Goal: Complete application form

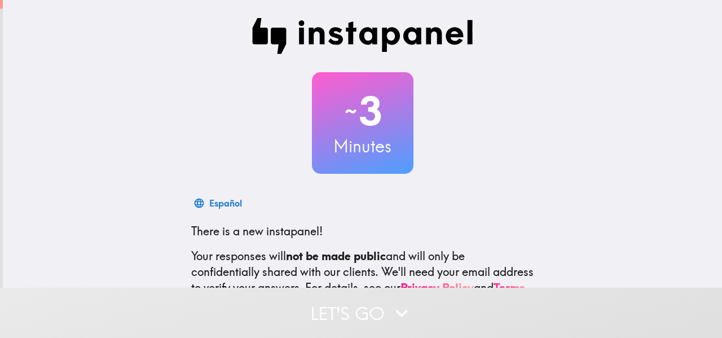
scroll to position [131, 0]
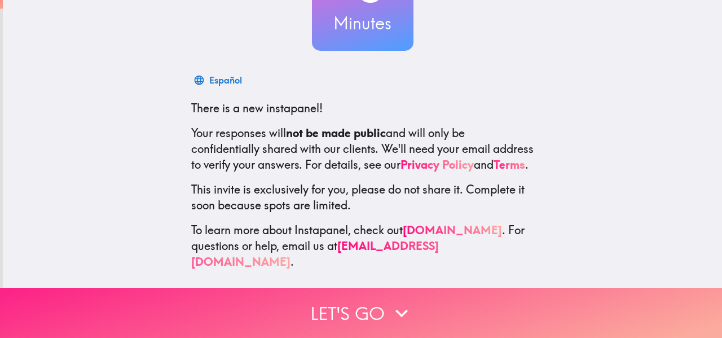
click at [463, 294] on button "Let's go" at bounding box center [361, 313] width 722 height 50
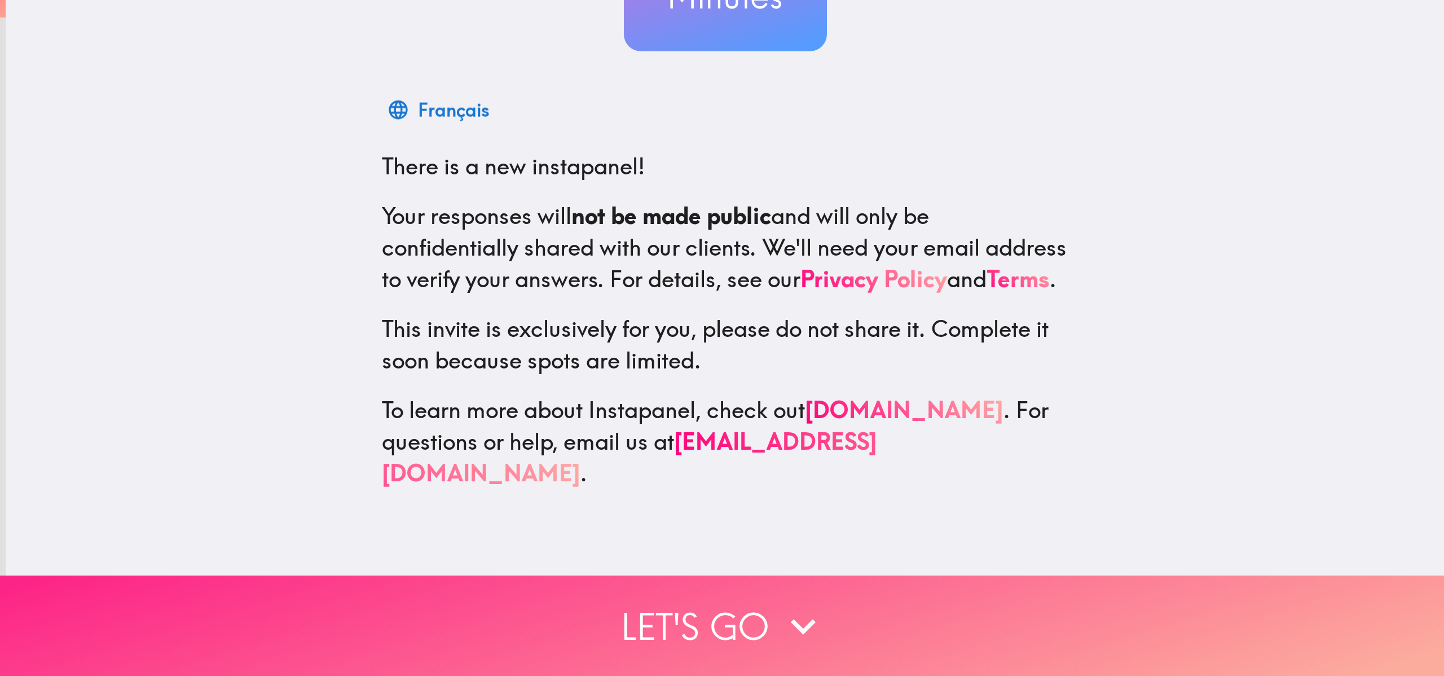
scroll to position [0, 0]
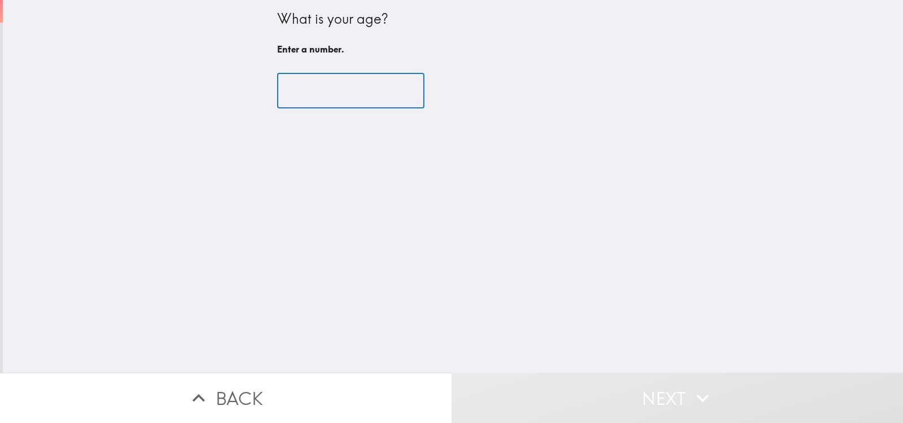
click at [354, 106] on input "number" at bounding box center [350, 90] width 147 height 35
type input "-1"
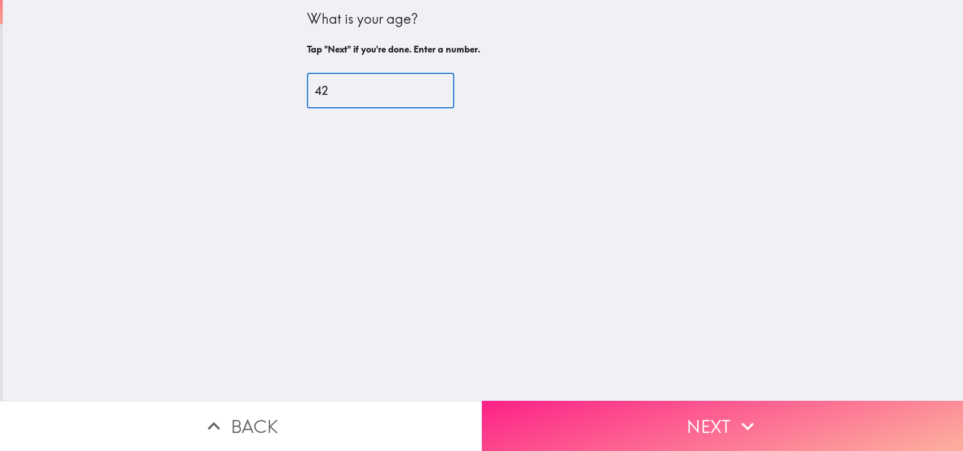
type input "42"
click at [641, 337] on button "Next" at bounding box center [723, 426] width 482 height 50
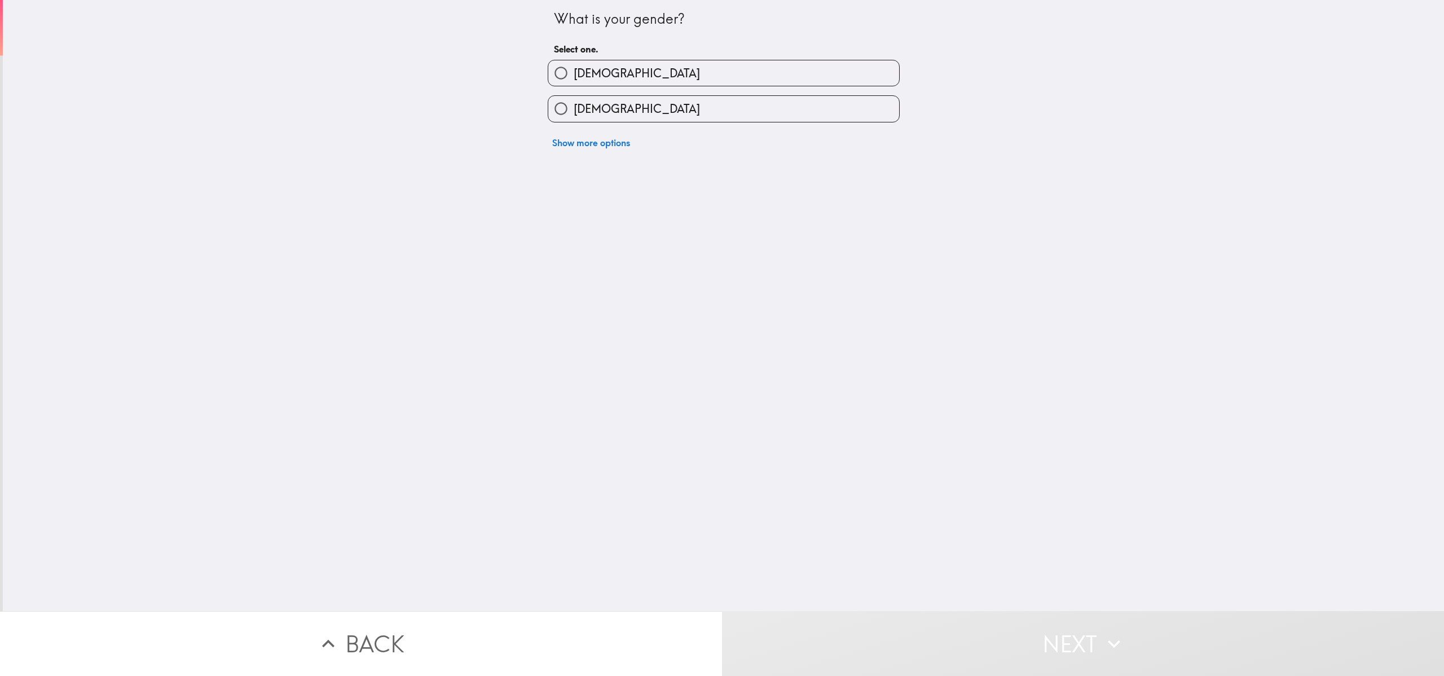
drag, startPoint x: 704, startPoint y: 74, endPoint x: 710, endPoint y: 103, distance: 28.8
click at [704, 79] on label "[DEMOGRAPHIC_DATA]" at bounding box center [723, 72] width 351 height 25
click at [574, 79] on input "[DEMOGRAPHIC_DATA]" at bounding box center [560, 72] width 25 height 25
radio input "true"
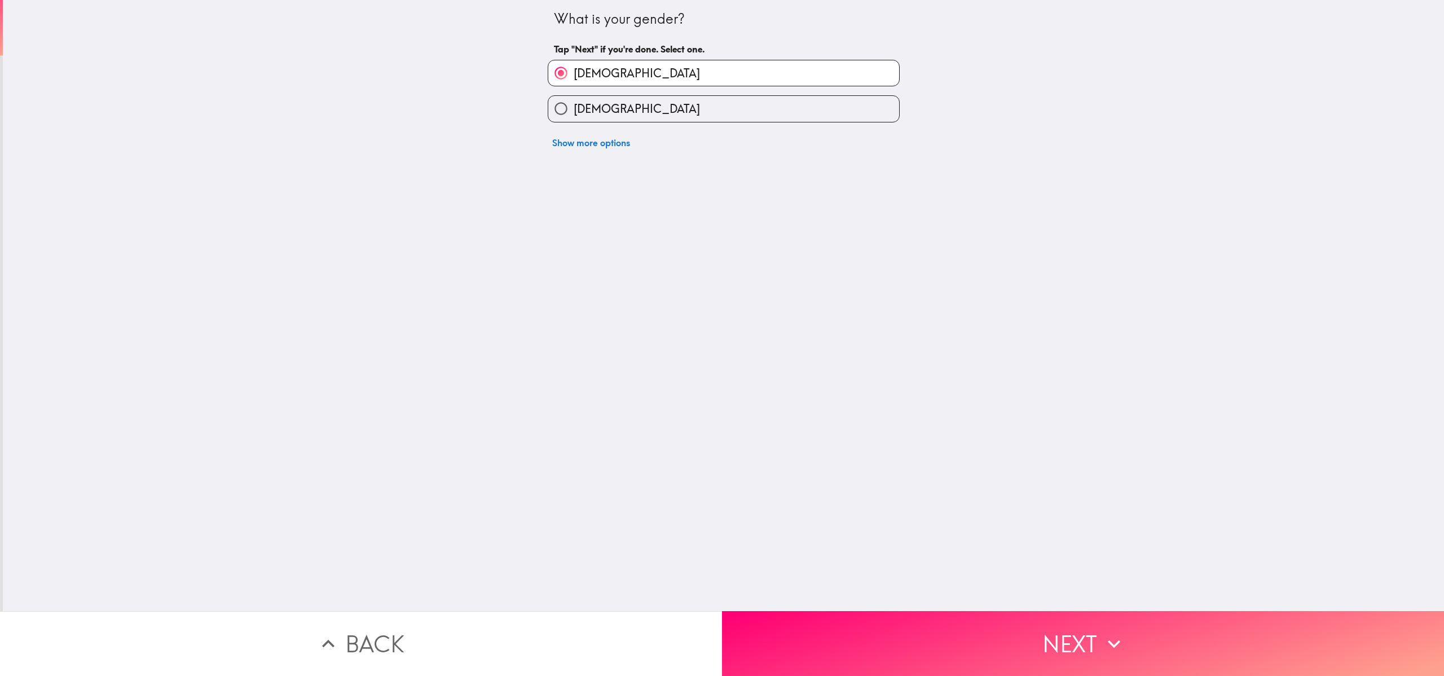
click at [722, 337] on button "Next" at bounding box center [1083, 643] width 722 height 65
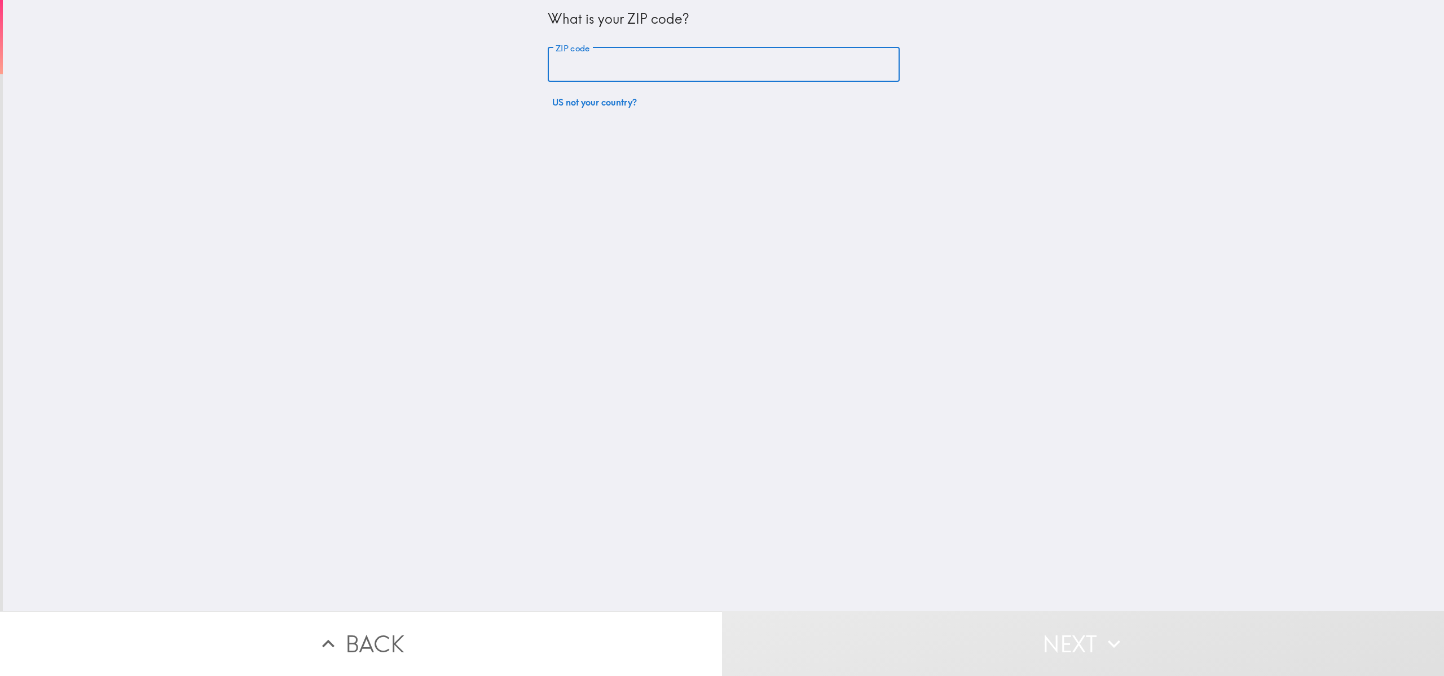
click at [722, 53] on input "ZIP code" at bounding box center [724, 64] width 352 height 35
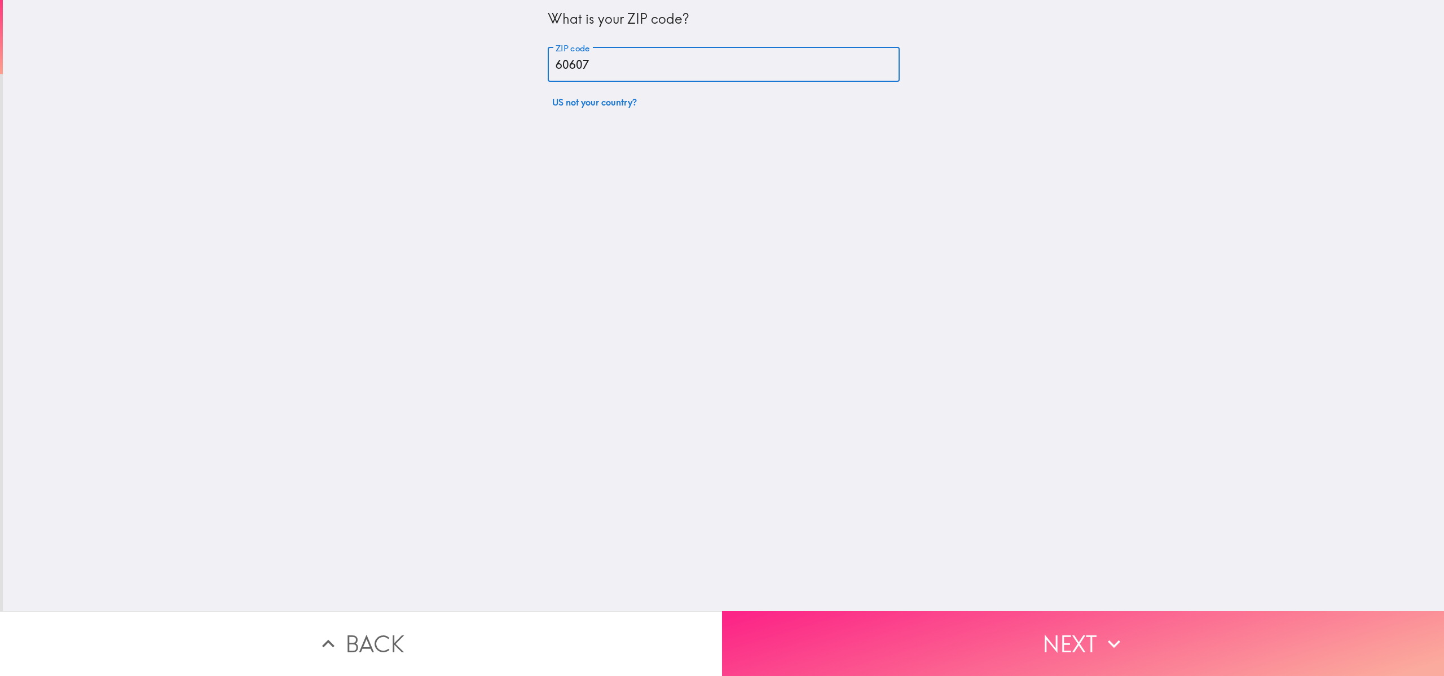
type input "60607"
click at [722, 337] on button "Next" at bounding box center [1083, 643] width 722 height 65
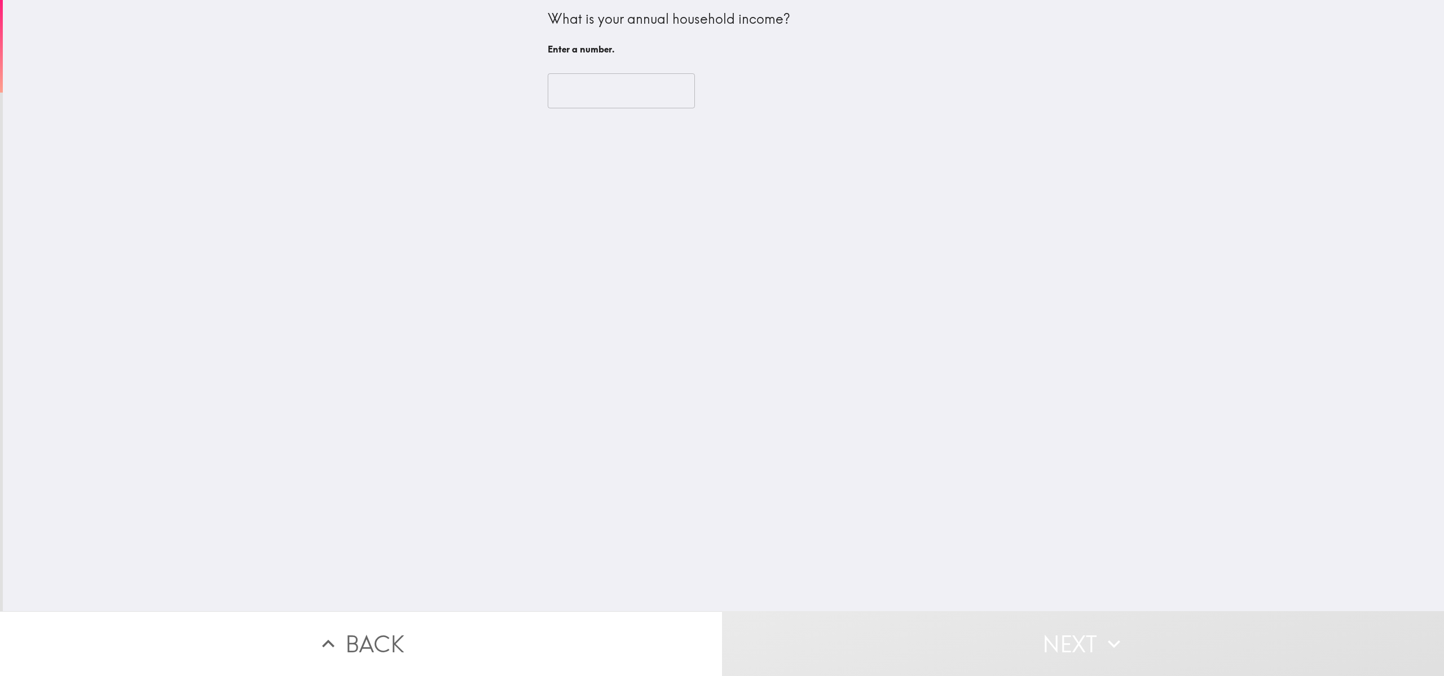
click at [621, 87] on input "number" at bounding box center [621, 90] width 147 height 35
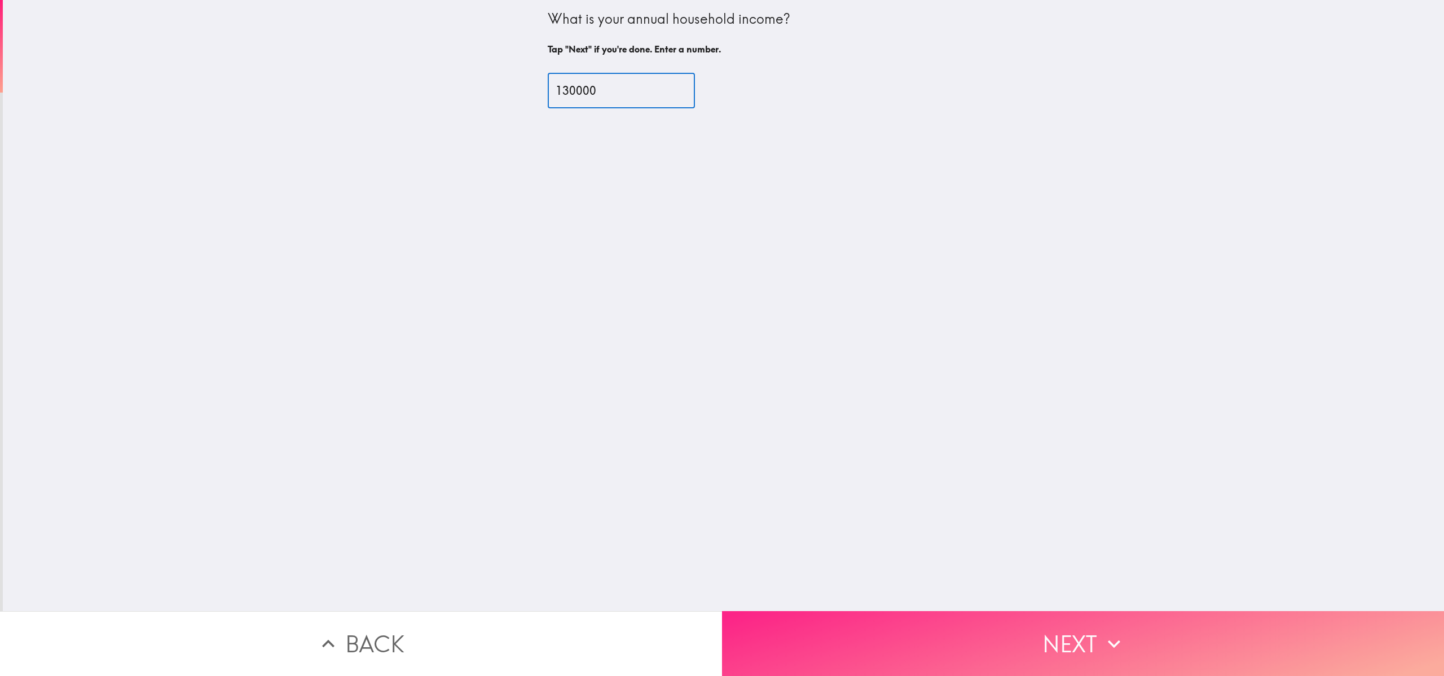
type input "130000"
click at [722, 337] on button "Next" at bounding box center [1083, 643] width 722 height 65
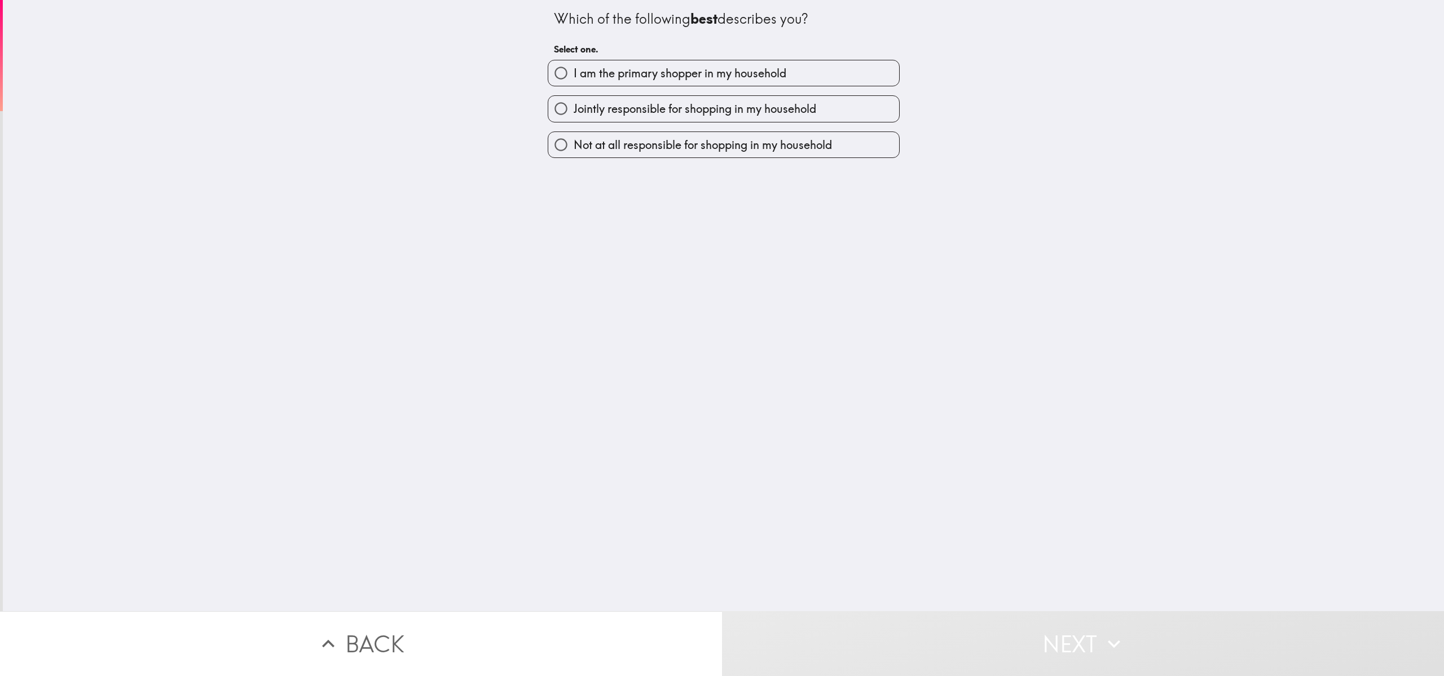
click at [666, 58] on div "I am the primary shopper in my household" at bounding box center [719, 69] width 361 height 36
click at [678, 71] on span "I am the primary shopper in my household" at bounding box center [680, 73] width 213 height 16
click at [574, 71] on input "I am the primary shopper in my household" at bounding box center [560, 72] width 25 height 25
radio input "true"
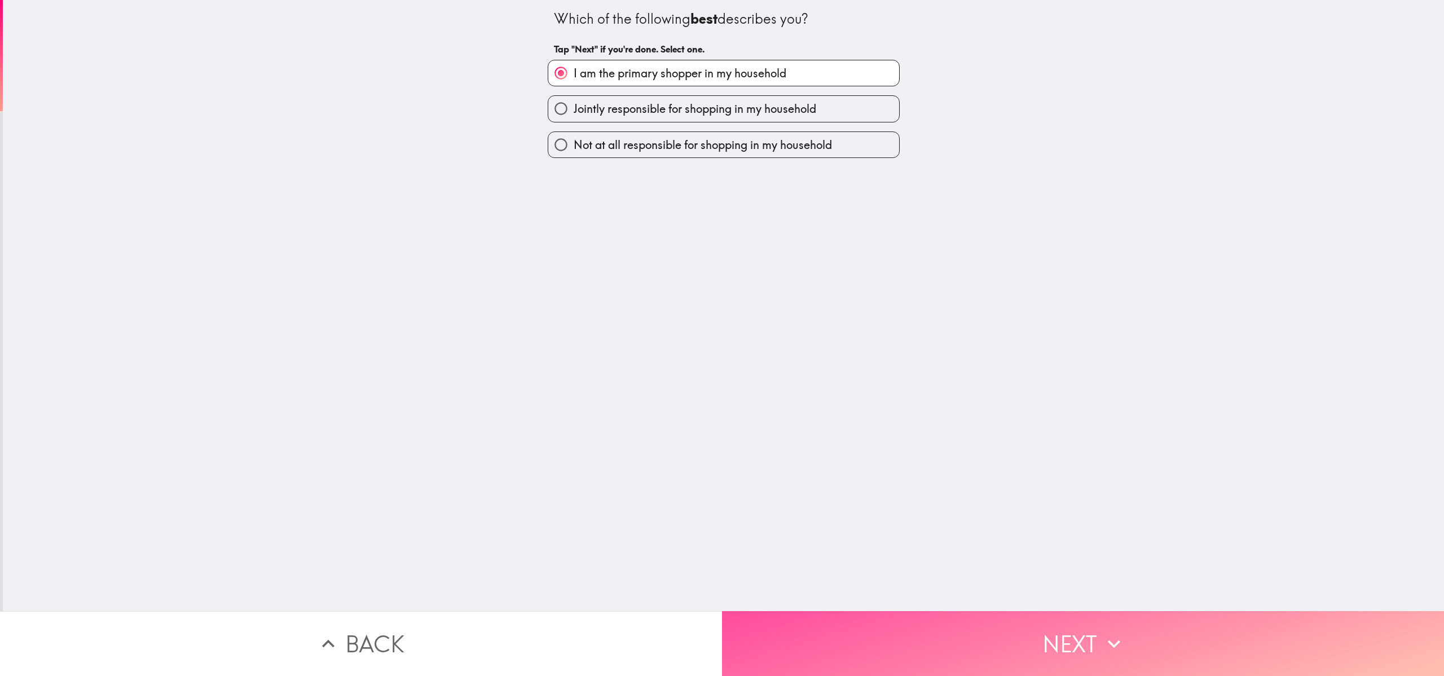
drag, startPoint x: 1025, startPoint y: 615, endPoint x: 1007, endPoint y: 598, distance: 24.8
click at [722, 337] on button "Next" at bounding box center [1083, 643] width 722 height 65
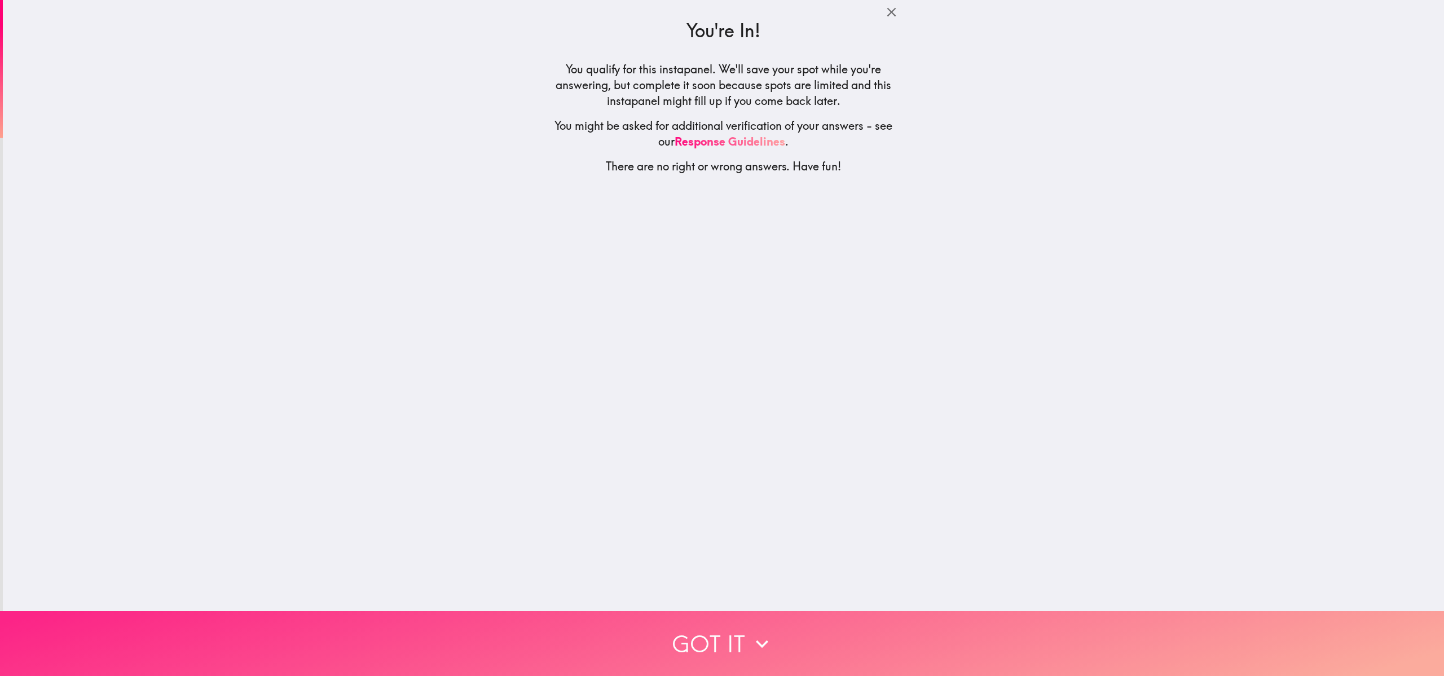
click at [722, 337] on button "Got it" at bounding box center [722, 643] width 1444 height 65
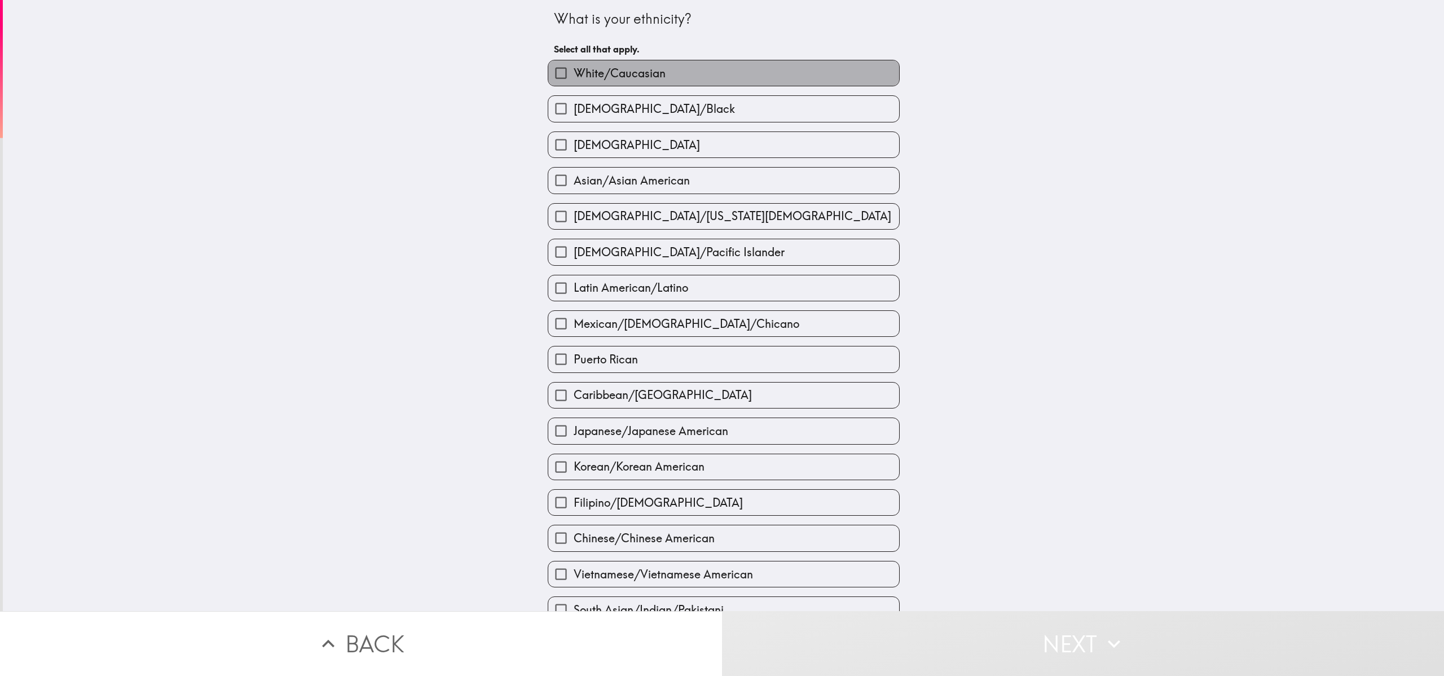
click at [639, 77] on span "White/Caucasian" at bounding box center [620, 73] width 92 height 16
click at [574, 77] on input "White/Caucasian" at bounding box center [560, 72] width 25 height 25
checkbox input "true"
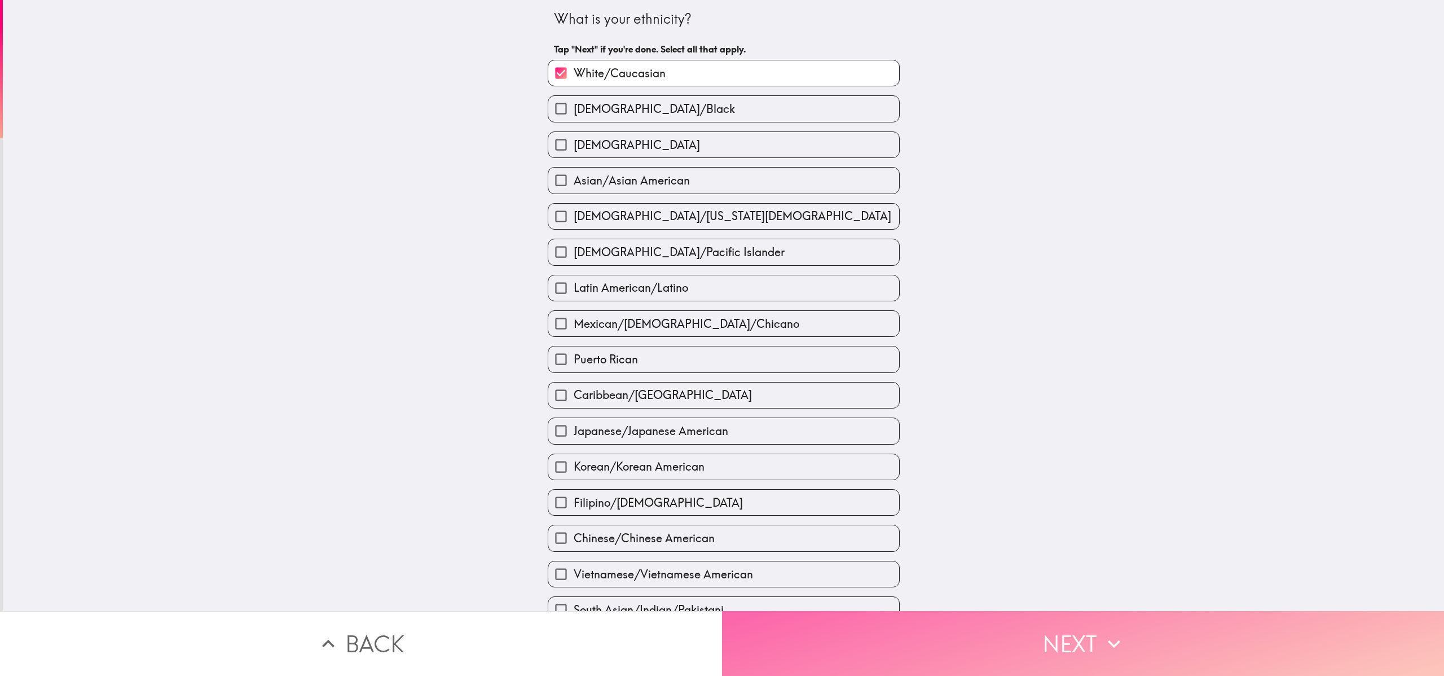
click at [722, 337] on button "Next" at bounding box center [1083, 643] width 722 height 65
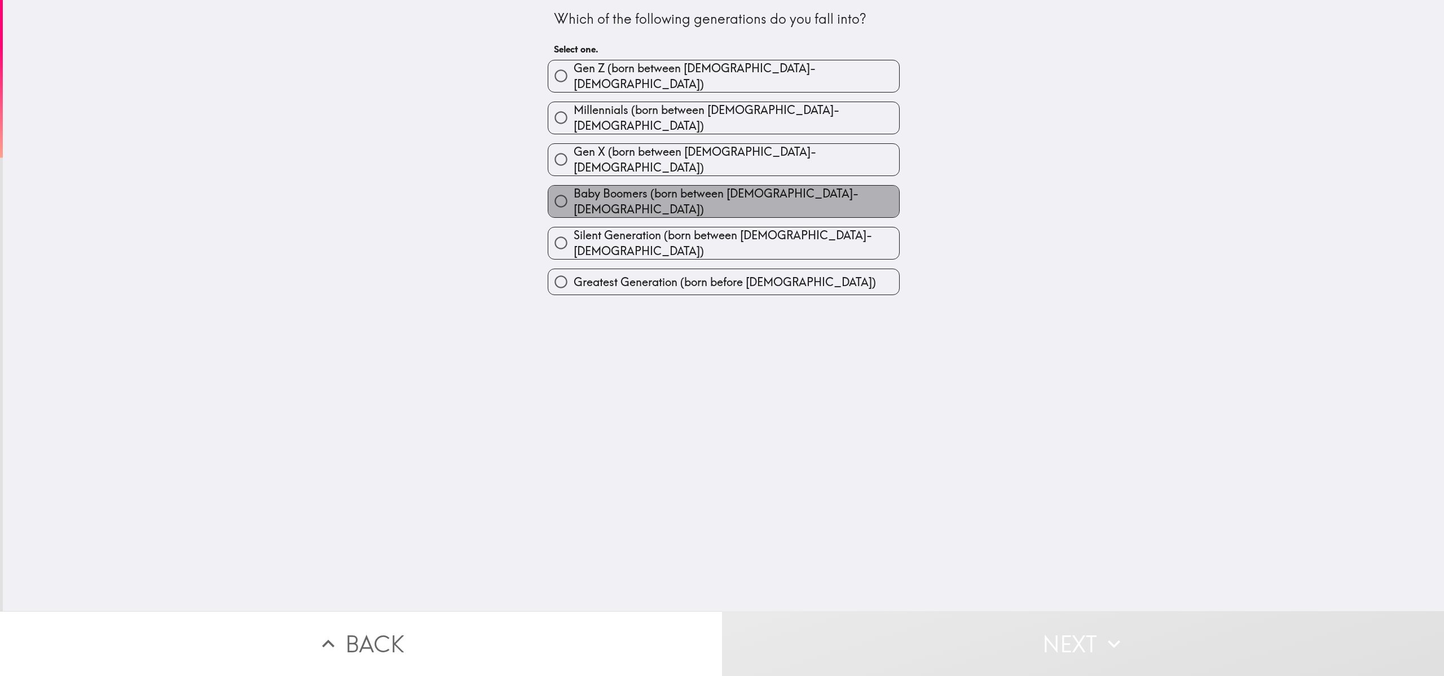
drag, startPoint x: 741, startPoint y: 178, endPoint x: 727, endPoint y: 217, distance: 41.1
click at [722, 186] on span "Baby Boomers (born between [DEMOGRAPHIC_DATA]-[DEMOGRAPHIC_DATA])" at bounding box center [737, 202] width 326 height 32
click at [574, 188] on input "Baby Boomers (born between [DEMOGRAPHIC_DATA]-[DEMOGRAPHIC_DATA])" at bounding box center [560, 200] width 25 height 25
radio input "true"
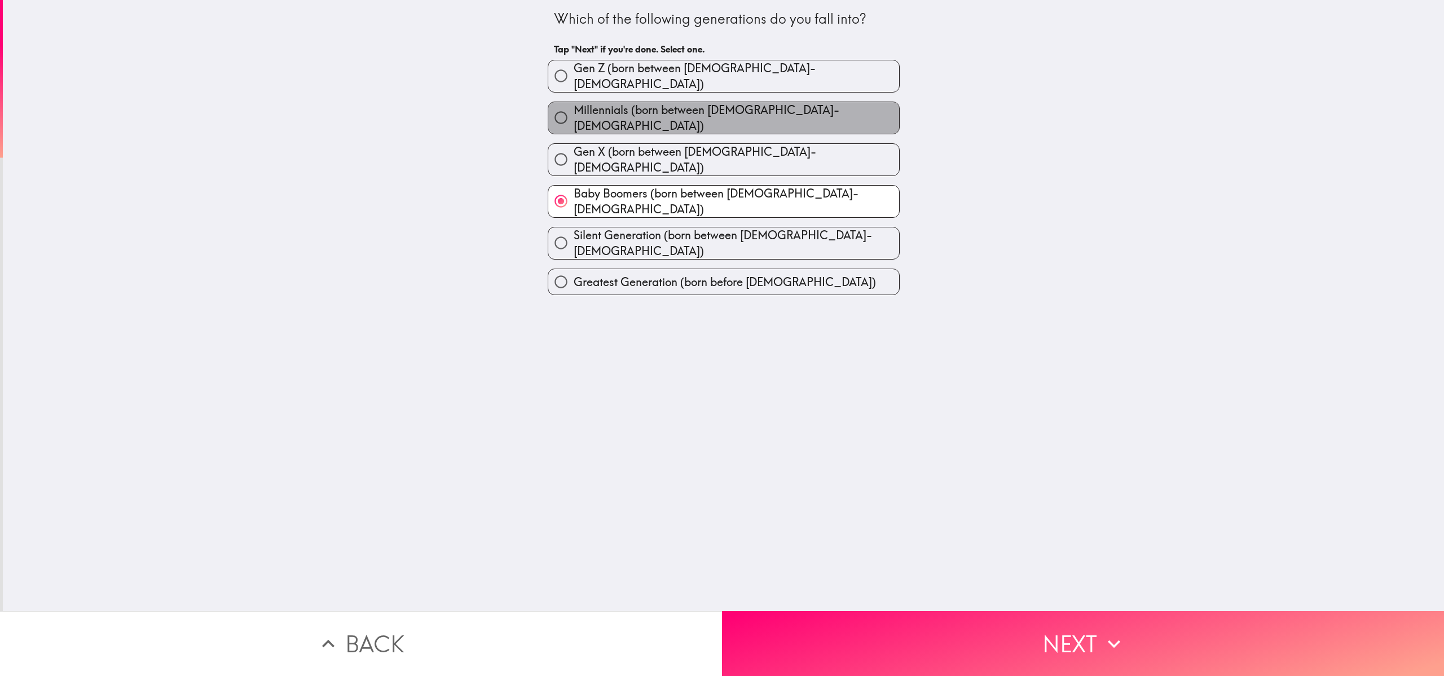
click at [722, 114] on span "Millennials (born between [DEMOGRAPHIC_DATA]-[DEMOGRAPHIC_DATA])" at bounding box center [737, 118] width 326 height 32
click at [574, 114] on input "Millennials (born between [DEMOGRAPHIC_DATA]-[DEMOGRAPHIC_DATA])" at bounding box center [560, 117] width 25 height 25
radio input "true"
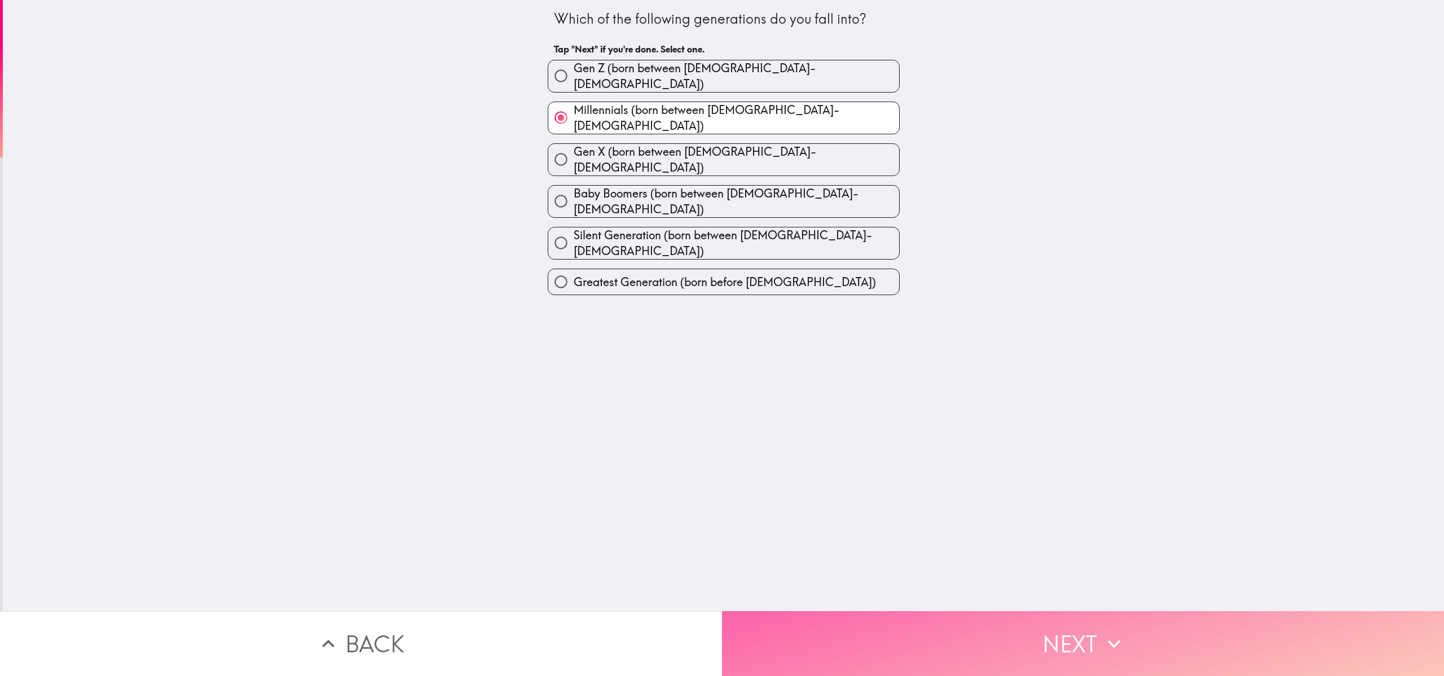
click at [722, 337] on button "Next" at bounding box center [1083, 643] width 722 height 65
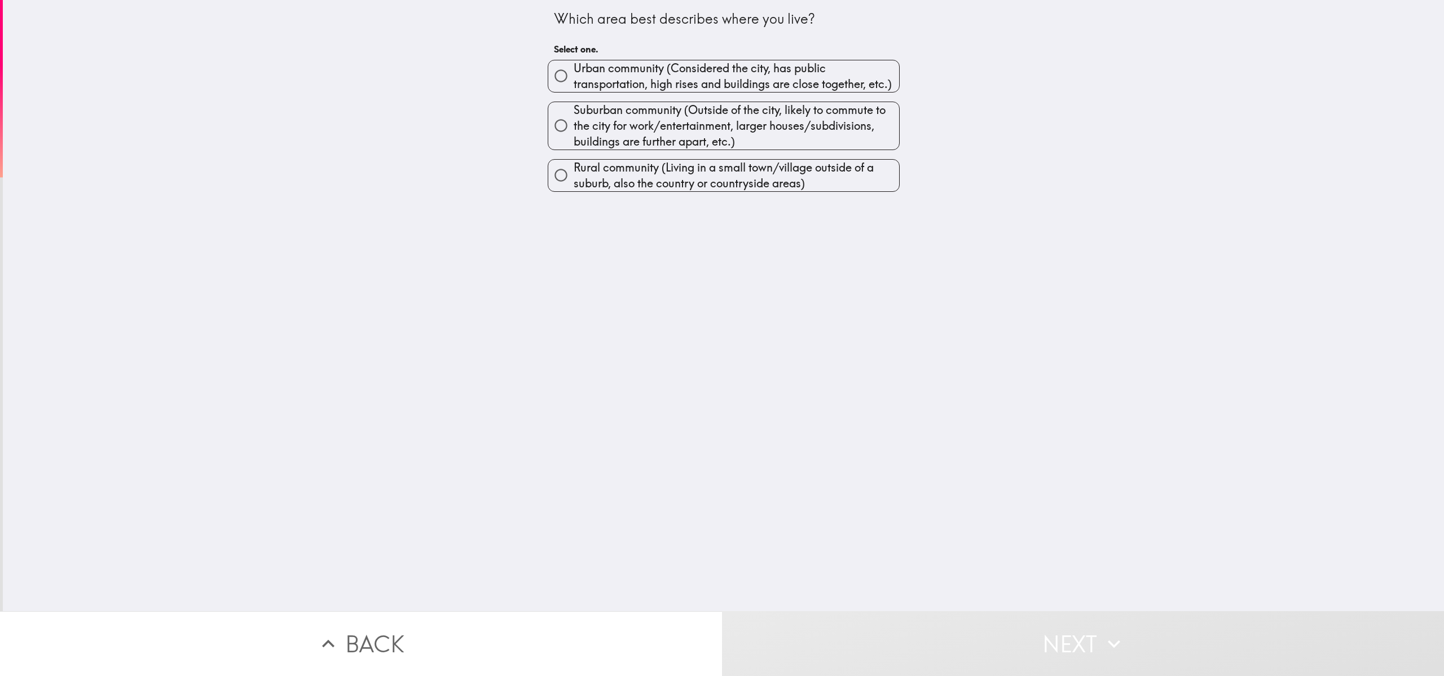
click at [657, 146] on span "Suburban community (Outside of the city, likely to commute to the city for work…" at bounding box center [737, 125] width 326 height 47
click at [574, 138] on input "Suburban community (Outside of the city, likely to commute to the city for work…" at bounding box center [560, 125] width 25 height 25
radio input "true"
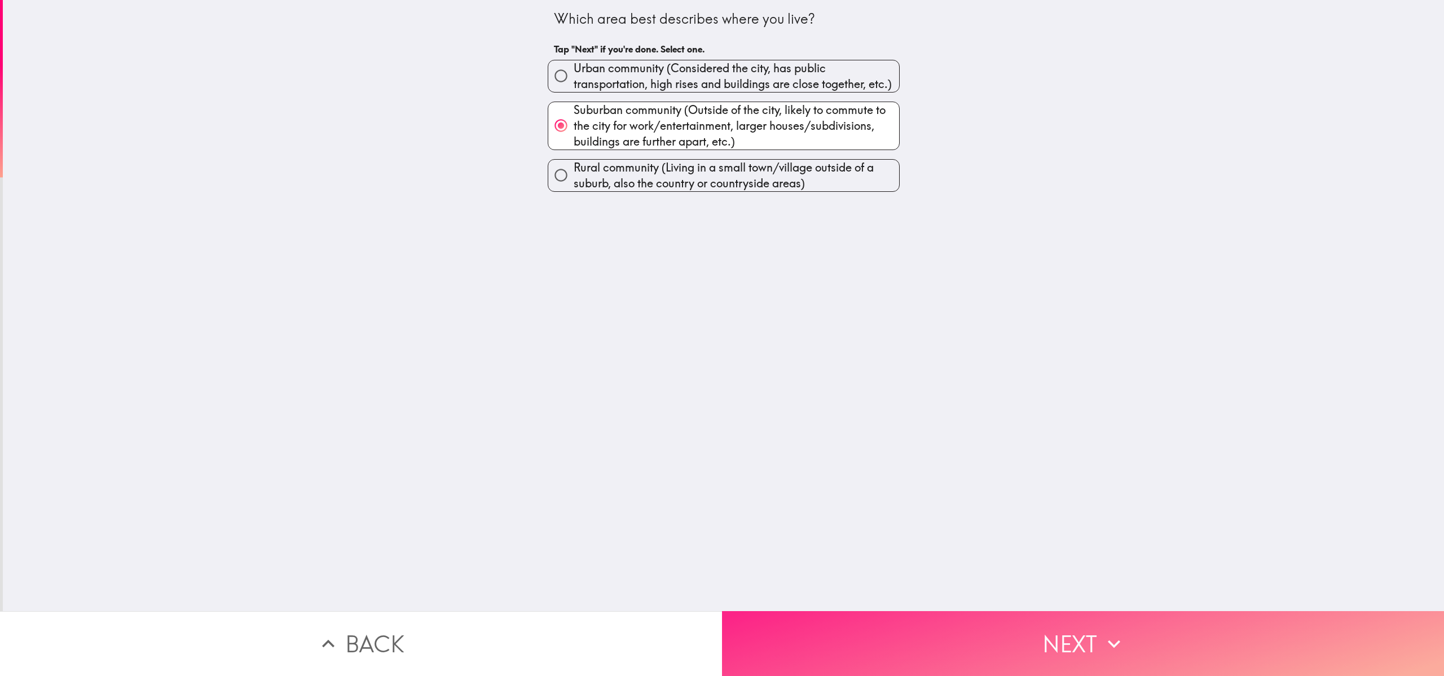
click at [722, 337] on button "Next" at bounding box center [1083, 643] width 722 height 65
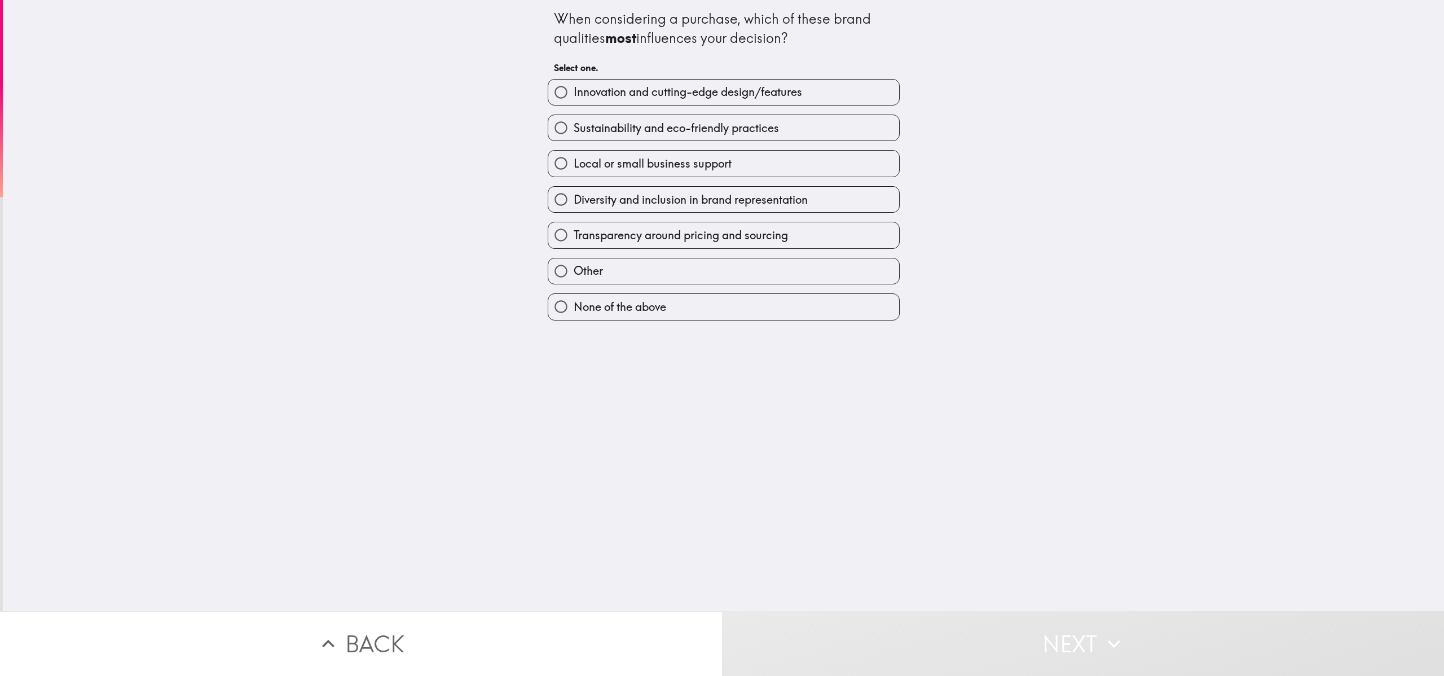
click at [653, 135] on span "Sustainability and eco-friendly practices" at bounding box center [676, 128] width 205 height 16
click at [574, 135] on input "Sustainability and eco-friendly practices" at bounding box center [560, 127] width 25 height 25
radio input "true"
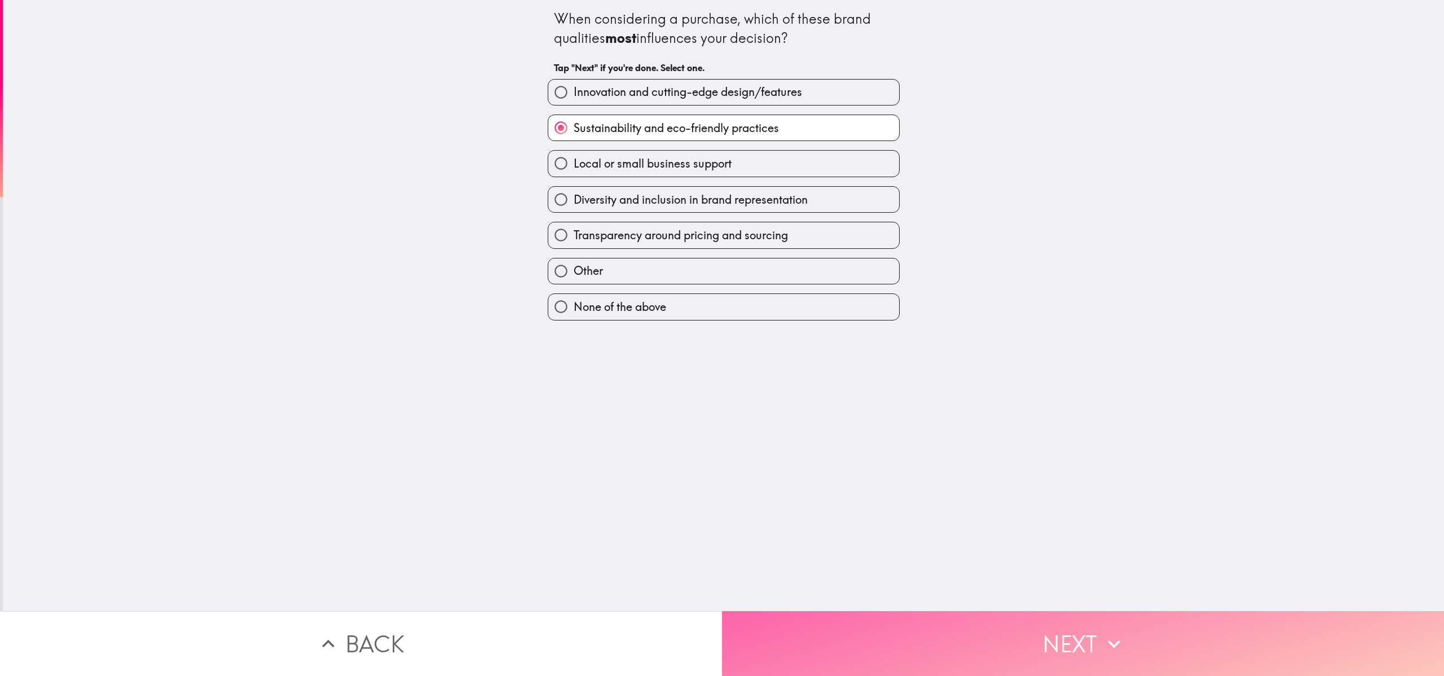
click at [722, 337] on button "Next" at bounding box center [1083, 643] width 722 height 65
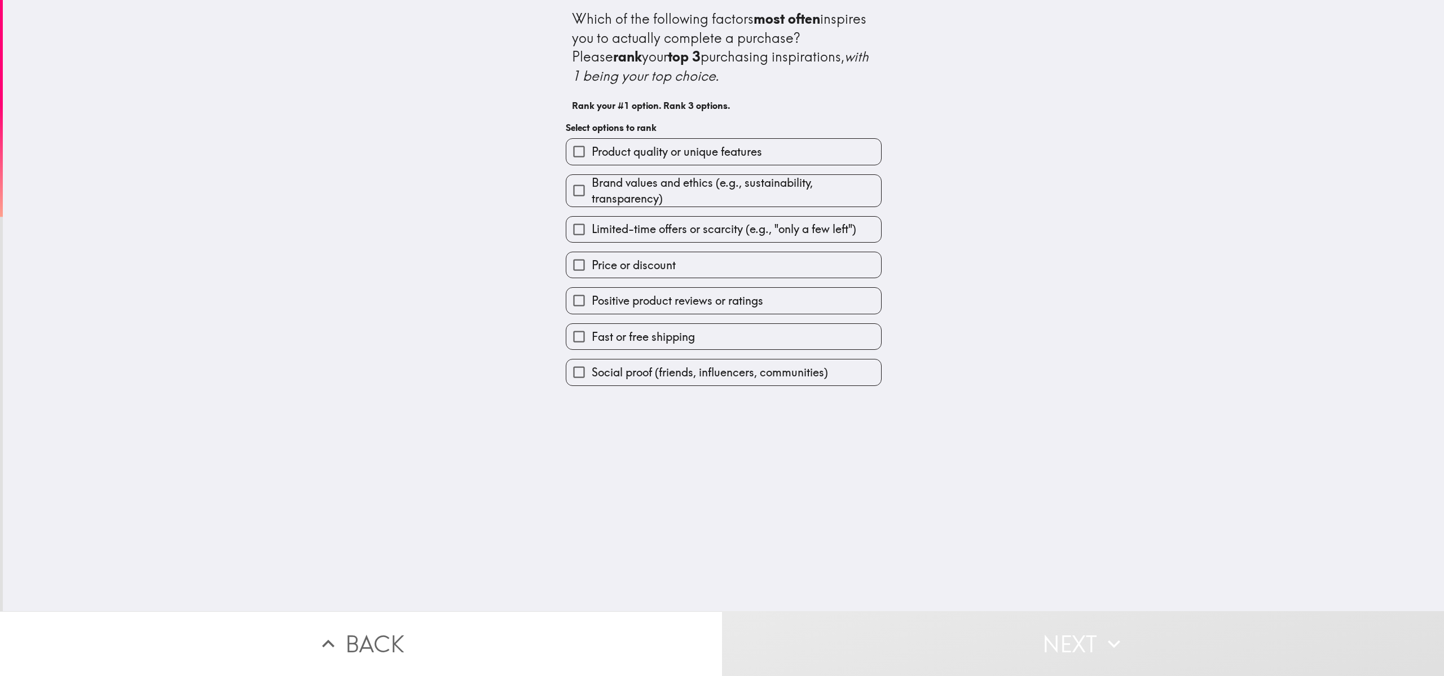
click at [701, 238] on label "Limited-time offers or scarcity (e.g., "only a few left")" at bounding box center [724, 229] width 315 height 25
click at [592, 238] on input "Limited-time offers or scarcity (e.g., "only a few left")" at bounding box center [579, 229] width 25 height 25
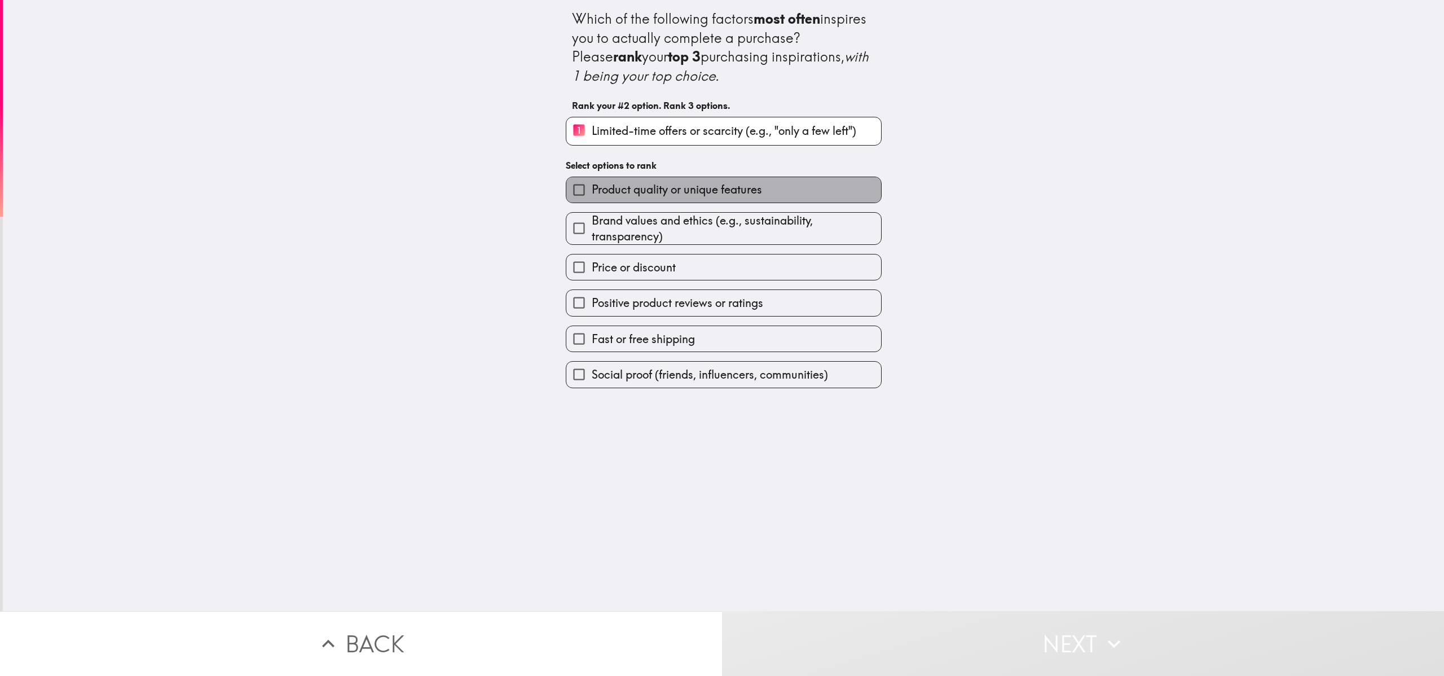
drag, startPoint x: 706, startPoint y: 185, endPoint x: 717, endPoint y: 232, distance: 48.5
click at [706, 185] on span "Product quality or unique features" at bounding box center [677, 190] width 170 height 16
click at [592, 185] on input "Product quality or unique features" at bounding box center [579, 189] width 25 height 25
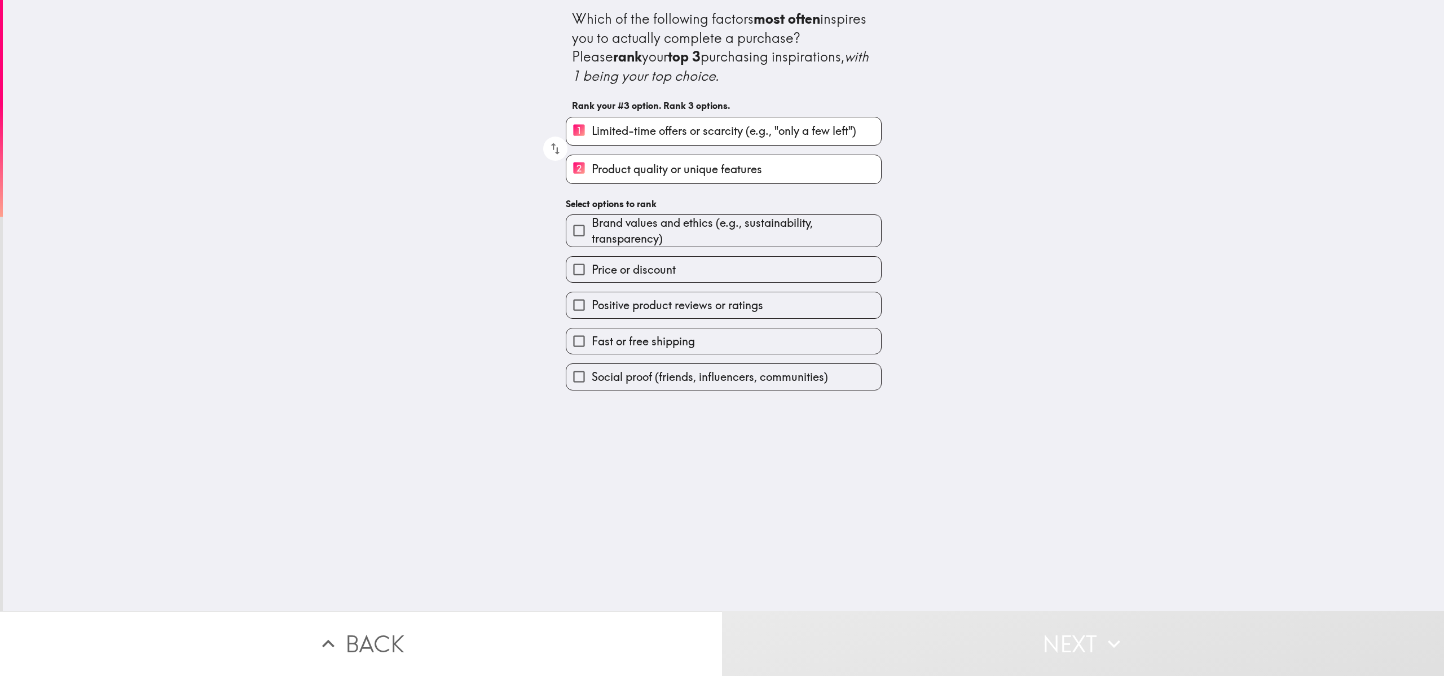
click at [704, 287] on div "Positive product reviews or ratings" at bounding box center [719, 301] width 325 height 36
click at [661, 237] on span "Brand values and ethics (e.g., sustainability, transparency)" at bounding box center [736, 231] width 289 height 32
click at [592, 237] on input "Brand values and ethics (e.g., sustainability, transparency)" at bounding box center [579, 230] width 25 height 25
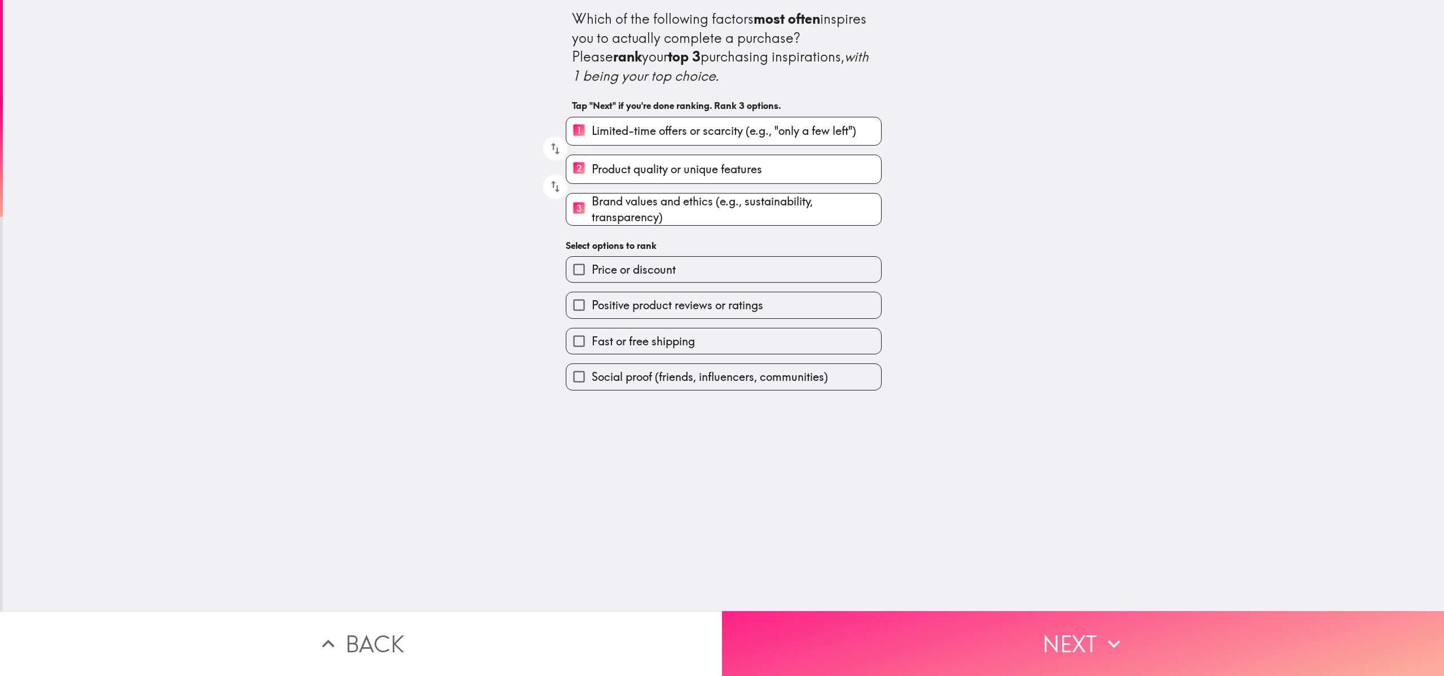
click at [722, 337] on button "Next" at bounding box center [1083, 643] width 722 height 65
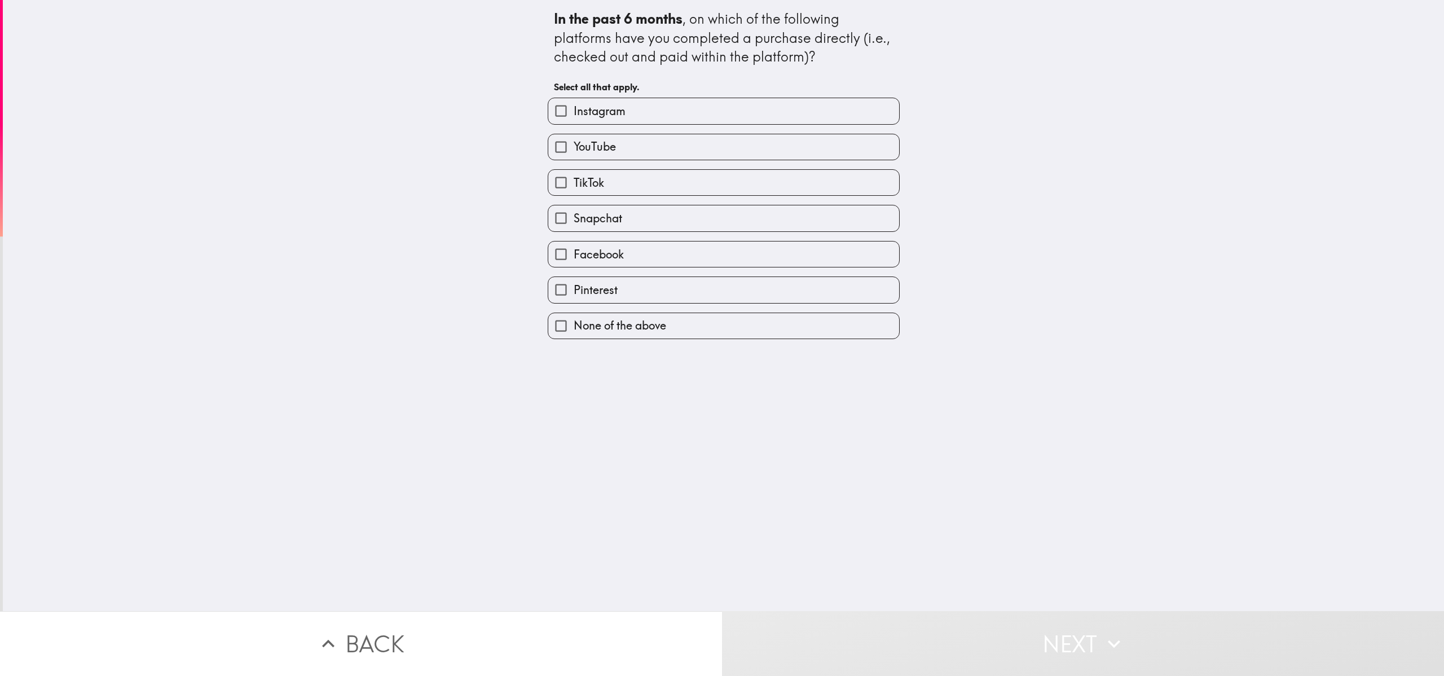
drag, startPoint x: 660, startPoint y: 202, endPoint x: 659, endPoint y: 187, distance: 15.3
click at [660, 201] on div "Snapchat" at bounding box center [719, 214] width 361 height 36
click at [648, 158] on label "YouTube" at bounding box center [723, 146] width 351 height 25
click at [574, 158] on input "YouTube" at bounding box center [560, 146] width 25 height 25
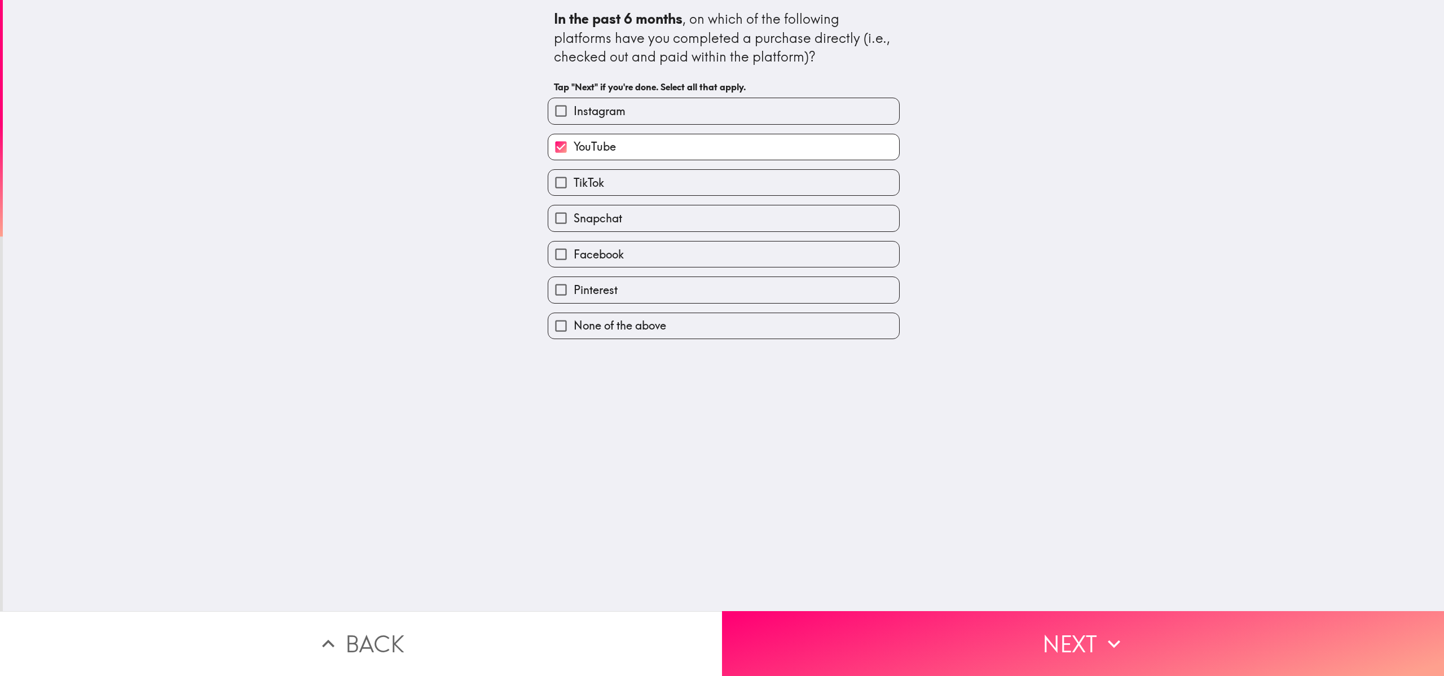
click at [638, 135] on label "YouTube" at bounding box center [723, 146] width 351 height 25
click at [574, 135] on input "YouTube" at bounding box center [560, 146] width 25 height 25
checkbox input "false"
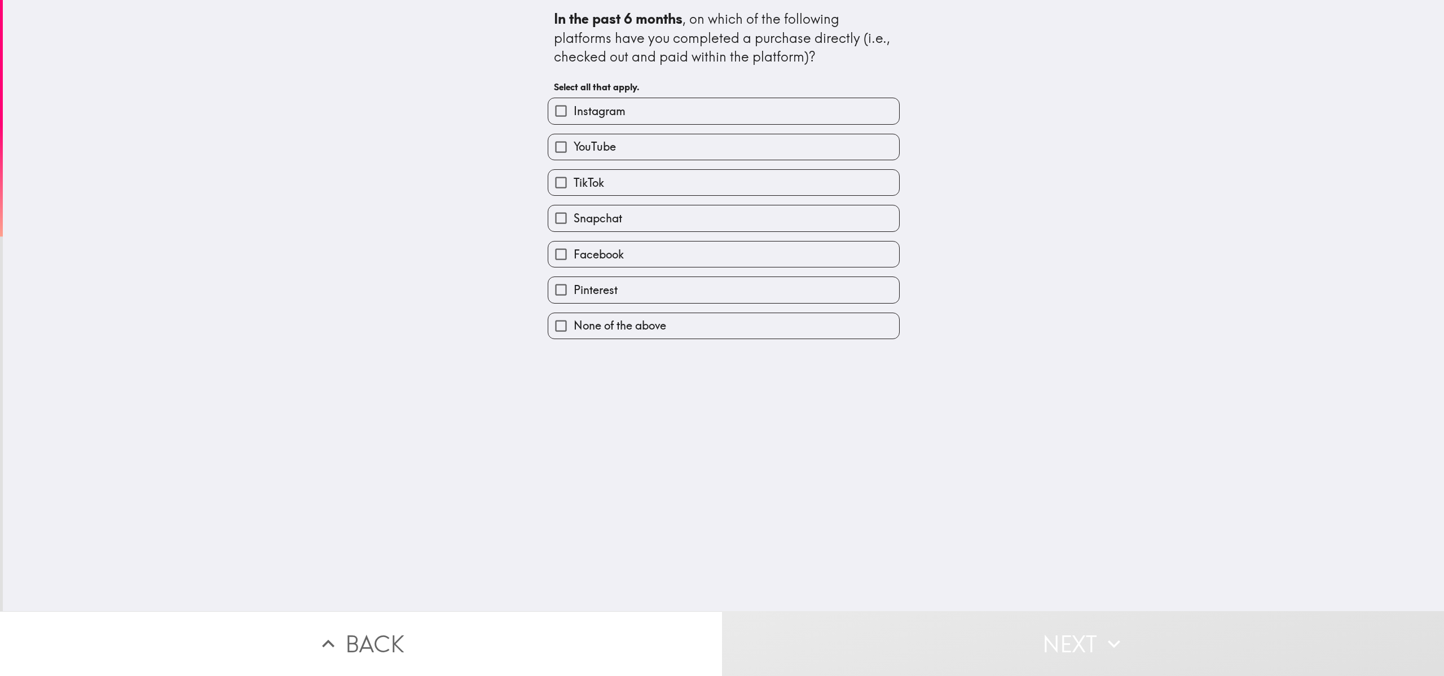
click at [639, 178] on label "TikTok" at bounding box center [723, 182] width 351 height 25
click at [574, 178] on input "TikTok" at bounding box center [560, 182] width 25 height 25
checkbox input "true"
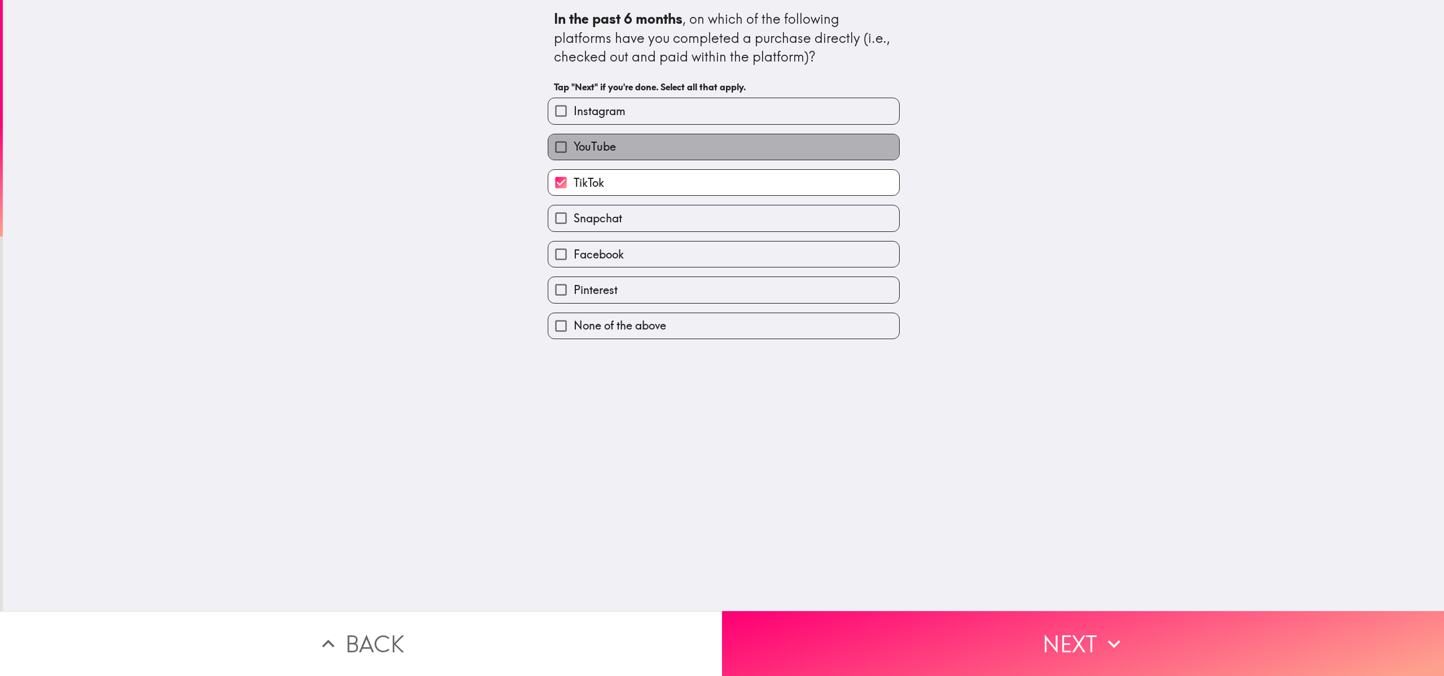
drag, startPoint x: 638, startPoint y: 147, endPoint x: 634, endPoint y: 138, distance: 9.6
click at [634, 142] on label "YouTube" at bounding box center [723, 146] width 351 height 25
click at [574, 142] on input "YouTube" at bounding box center [560, 146] width 25 height 25
checkbox input "true"
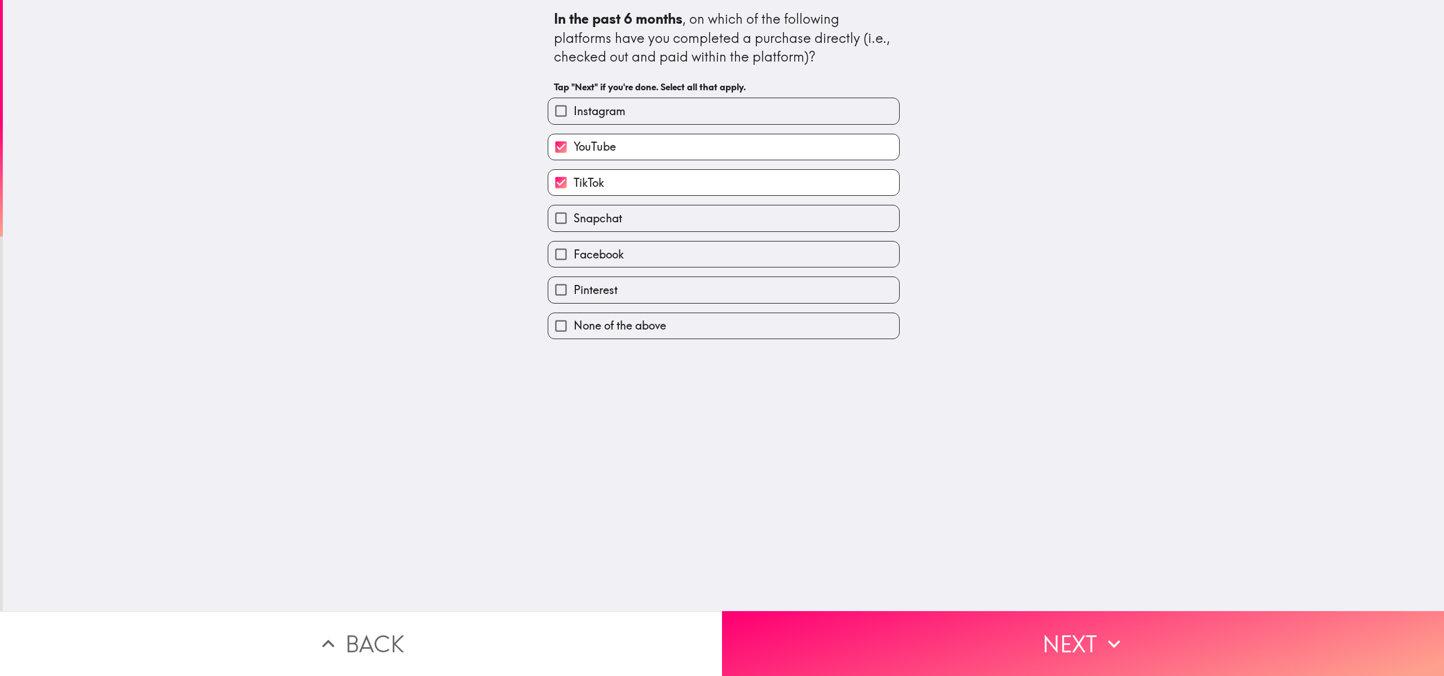
drag, startPoint x: 633, startPoint y: 124, endPoint x: 633, endPoint y: 139, distance: 14.7
click at [632, 125] on div "YouTube" at bounding box center [719, 143] width 361 height 36
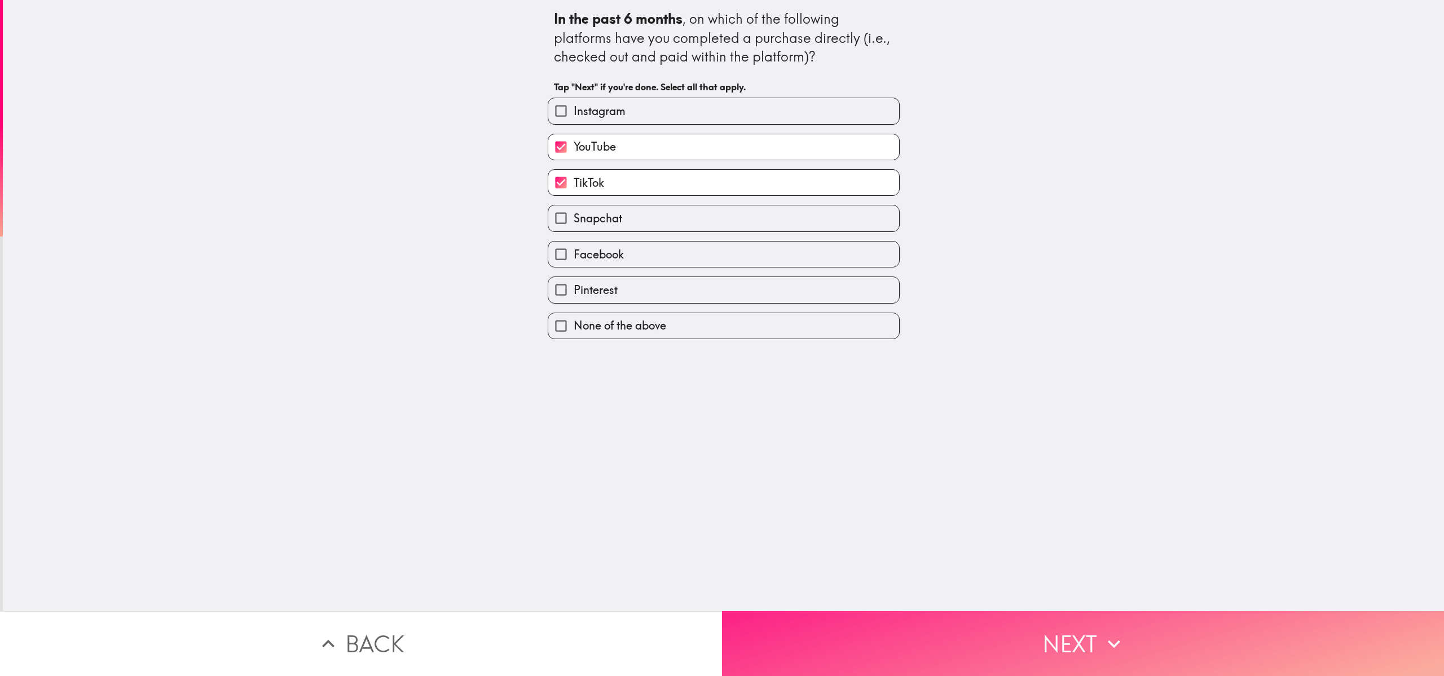
click at [722, 337] on button "Next" at bounding box center [1083, 643] width 722 height 65
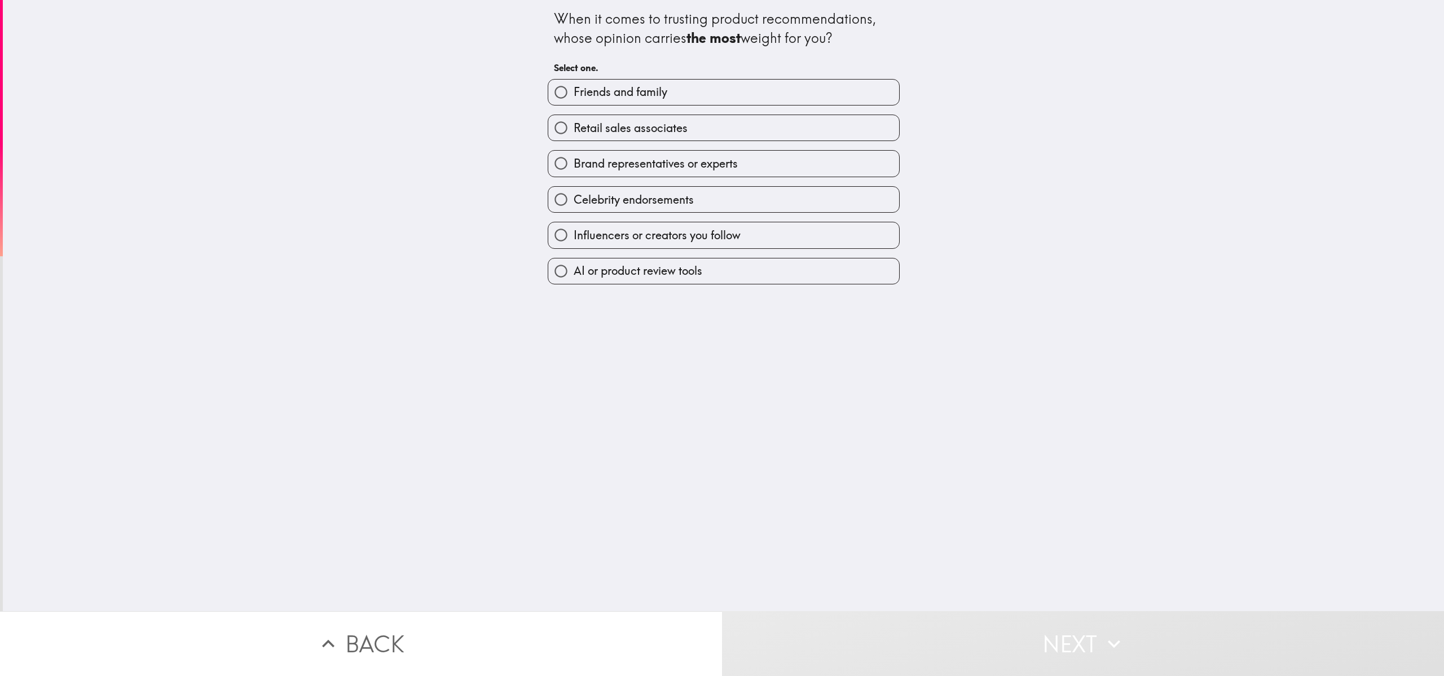
click at [660, 126] on span "Retail sales associates" at bounding box center [631, 128] width 114 height 16
click at [574, 126] on input "Retail sales associates" at bounding box center [560, 127] width 25 height 25
radio input "true"
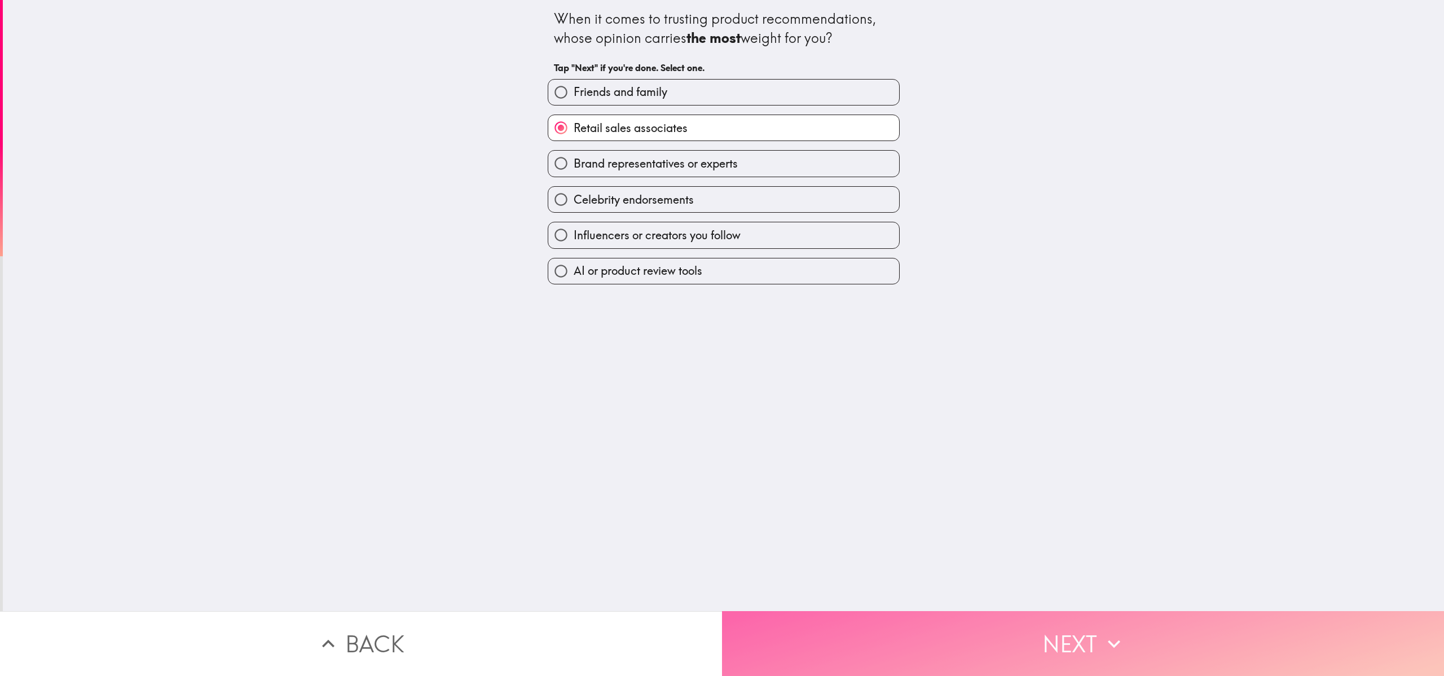
click at [722, 337] on button "Next" at bounding box center [1083, 643] width 722 height 65
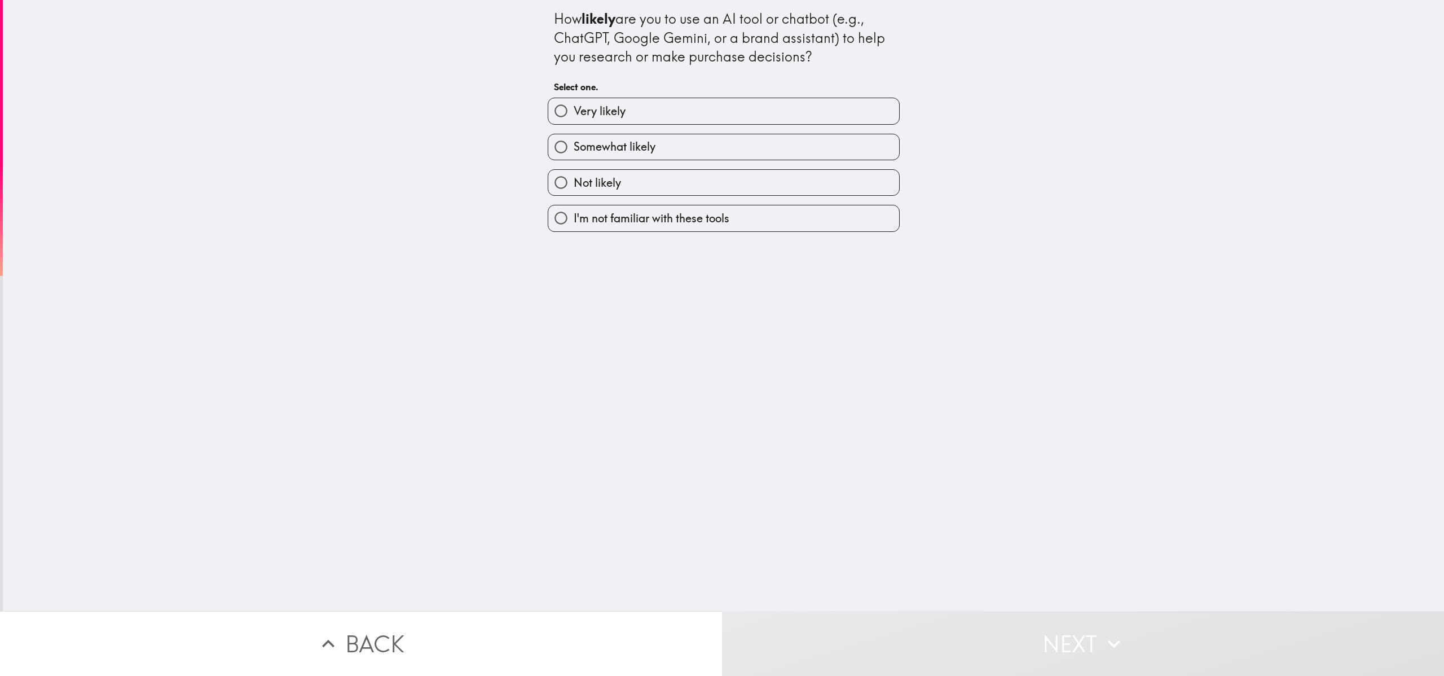
click at [704, 128] on div "Somewhat likely" at bounding box center [719, 143] width 361 height 36
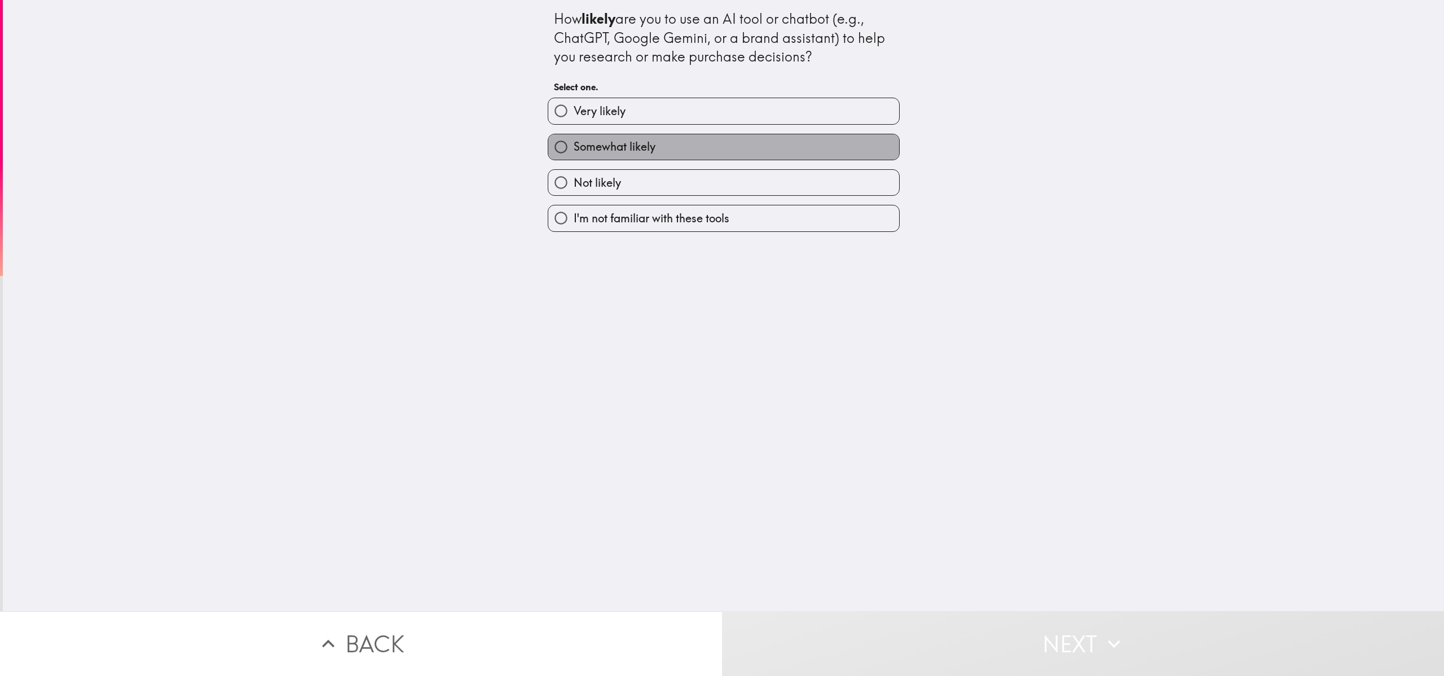
click at [702, 144] on label "Somewhat likely" at bounding box center [723, 146] width 351 height 25
click at [574, 144] on input "Somewhat likely" at bounding box center [560, 146] width 25 height 25
radio input "true"
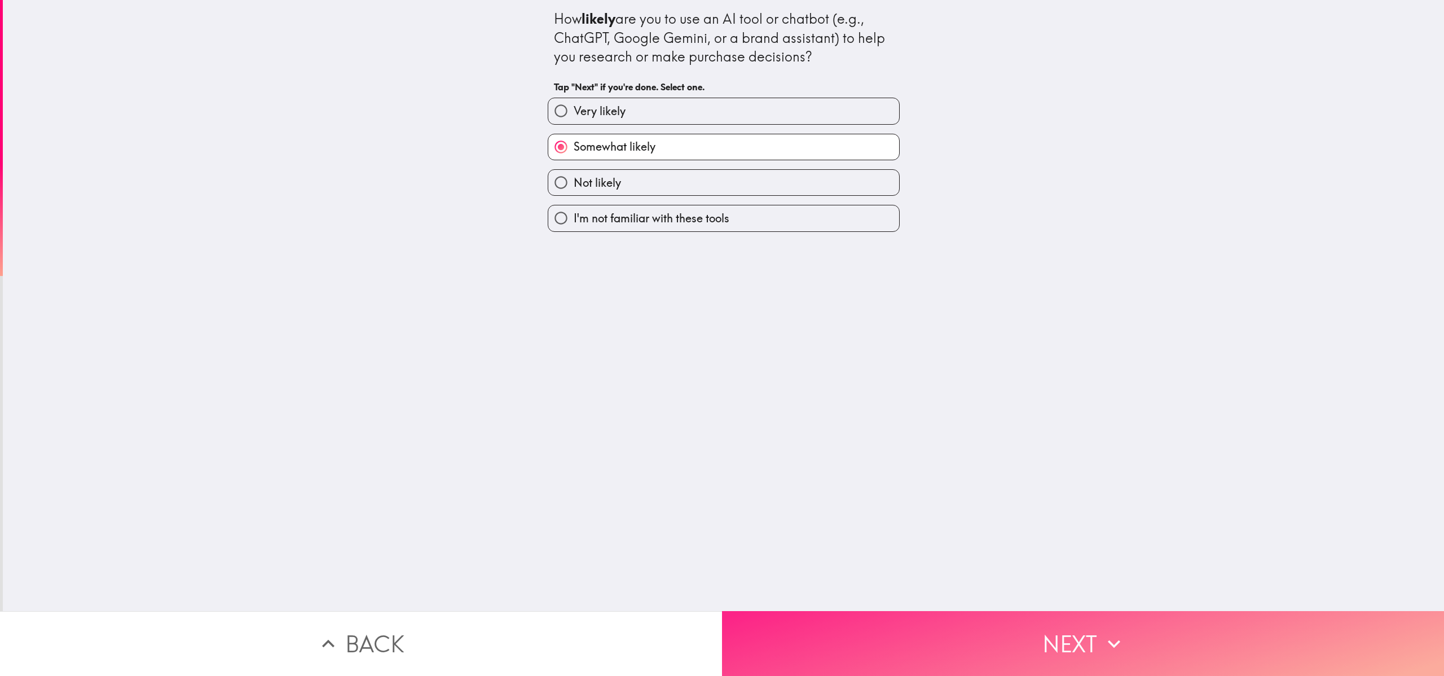
click at [722, 337] on button "Next" at bounding box center [1083, 643] width 722 height 65
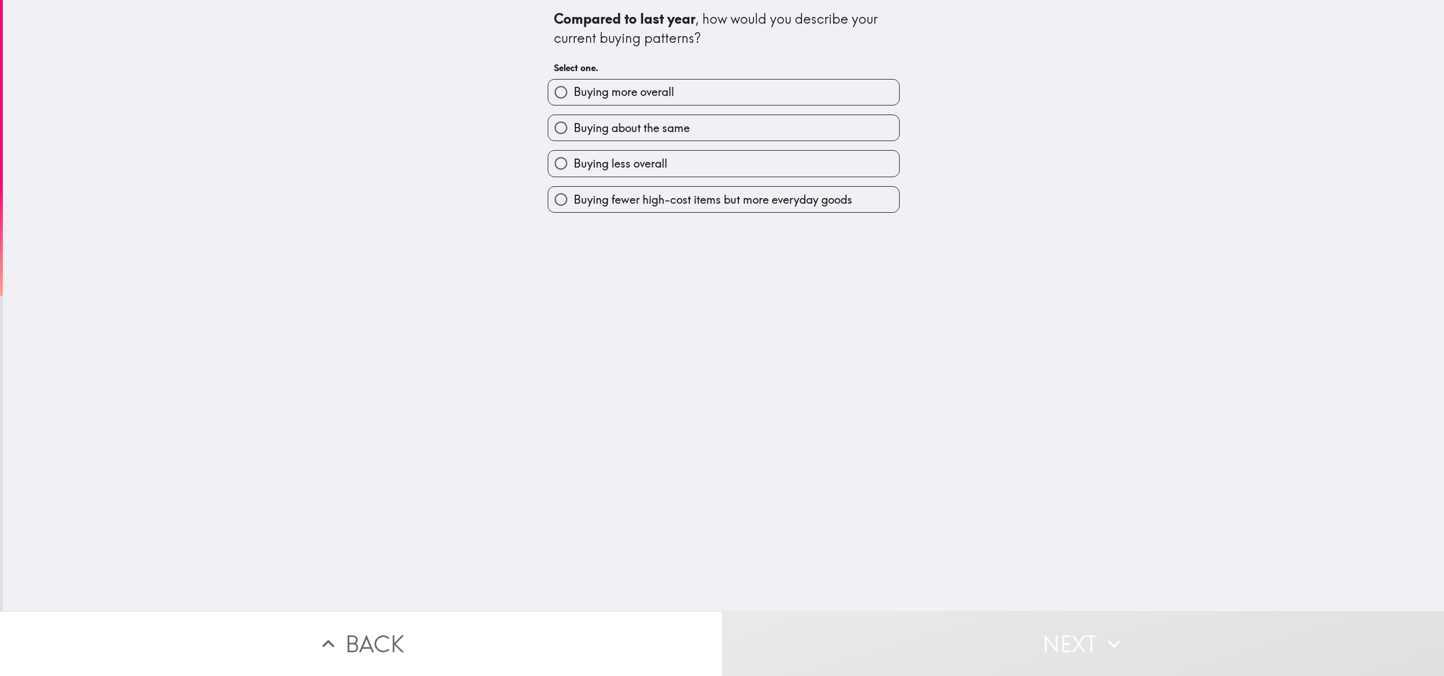
drag, startPoint x: 653, startPoint y: 142, endPoint x: 652, endPoint y: 134, distance: 7.4
click at [652, 134] on div "Buying more overall Buying about the same Buying less overall Buying fewer high…" at bounding box center [719, 141] width 361 height 143
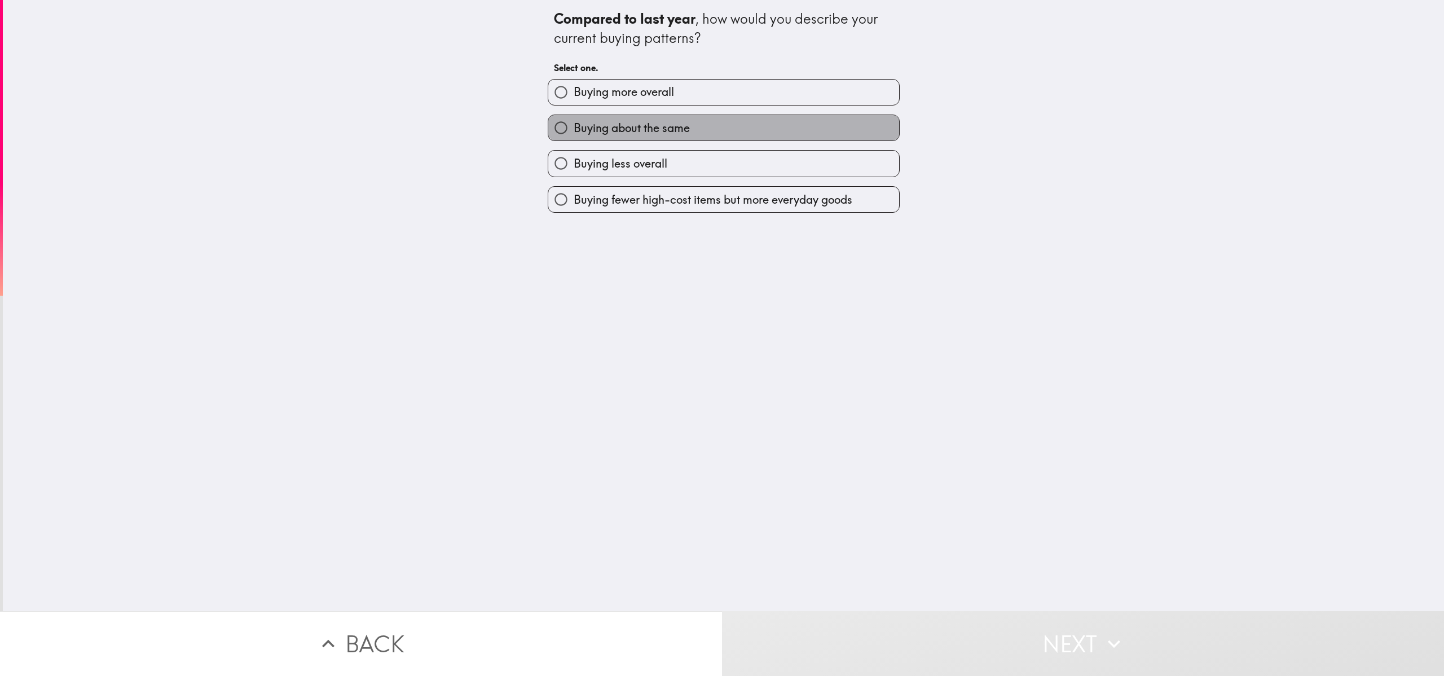
click at [653, 135] on span "Buying about the same" at bounding box center [632, 128] width 116 height 16
click at [574, 135] on input "Buying about the same" at bounding box center [560, 127] width 25 height 25
radio input "true"
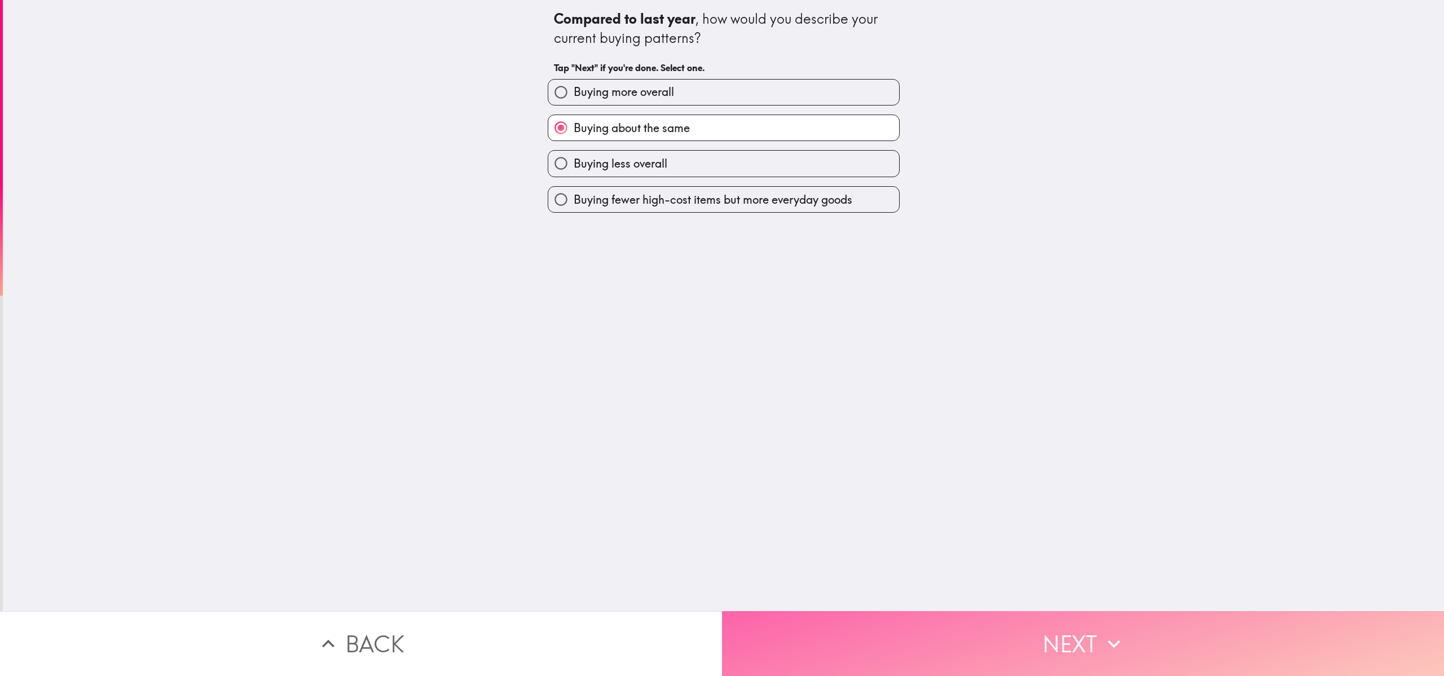
click at [722, 337] on button "Next" at bounding box center [1083, 643] width 722 height 65
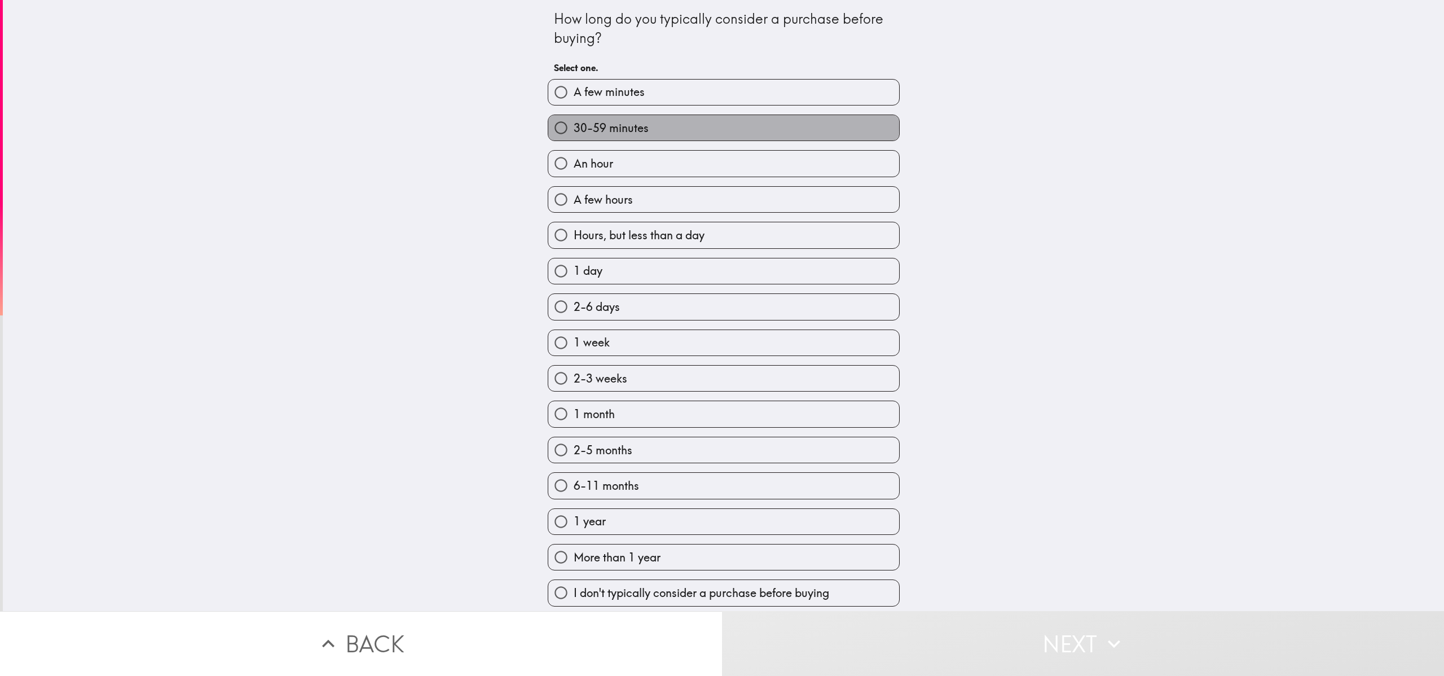
click at [655, 128] on label "30-59 minutes" at bounding box center [723, 127] width 351 height 25
click at [574, 128] on input "30-59 minutes" at bounding box center [560, 127] width 25 height 25
radio input "true"
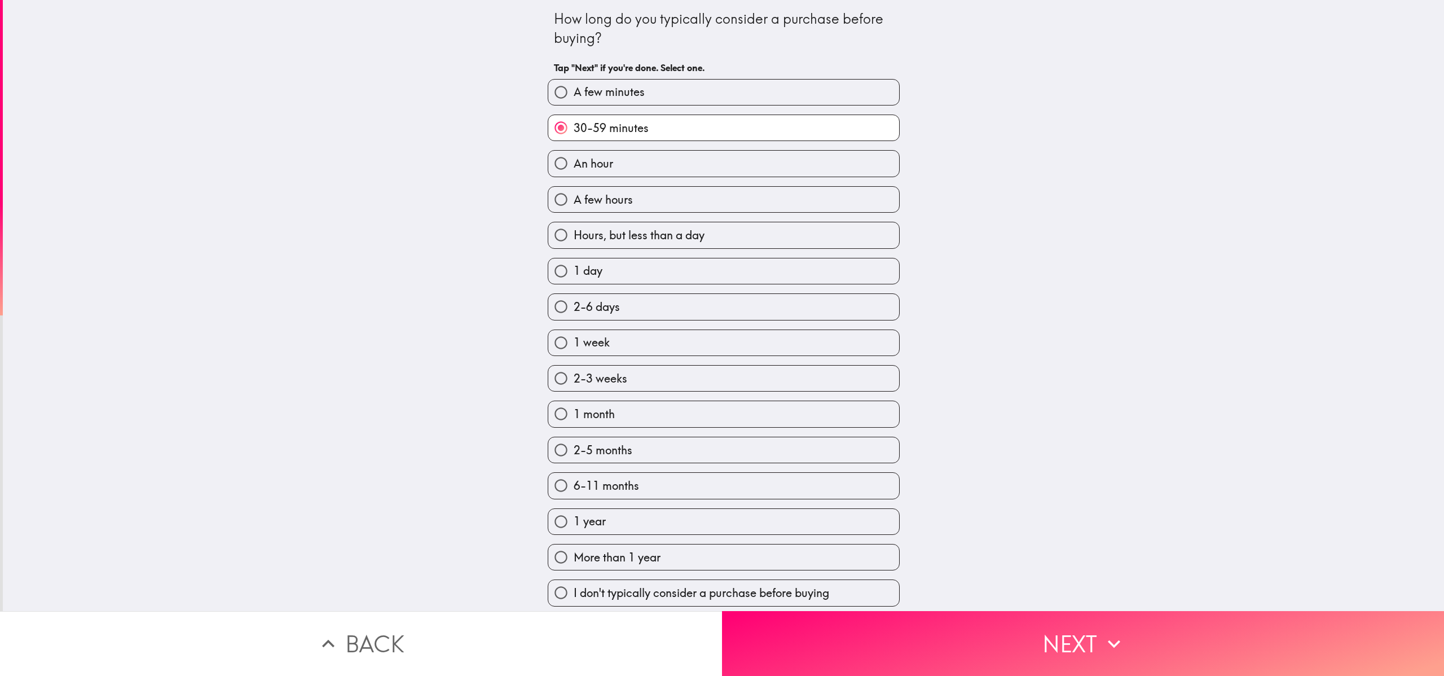
click at [659, 205] on label "A few hours" at bounding box center [723, 199] width 351 height 25
click at [574, 205] on input "A few hours" at bounding box center [560, 199] width 25 height 25
radio input "true"
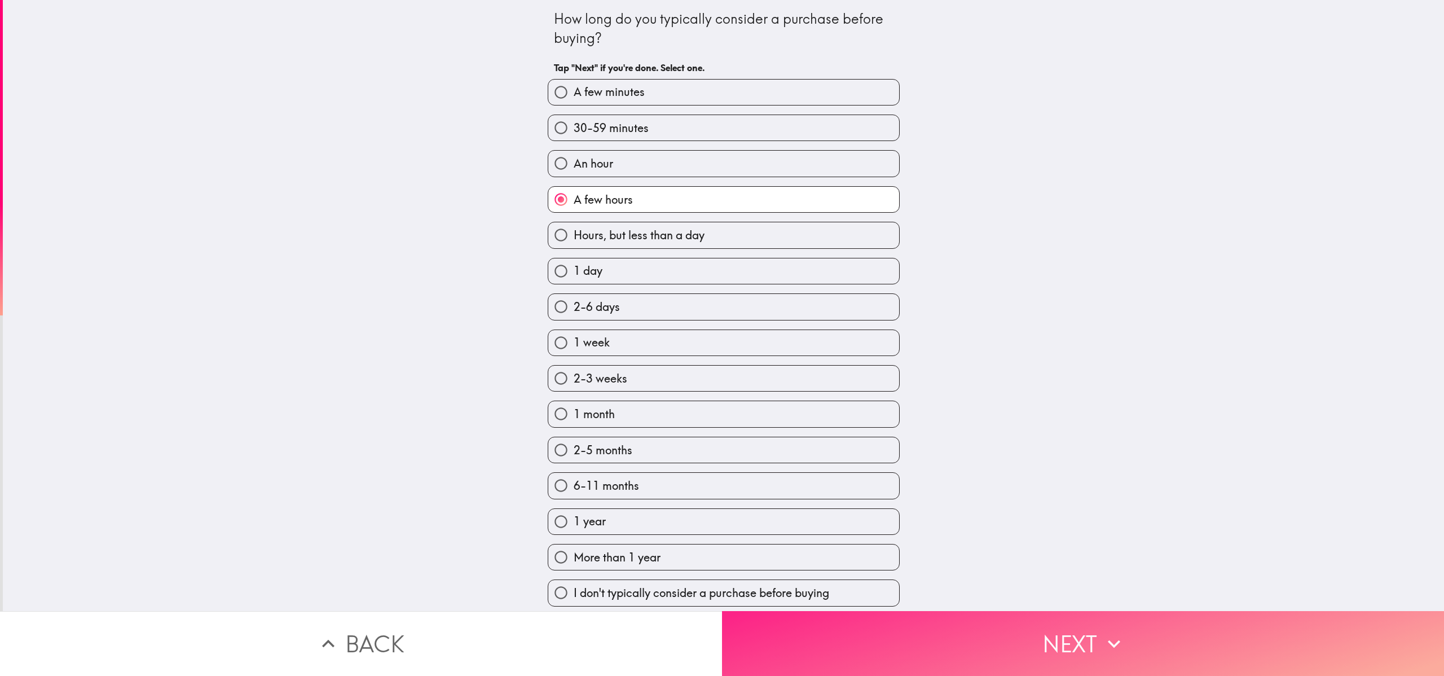
click at [722, 337] on button "Next" at bounding box center [1083, 643] width 722 height 65
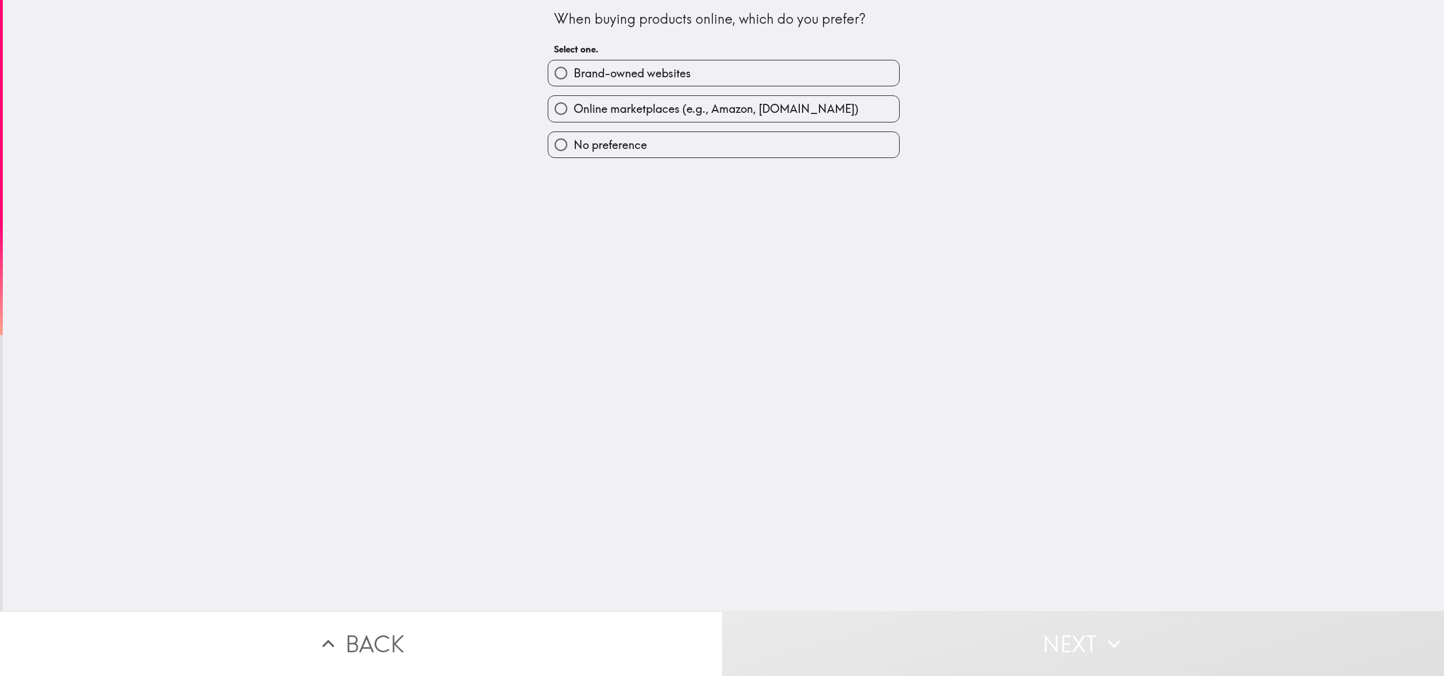
click at [633, 110] on span "Online marketplaces (e.g., Amazon, [DOMAIN_NAME])" at bounding box center [716, 109] width 285 height 16
click at [574, 110] on input "Online marketplaces (e.g., Amazon, [DOMAIN_NAME])" at bounding box center [560, 108] width 25 height 25
radio input "true"
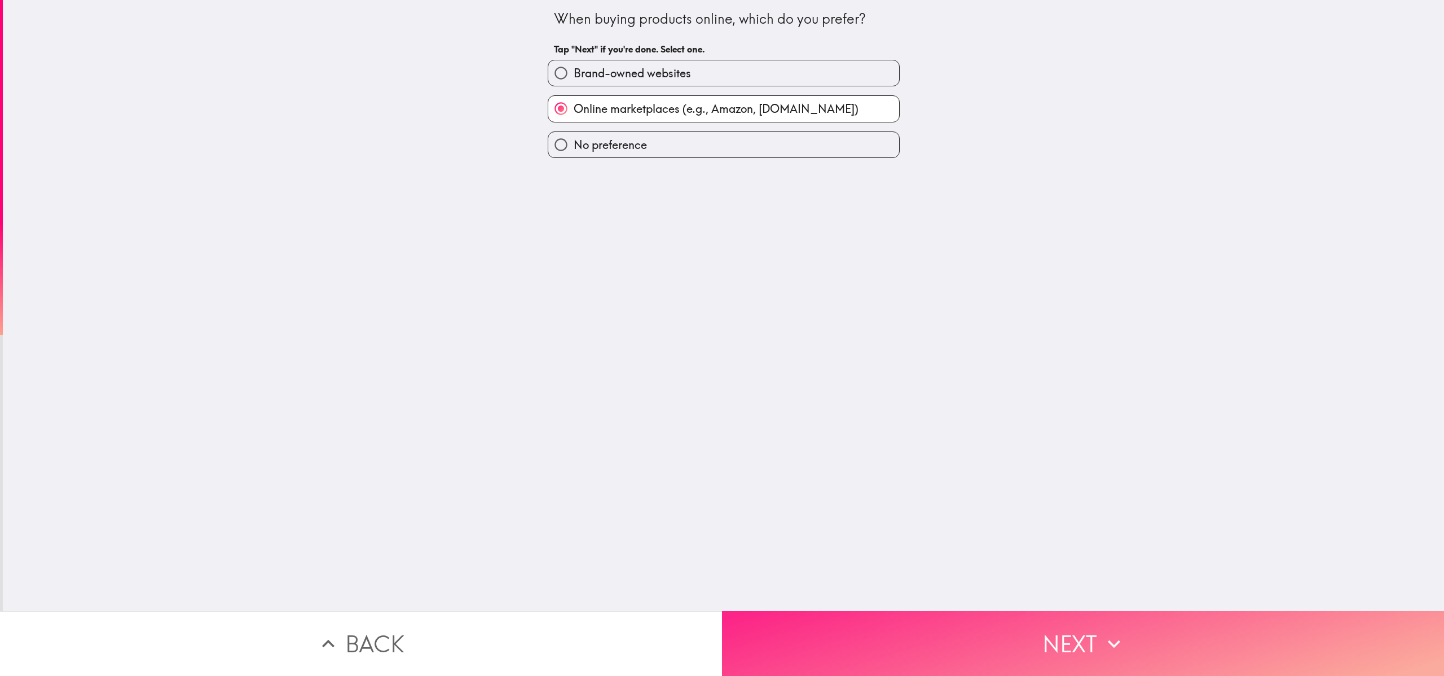
click at [722, 337] on button "Next" at bounding box center [1083, 643] width 722 height 65
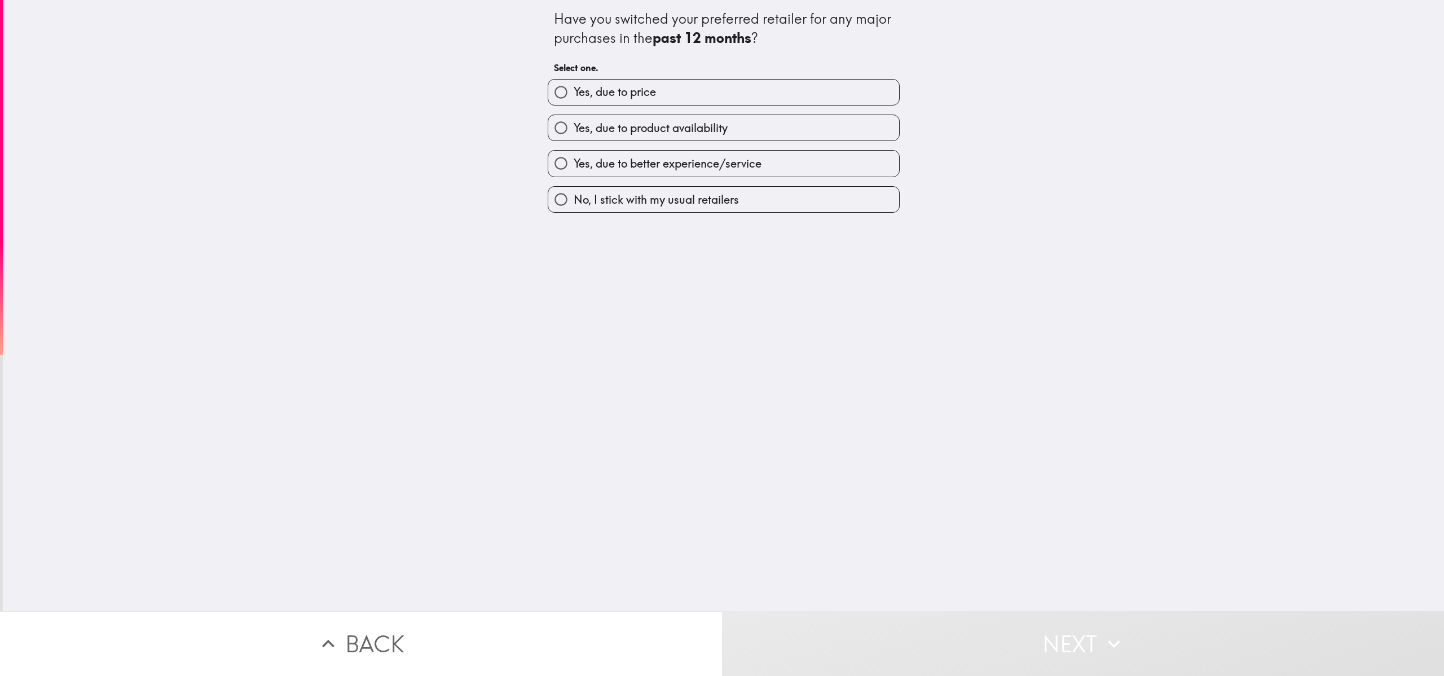
click at [682, 133] on span "Yes, due to product availability" at bounding box center [651, 128] width 154 height 16
click at [574, 133] on input "Yes, due to product availability" at bounding box center [560, 127] width 25 height 25
radio input "true"
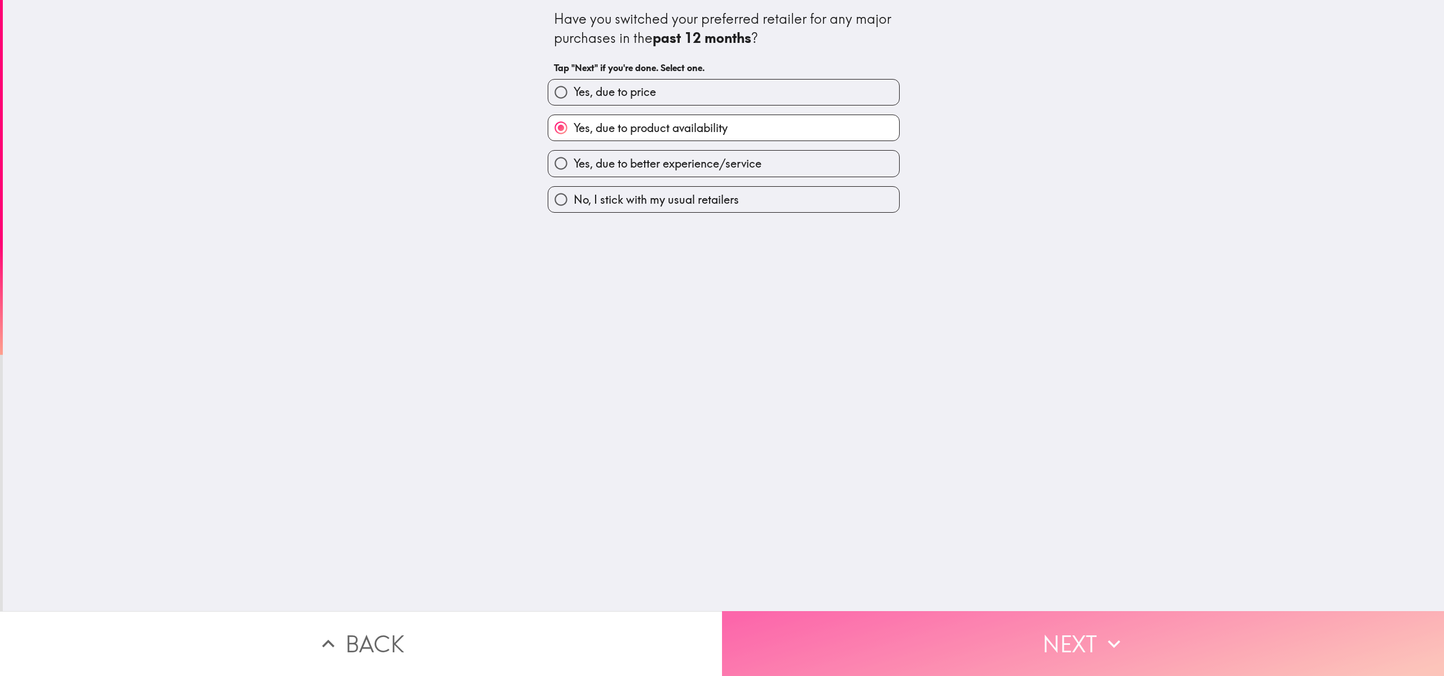
click at [722, 337] on button "Next" at bounding box center [1083, 643] width 722 height 65
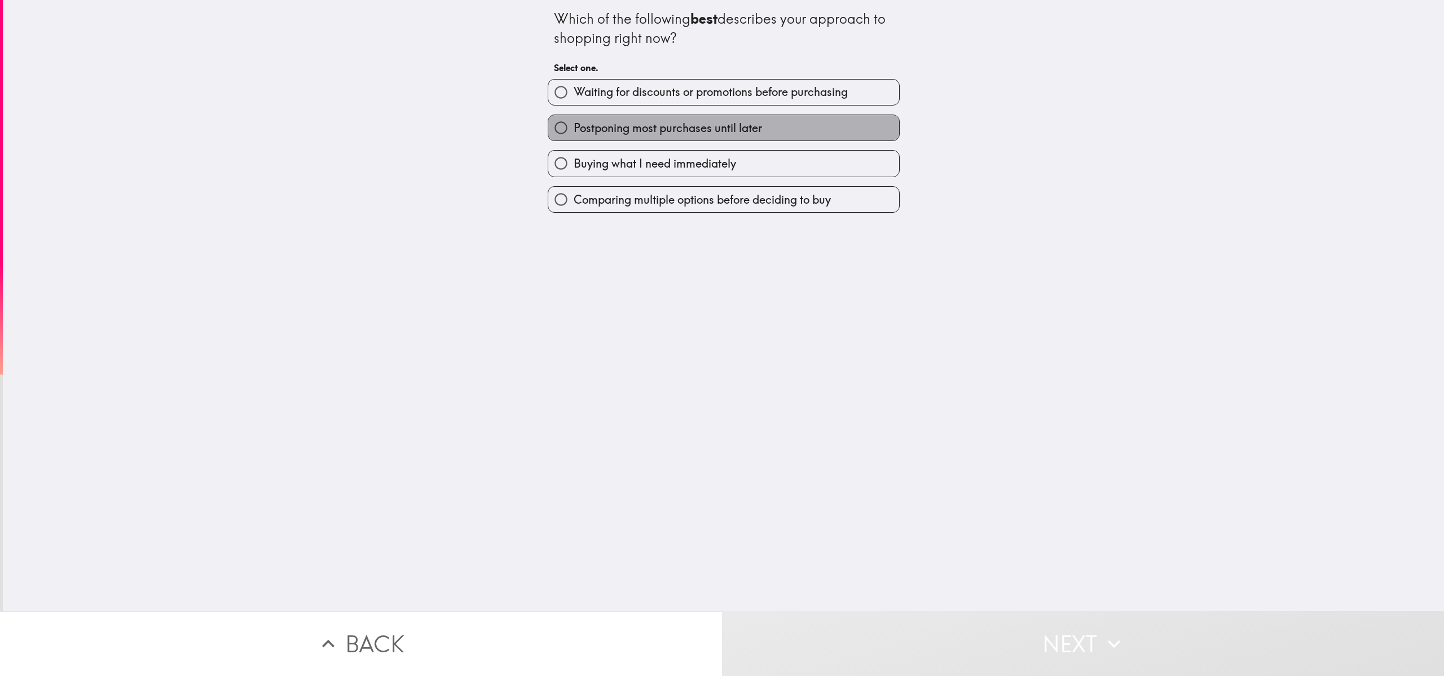
click at [641, 135] on span "Postponing most purchases until later" at bounding box center [668, 128] width 188 height 16
click at [574, 135] on input "Postponing most purchases until later" at bounding box center [560, 127] width 25 height 25
radio input "true"
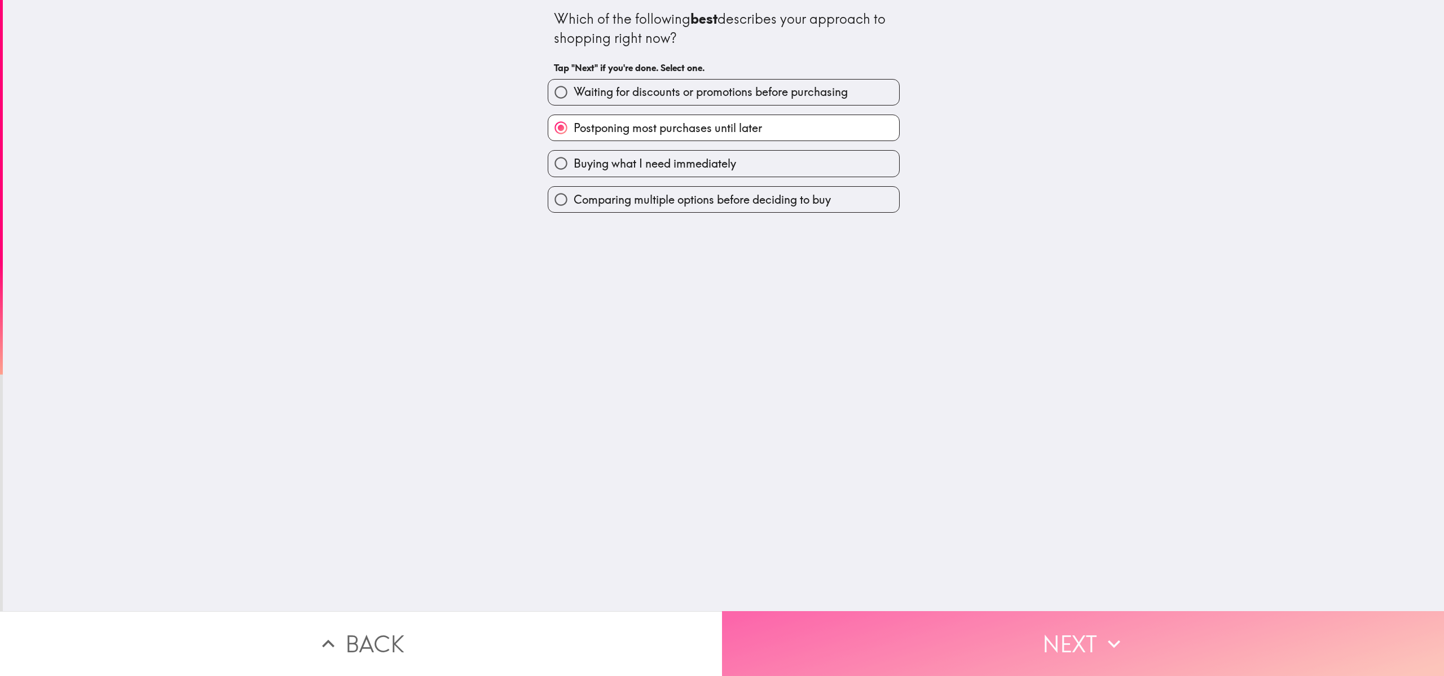
click at [722, 337] on button "Next" at bounding box center [1083, 643] width 722 height 65
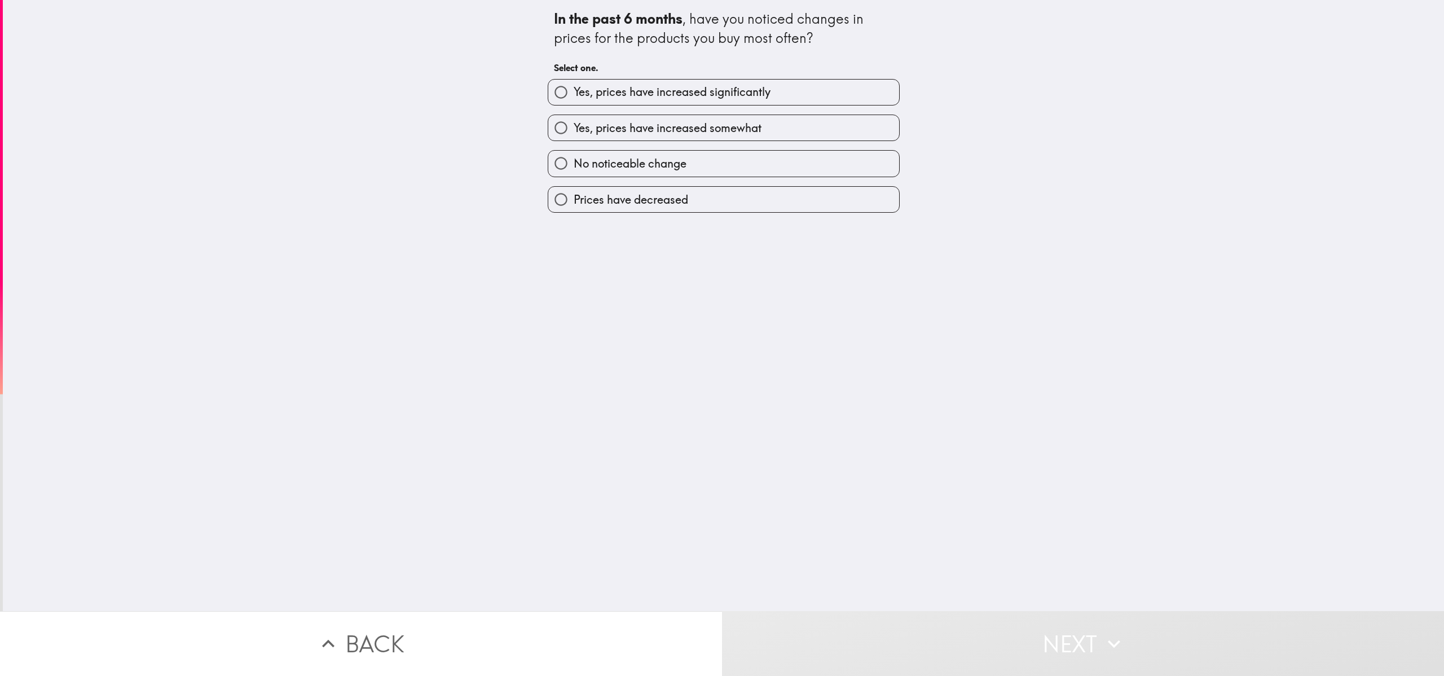
click at [697, 139] on label "Yes, prices have increased somewhat" at bounding box center [723, 127] width 351 height 25
click at [574, 139] on input "Yes, prices have increased somewhat" at bounding box center [560, 127] width 25 height 25
radio input "true"
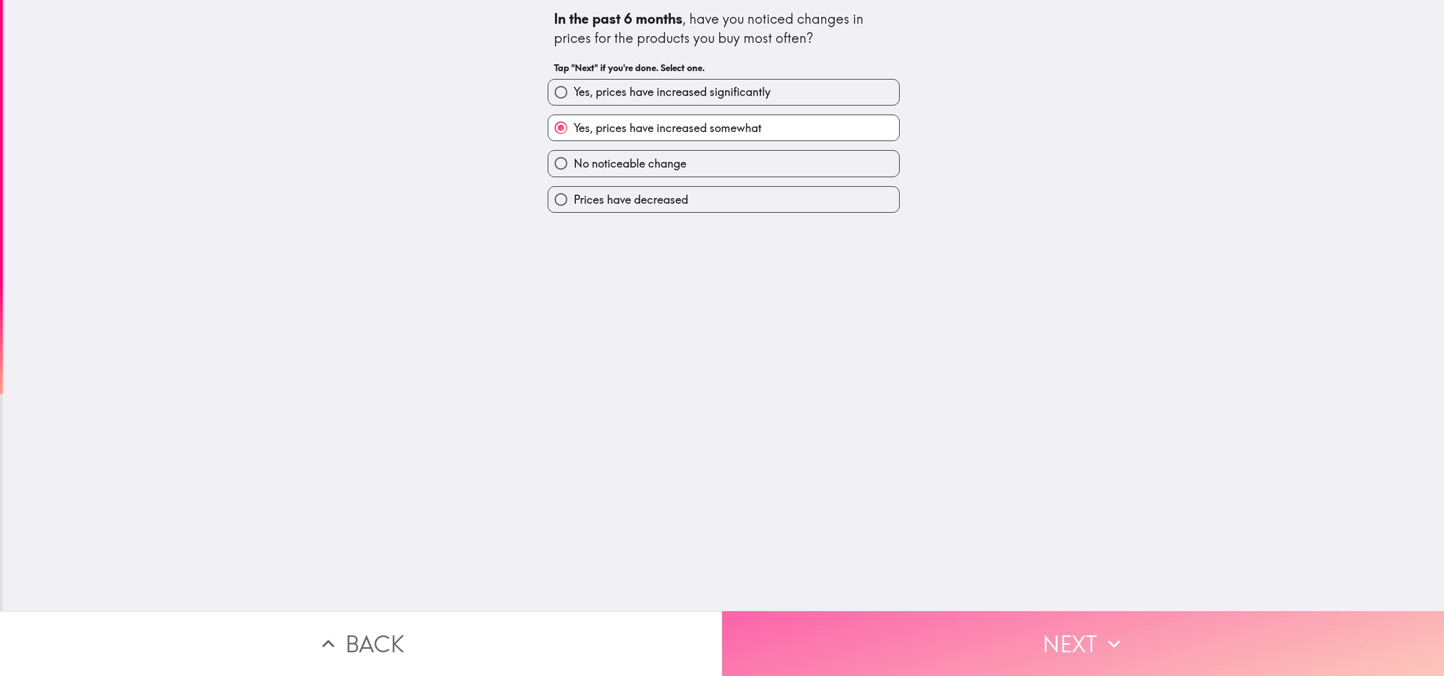
click at [722, 337] on button "Next" at bounding box center [1083, 643] width 722 height 65
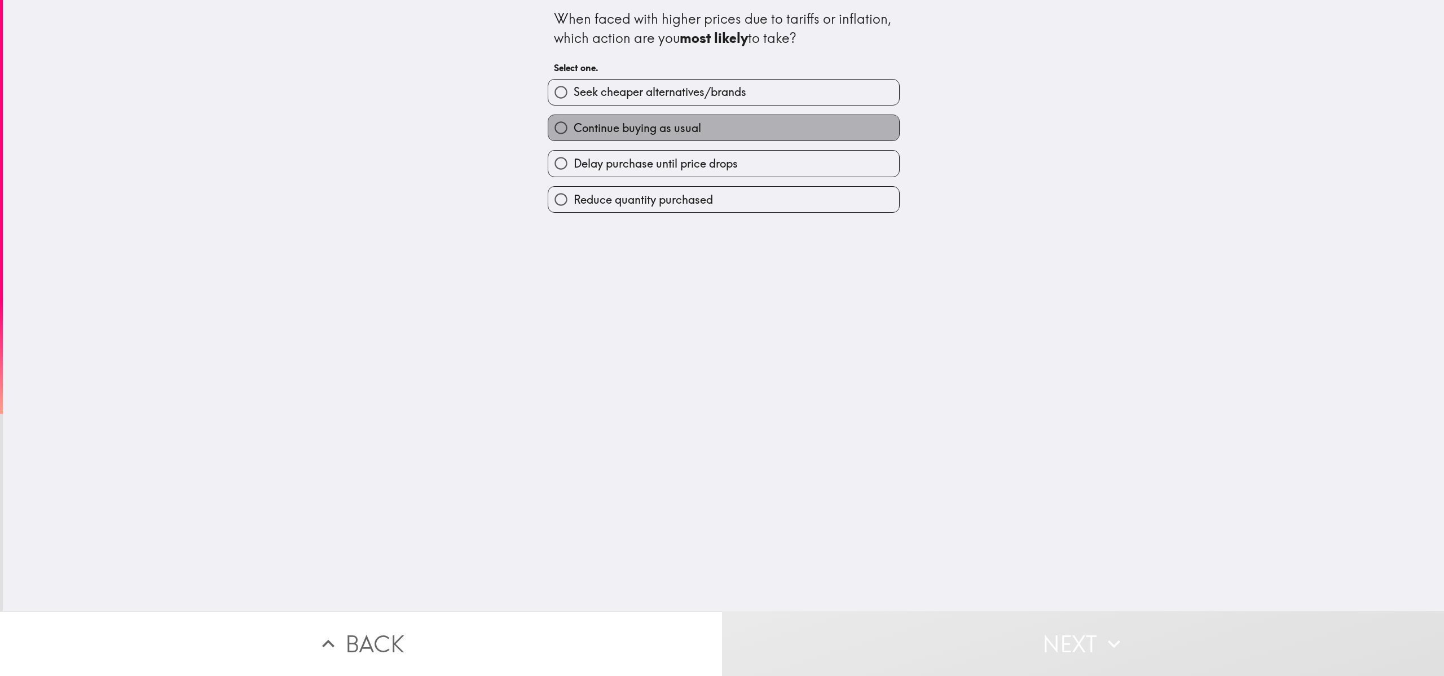
click at [680, 117] on label "Continue buying as usual" at bounding box center [723, 127] width 351 height 25
click at [574, 117] on input "Continue buying as usual" at bounding box center [560, 127] width 25 height 25
radio input "true"
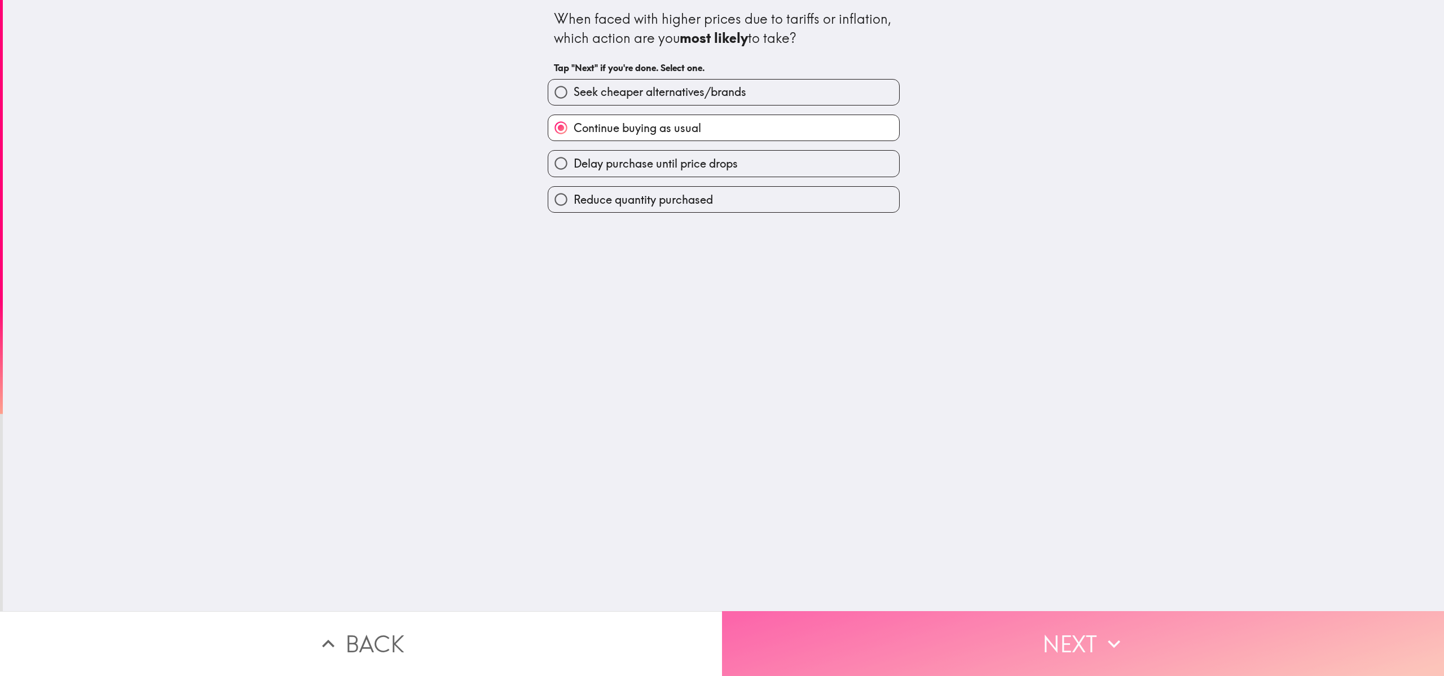
click at [722, 337] on button "Next" at bounding box center [1083, 643] width 722 height 65
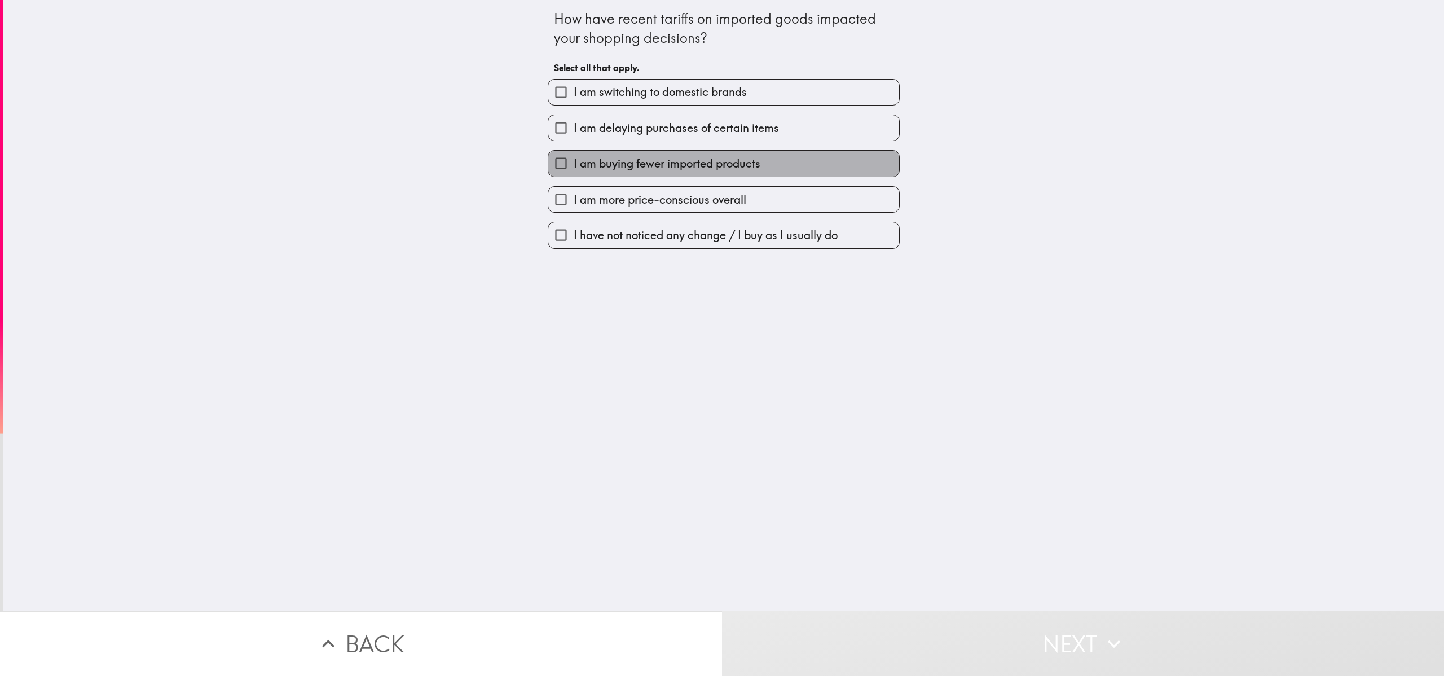
click at [671, 169] on span "I am buying fewer imported products" at bounding box center [667, 164] width 187 height 16
click at [574, 169] on input "I am buying fewer imported products" at bounding box center [560, 163] width 25 height 25
checkbox input "true"
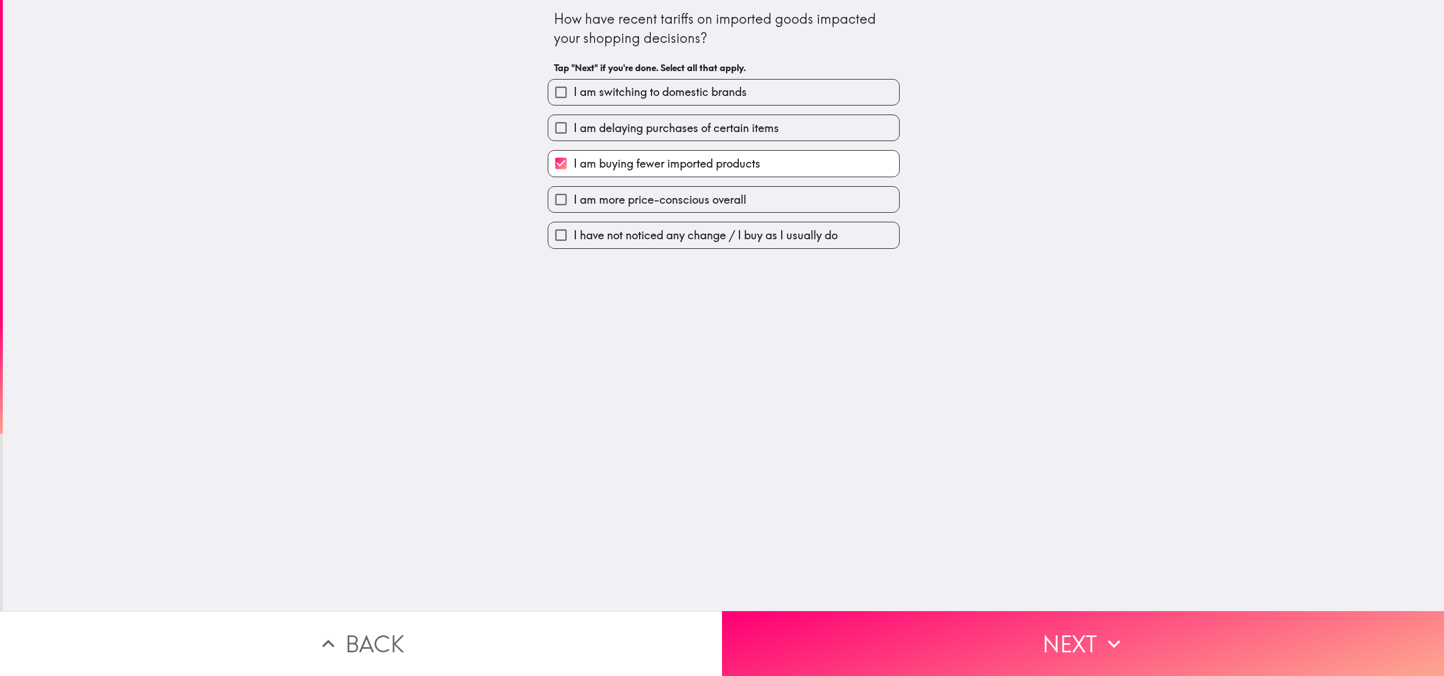
click at [671, 125] on span "I am delaying purchases of certain items" at bounding box center [676, 128] width 205 height 16
click at [574, 125] on input "I am delaying purchases of certain items" at bounding box center [560, 127] width 25 height 25
checkbox input "true"
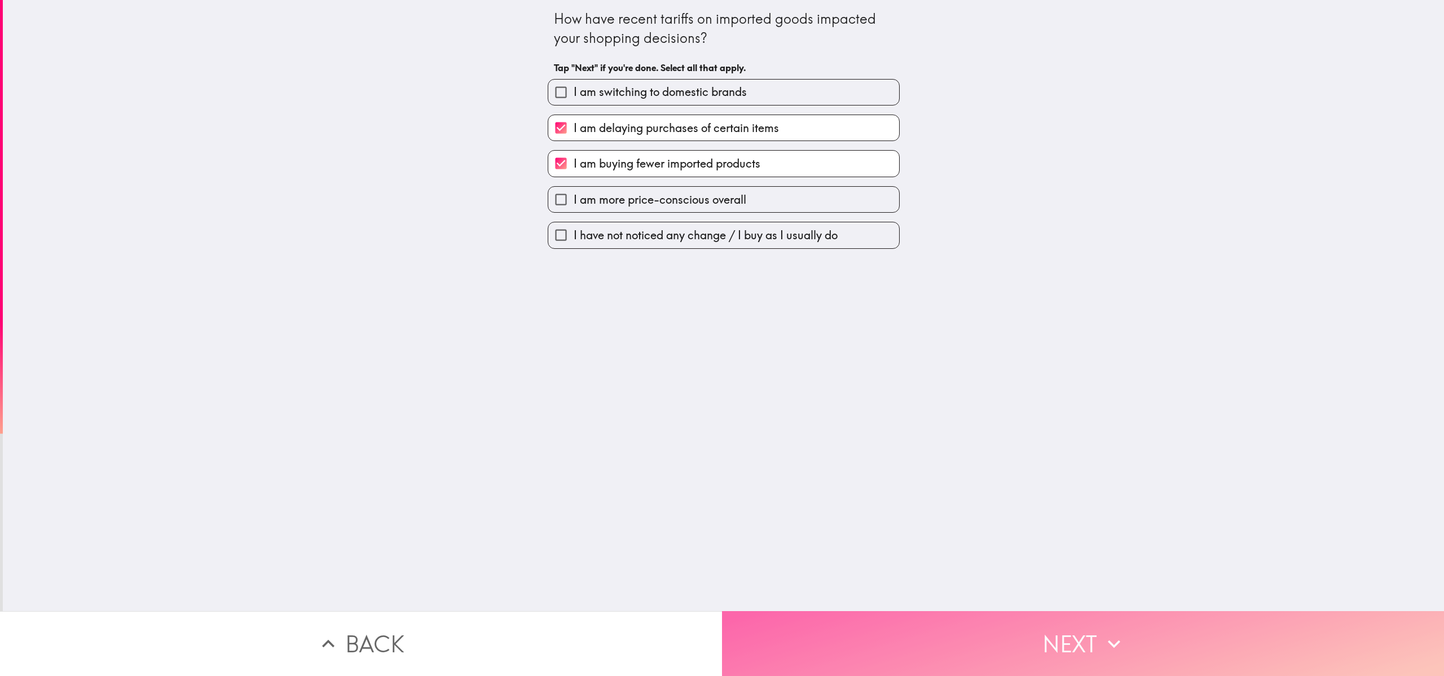
click at [722, 337] on button "Next" at bounding box center [1083, 643] width 722 height 65
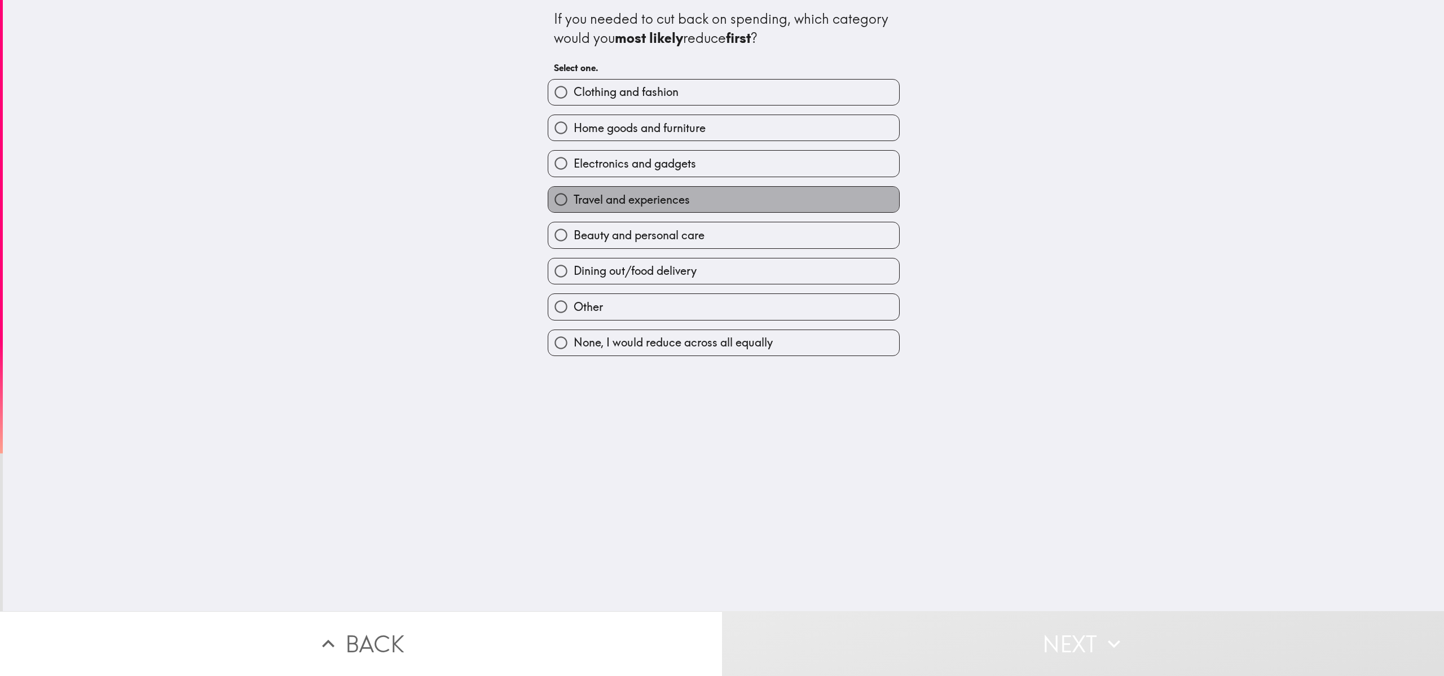
drag, startPoint x: 687, startPoint y: 193, endPoint x: 682, endPoint y: 124, distance: 69.1
click at [687, 187] on label "Travel and experiences" at bounding box center [723, 199] width 351 height 25
click at [574, 187] on input "Travel and experiences" at bounding box center [560, 199] width 25 height 25
radio input "true"
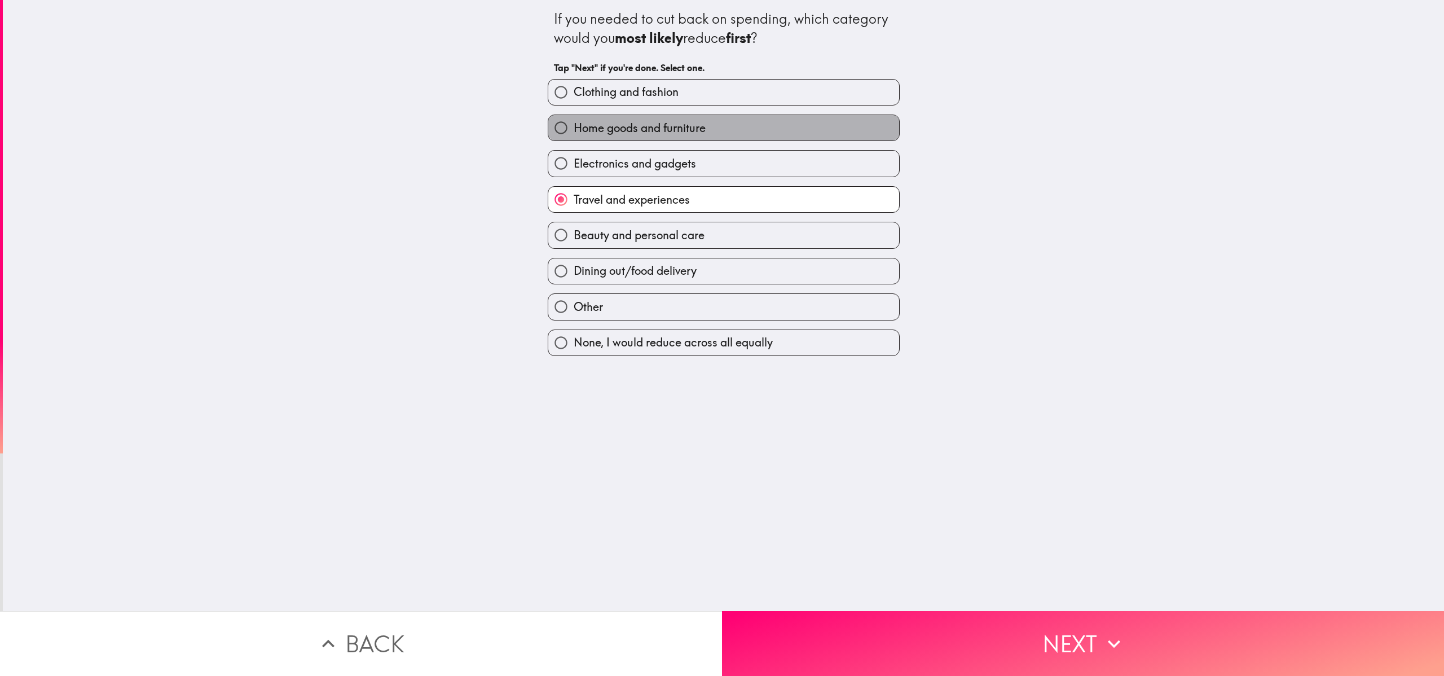
click at [682, 124] on span "Home goods and furniture" at bounding box center [640, 128] width 132 height 16
click at [574, 124] on input "Home goods and furniture" at bounding box center [560, 127] width 25 height 25
radio input "true"
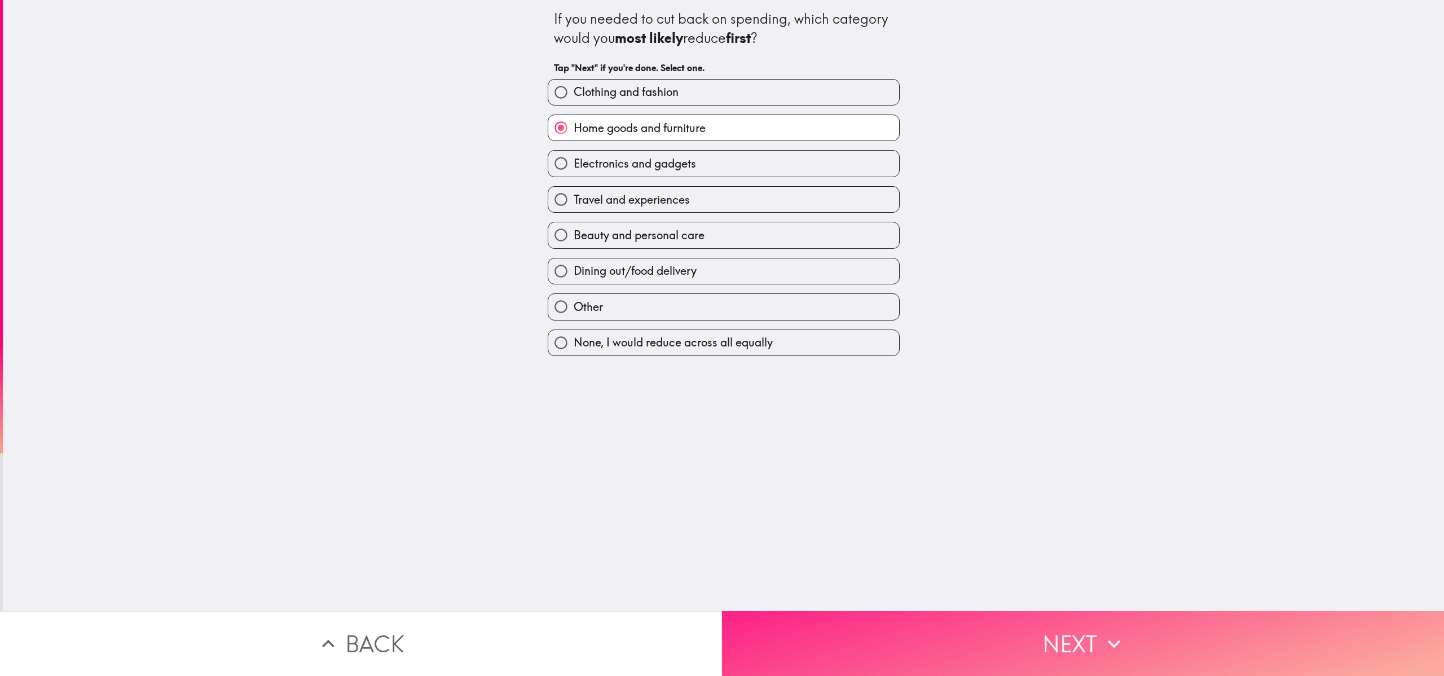
click at [722, 337] on button "Next" at bounding box center [1083, 643] width 722 height 65
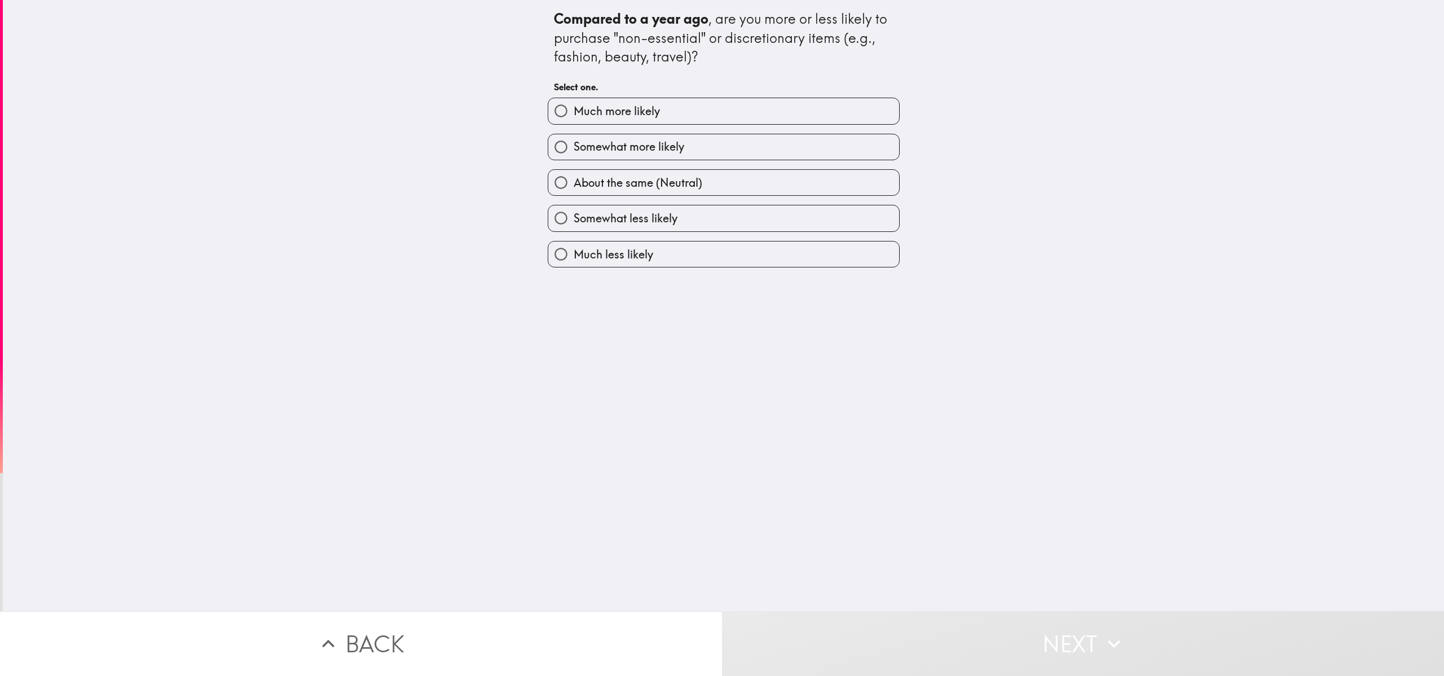
click at [669, 159] on label "Somewhat more likely" at bounding box center [723, 146] width 351 height 25
click at [574, 159] on input "Somewhat more likely" at bounding box center [560, 146] width 25 height 25
radio input "true"
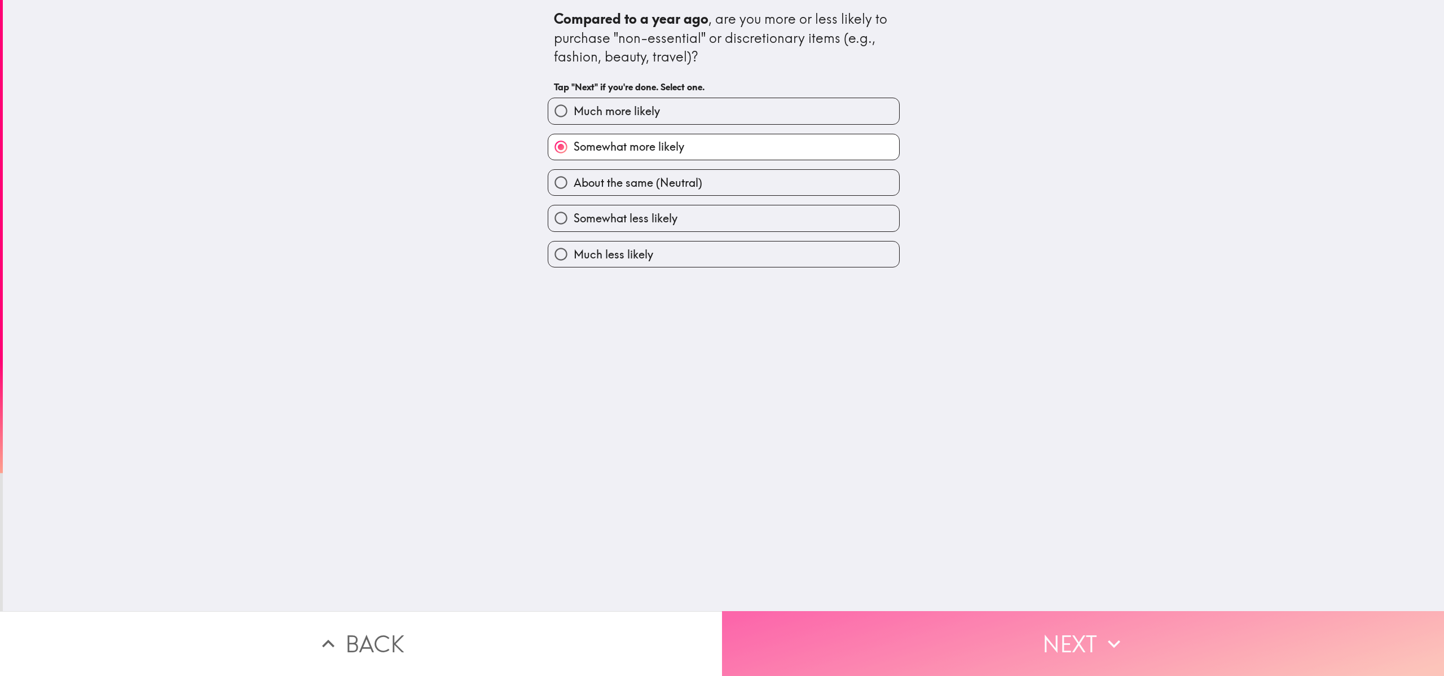
click at [722, 337] on button "Next" at bounding box center [1083, 643] width 722 height 65
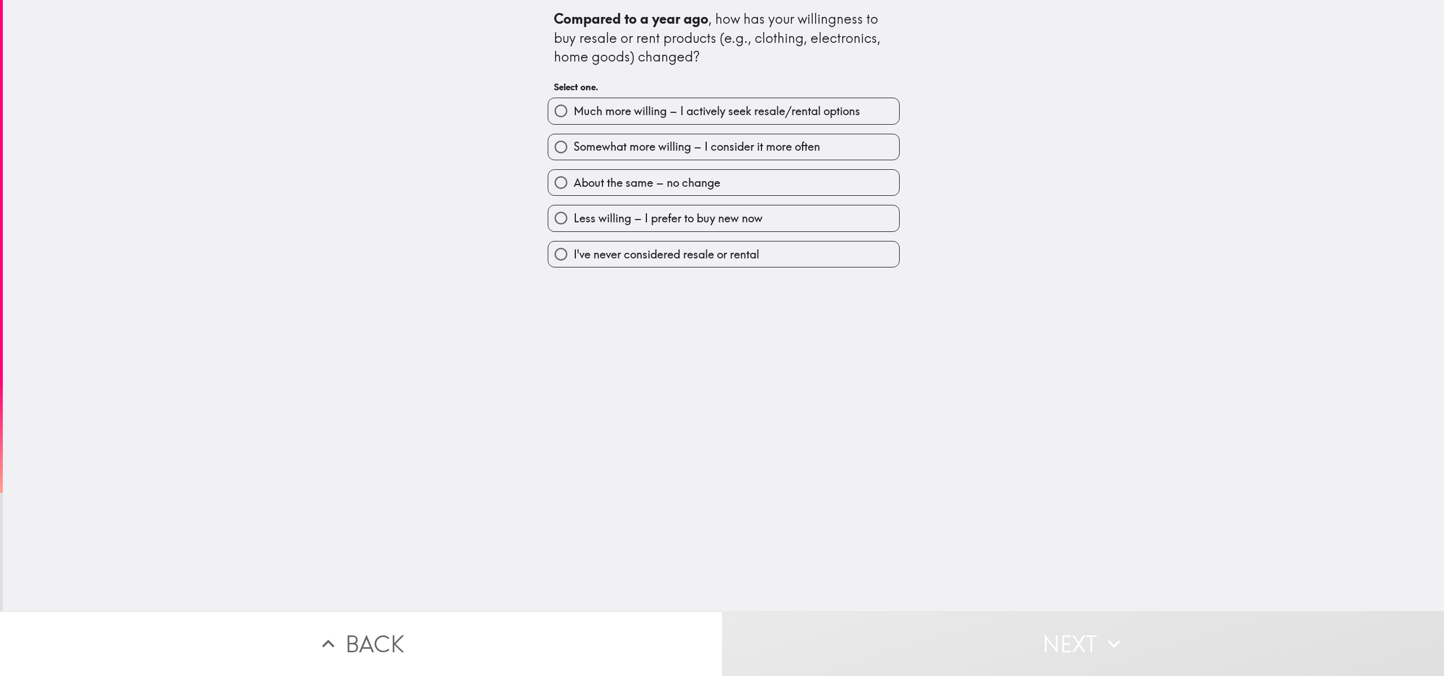
click at [702, 162] on div "About the same – no change" at bounding box center [719, 178] width 361 height 36
click at [720, 151] on span "Somewhat more willing – I consider it more often" at bounding box center [697, 147] width 247 height 16
click at [574, 151] on input "Somewhat more willing – I consider it more often" at bounding box center [560, 146] width 25 height 25
radio input "true"
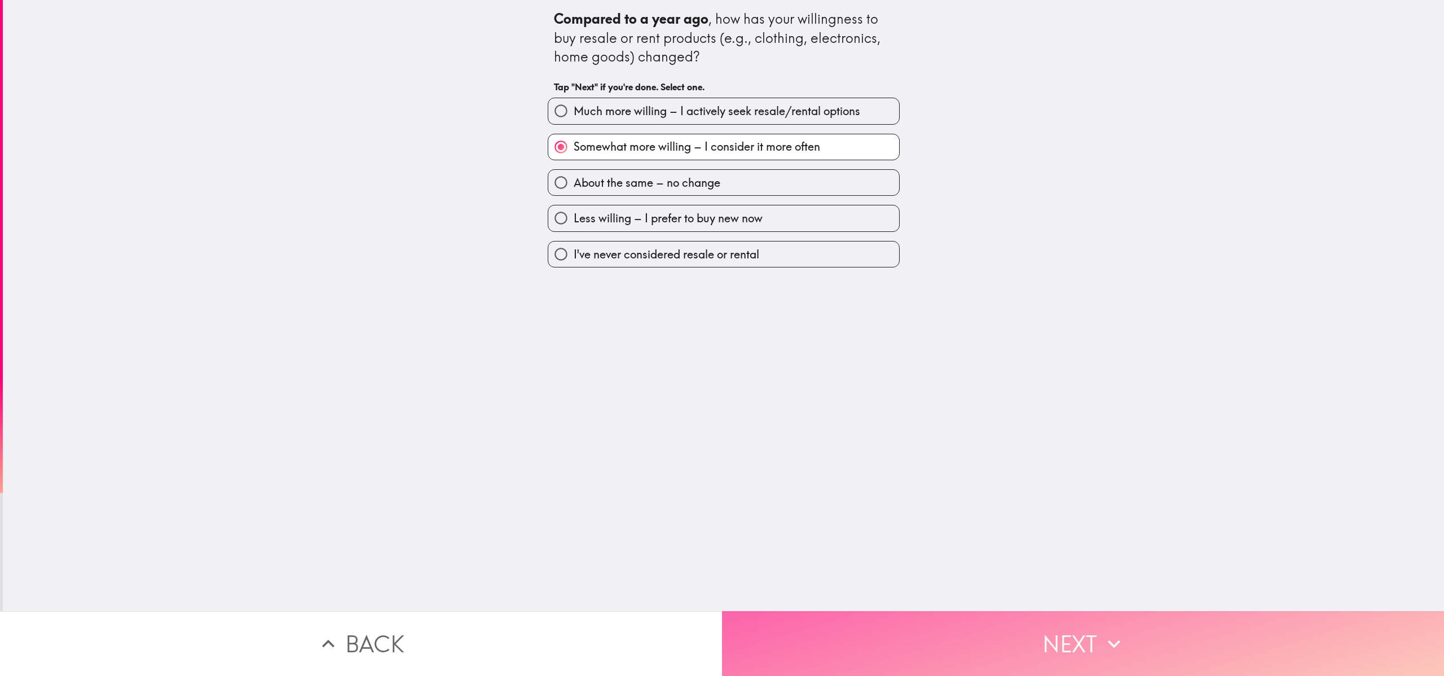
click at [722, 337] on button "Next" at bounding box center [1083, 643] width 722 height 65
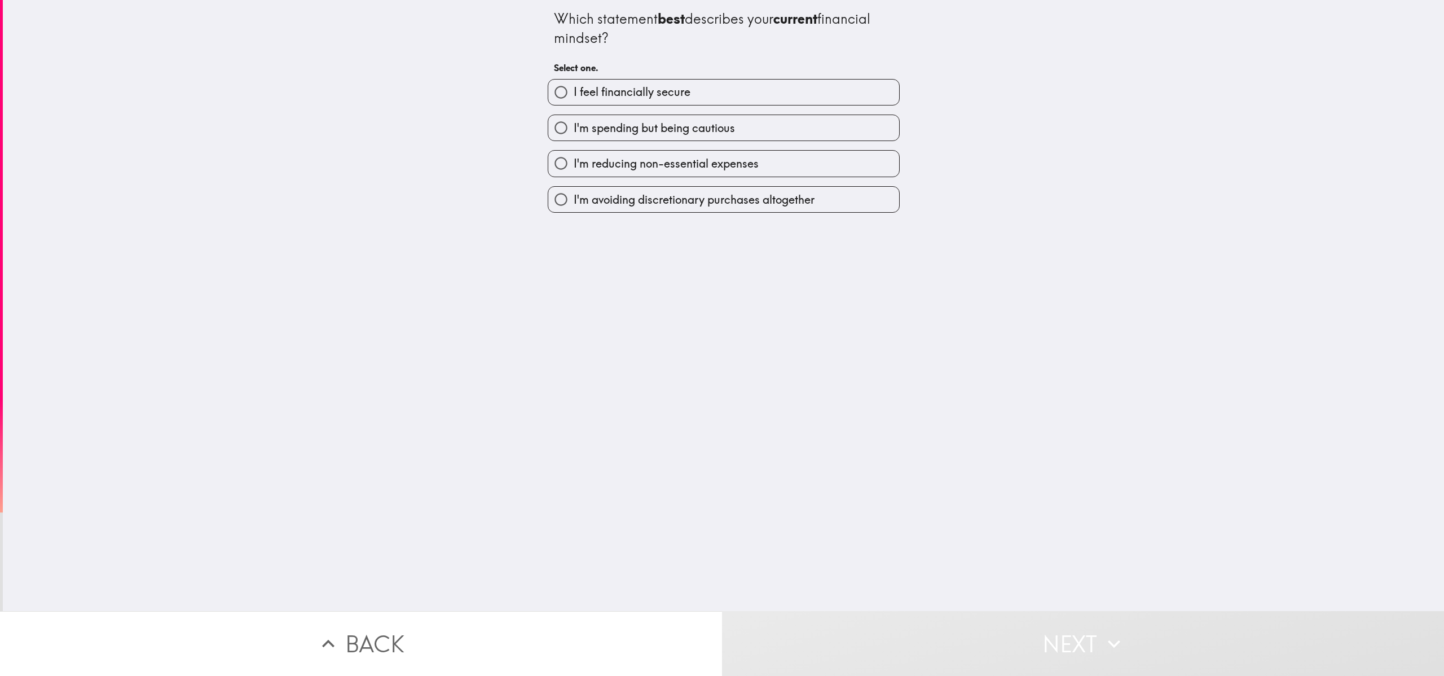
click at [657, 139] on label "I'm spending but being cautious" at bounding box center [723, 127] width 351 height 25
click at [574, 139] on input "I'm spending but being cautious" at bounding box center [560, 127] width 25 height 25
radio input "true"
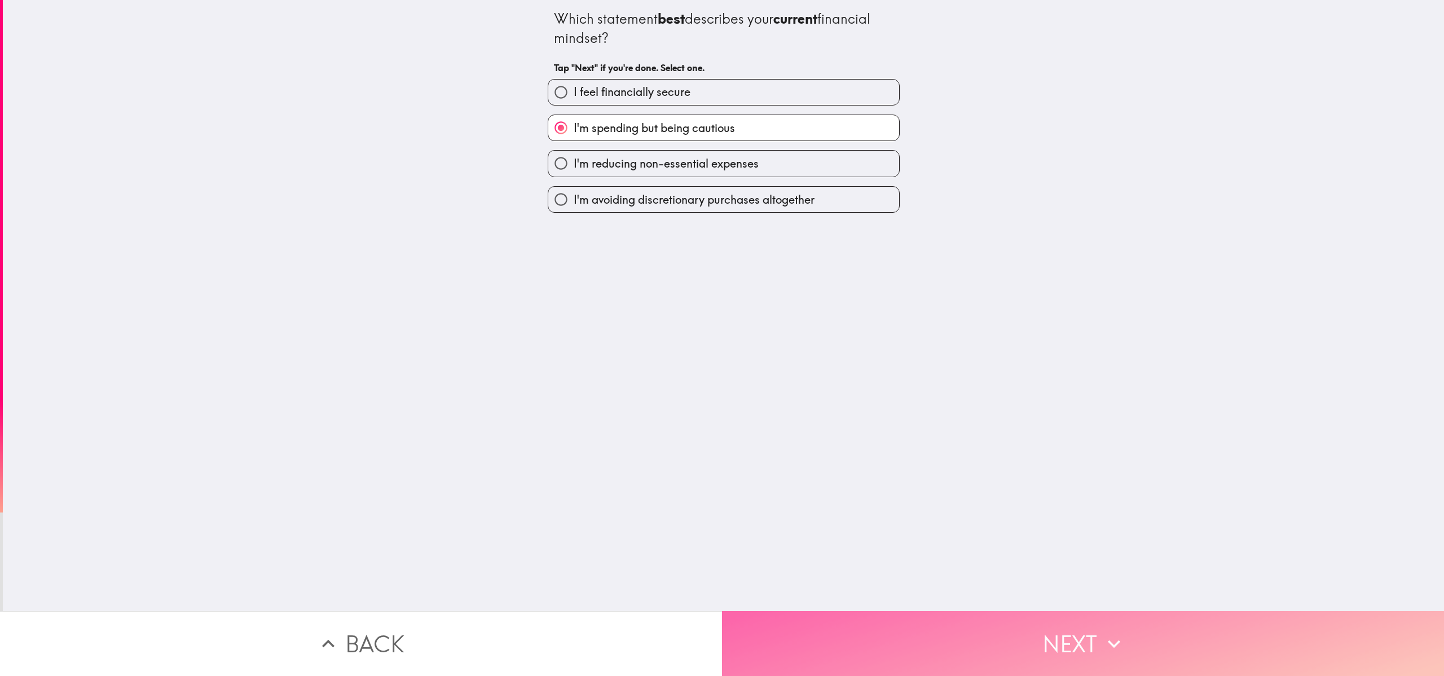
click at [722, 337] on button "Next" at bounding box center [1083, 643] width 722 height 65
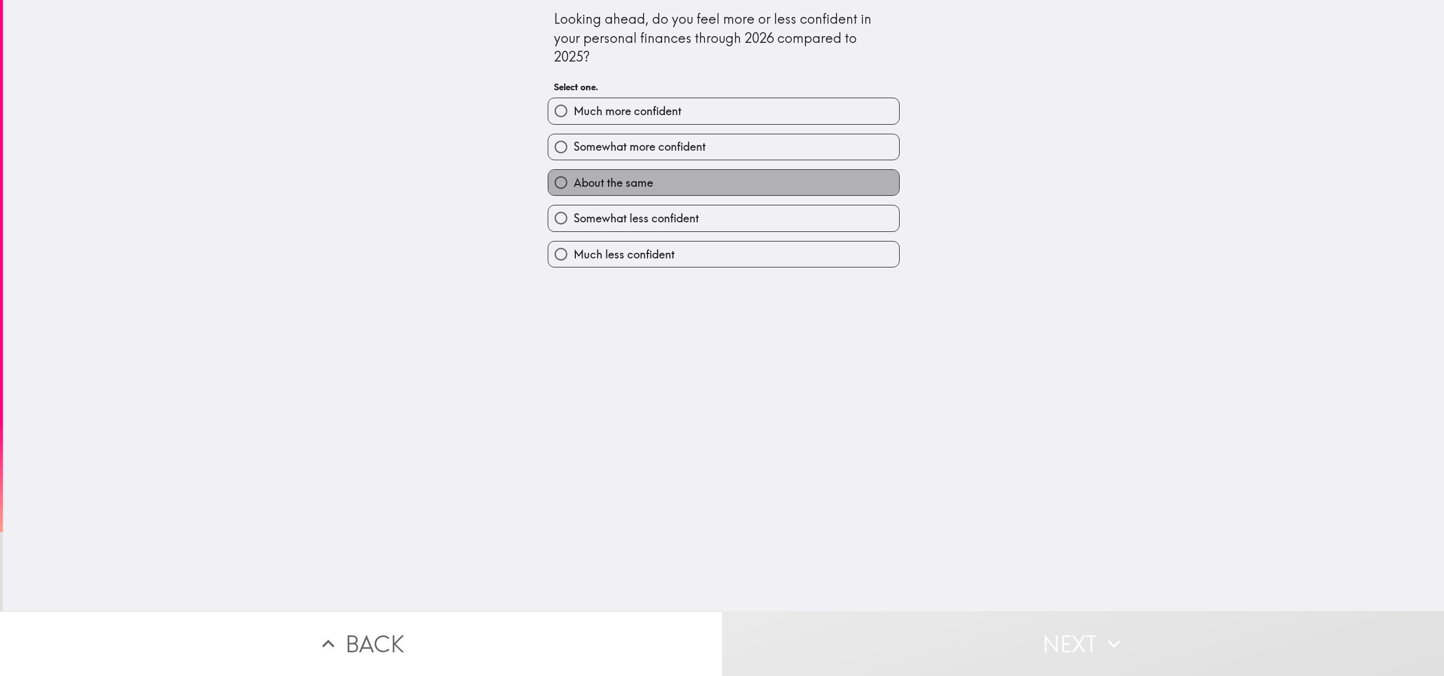
click at [679, 188] on label "About the same" at bounding box center [723, 182] width 351 height 25
click at [574, 188] on input "About the same" at bounding box center [560, 182] width 25 height 25
radio input "true"
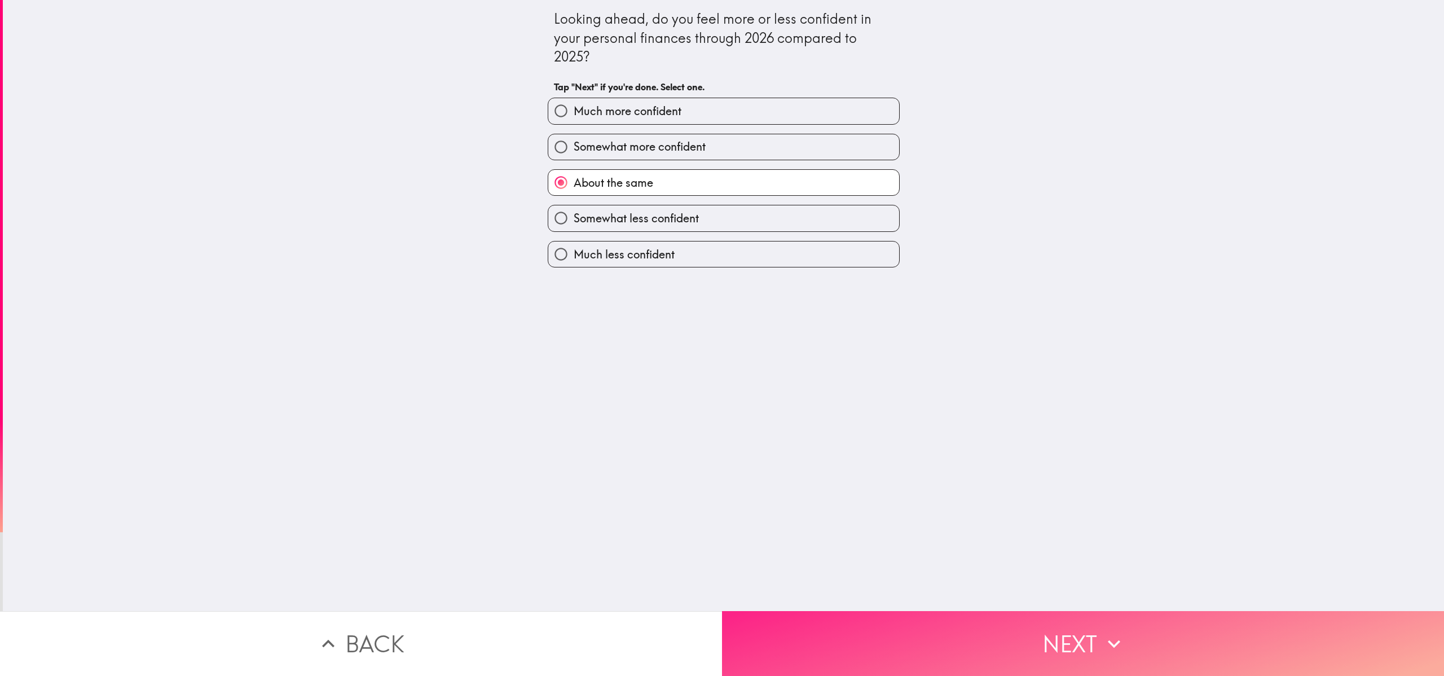
click at [722, 337] on button "Next" at bounding box center [1083, 643] width 722 height 65
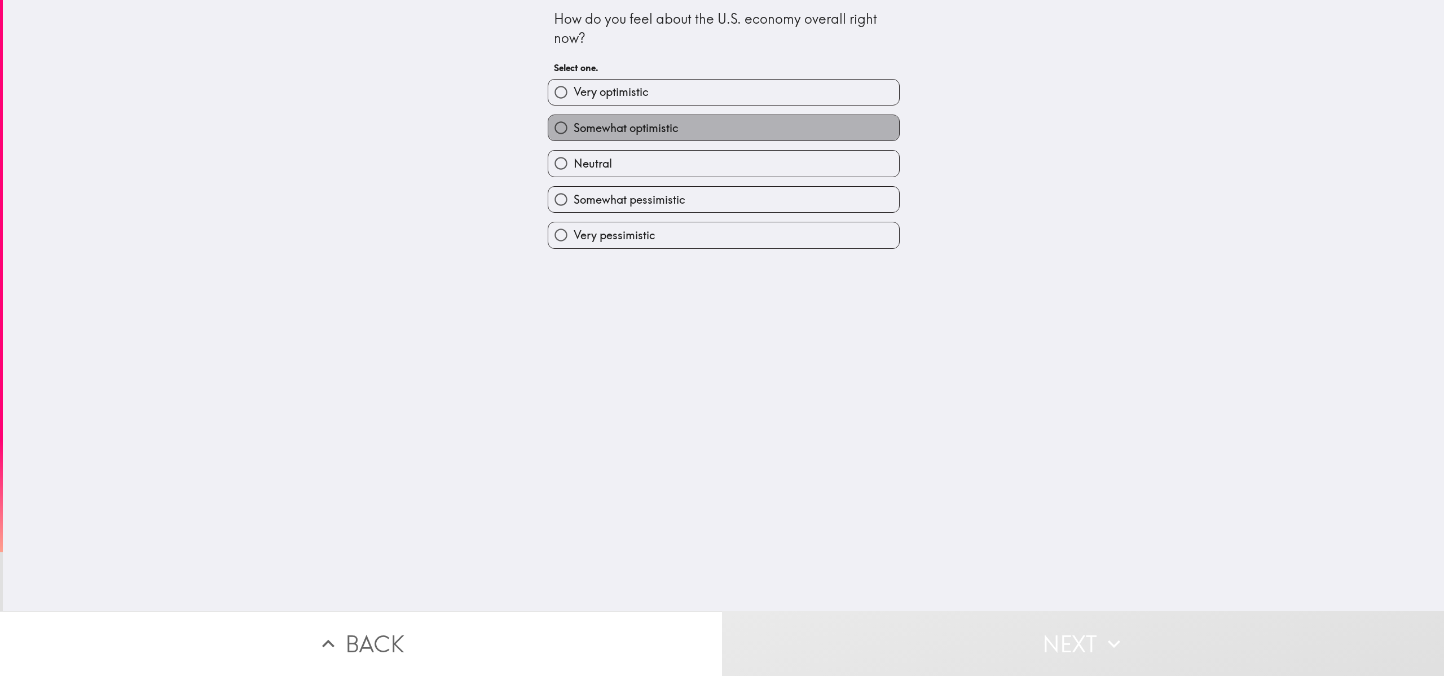
click at [682, 124] on label "Somewhat optimistic" at bounding box center [723, 127] width 351 height 25
click at [574, 124] on input "Somewhat optimistic" at bounding box center [560, 127] width 25 height 25
radio input "true"
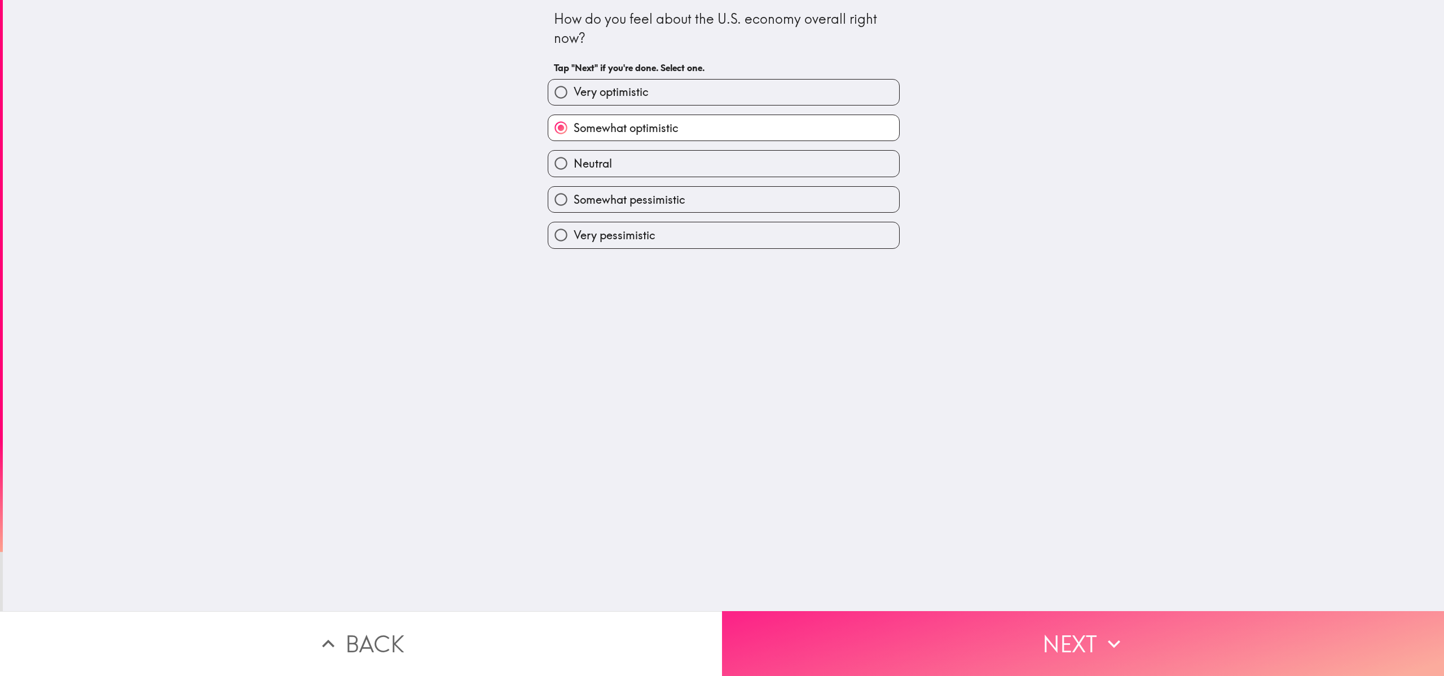
click at [722, 337] on button "Next" at bounding box center [1083, 643] width 722 height 65
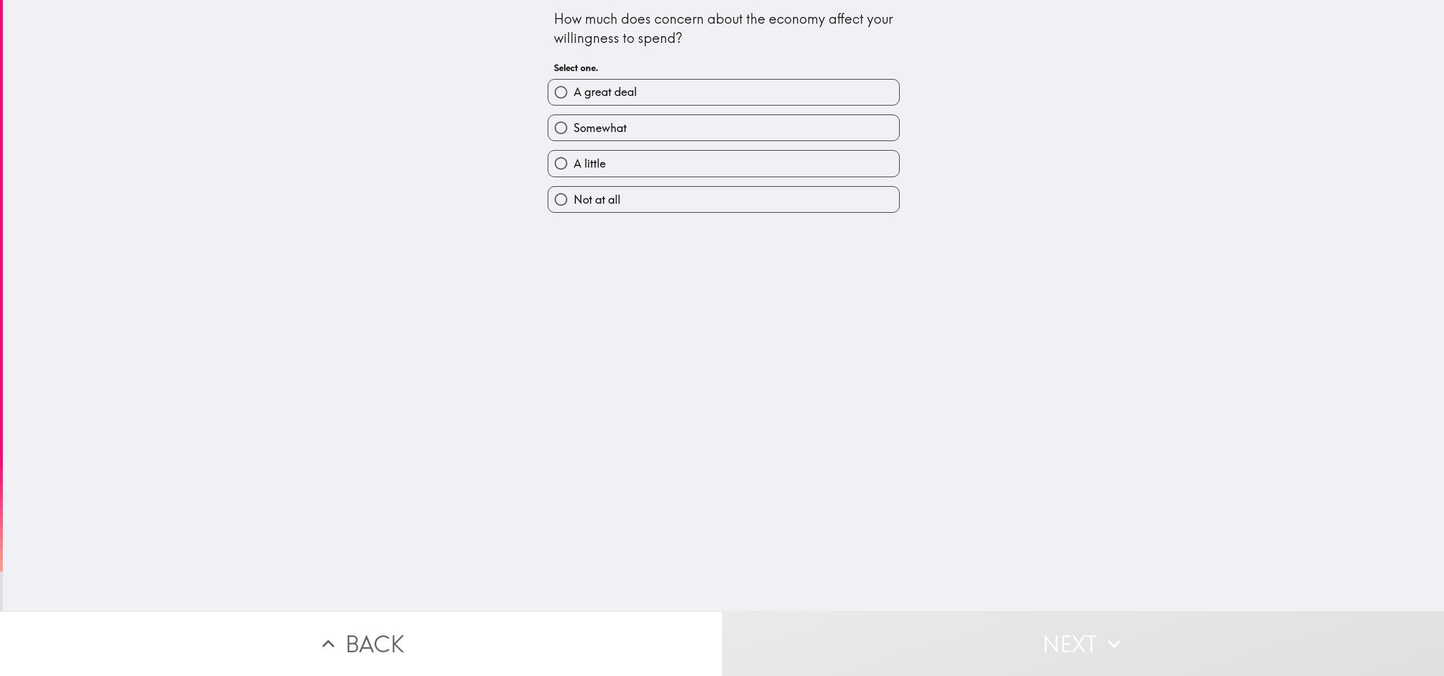
click at [666, 133] on label "Somewhat" at bounding box center [723, 127] width 351 height 25
click at [574, 133] on input "Somewhat" at bounding box center [560, 127] width 25 height 25
radio input "true"
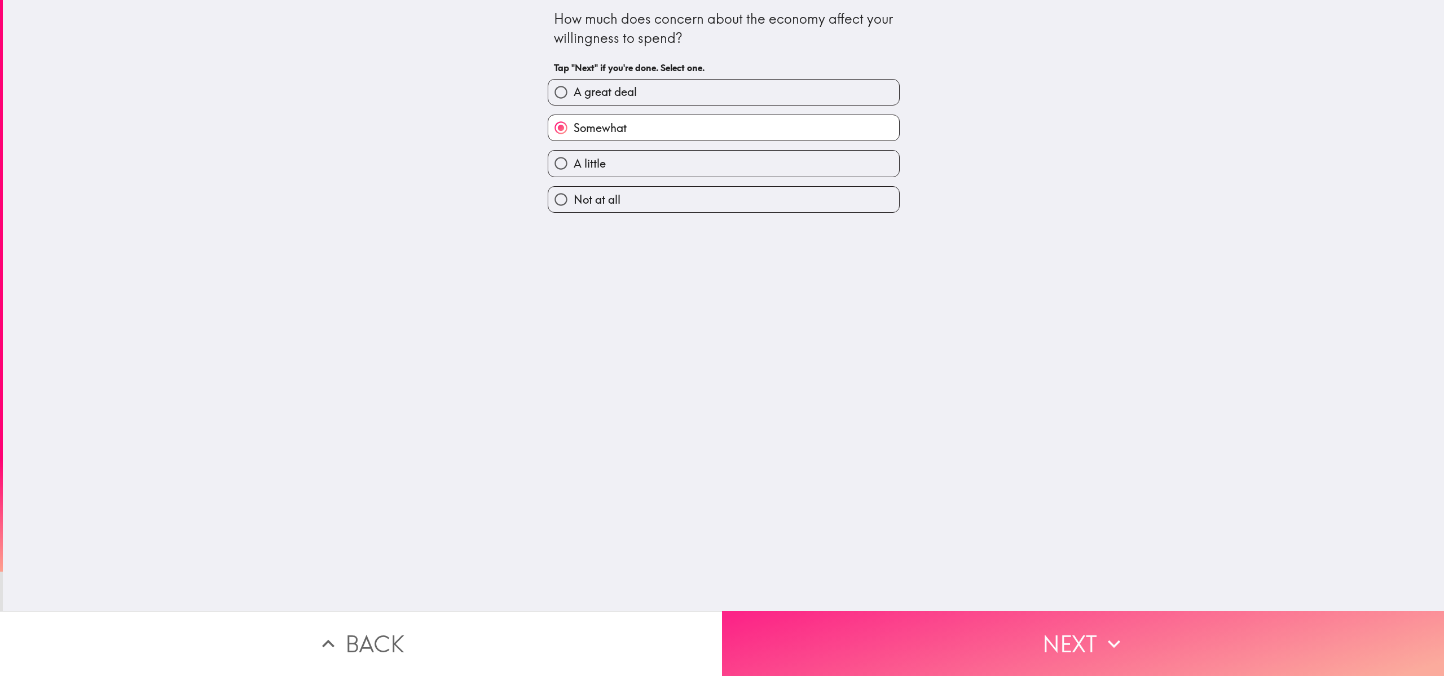
click at [722, 337] on button "Next" at bounding box center [1083, 643] width 722 height 65
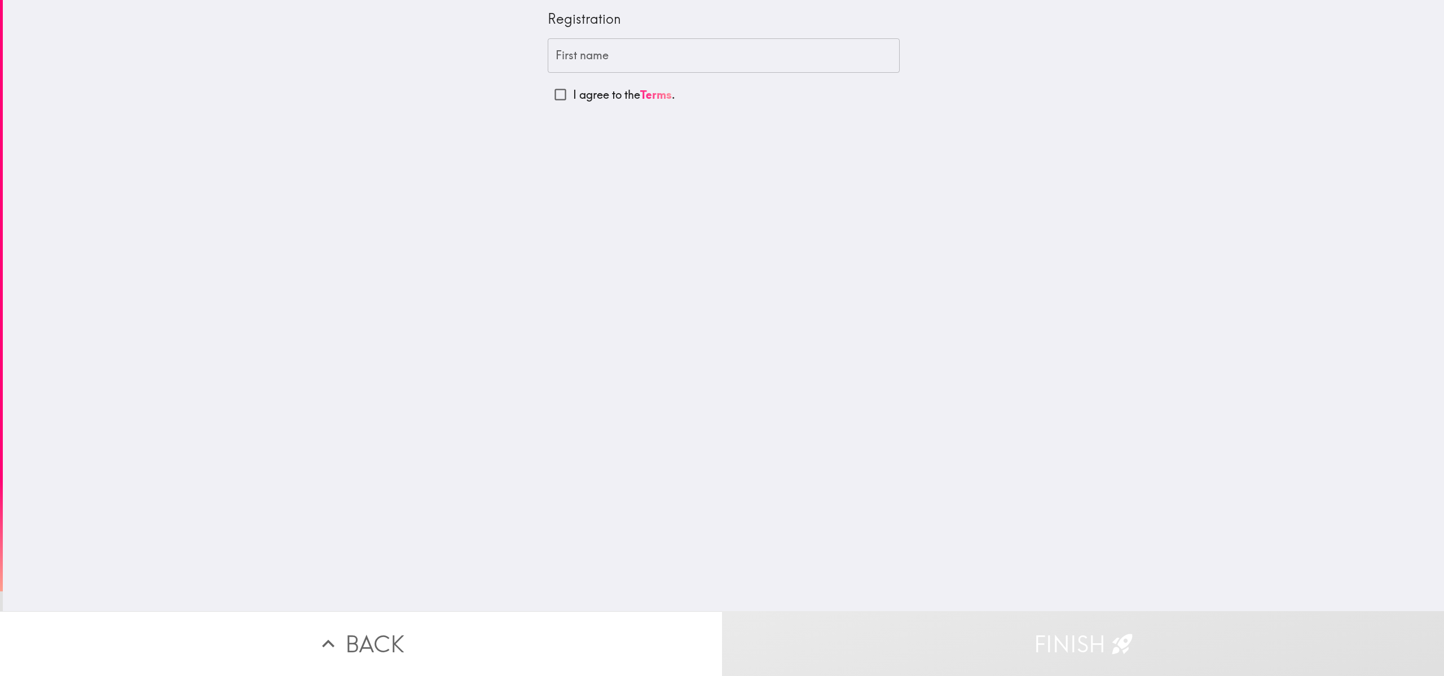
click at [616, 51] on input "First name" at bounding box center [724, 55] width 352 height 35
type input "[PERSON_NAME]"
click at [623, 85] on label "I agree to the Terms ." at bounding box center [724, 94] width 352 height 25
click at [573, 85] on input "I agree to the Terms ." at bounding box center [560, 94] width 25 height 25
checkbox input "true"
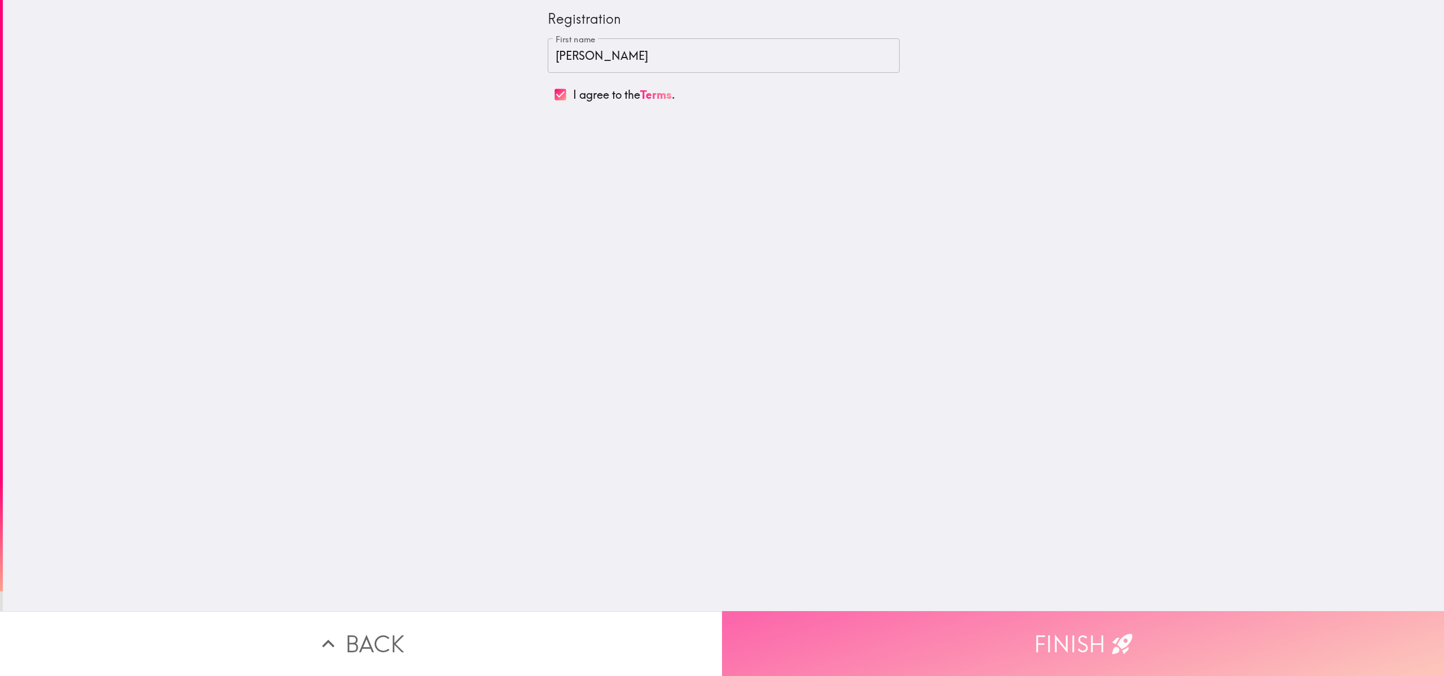
click at [722, 337] on button "Finish" at bounding box center [1083, 643] width 722 height 65
